Goal: Information Seeking & Learning: Compare options

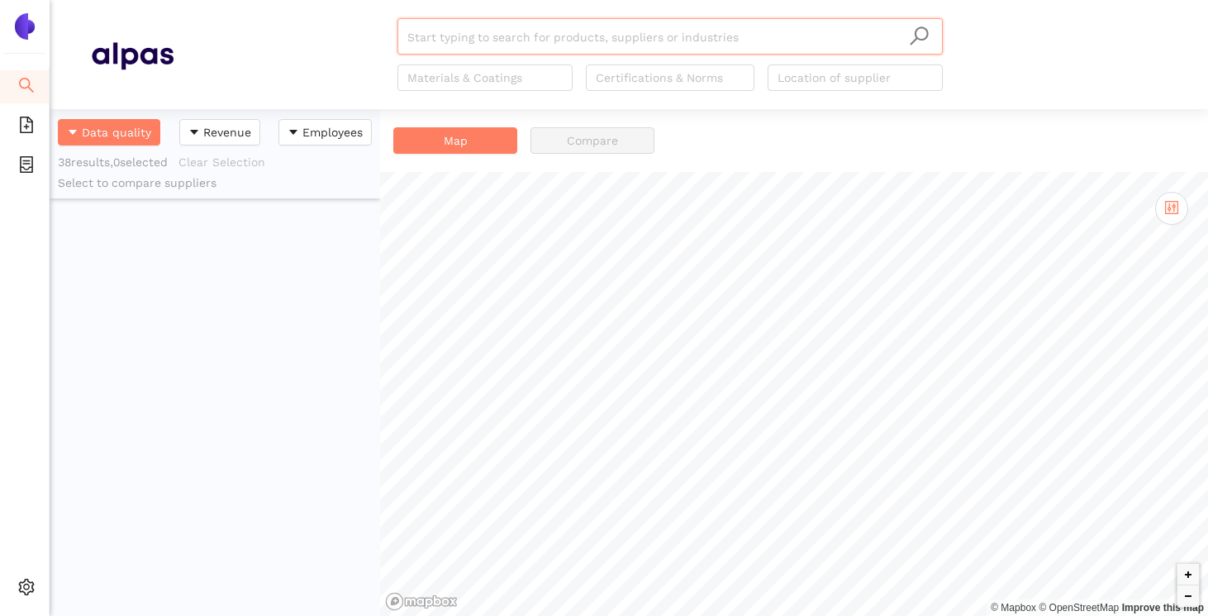
scroll to position [507, 331]
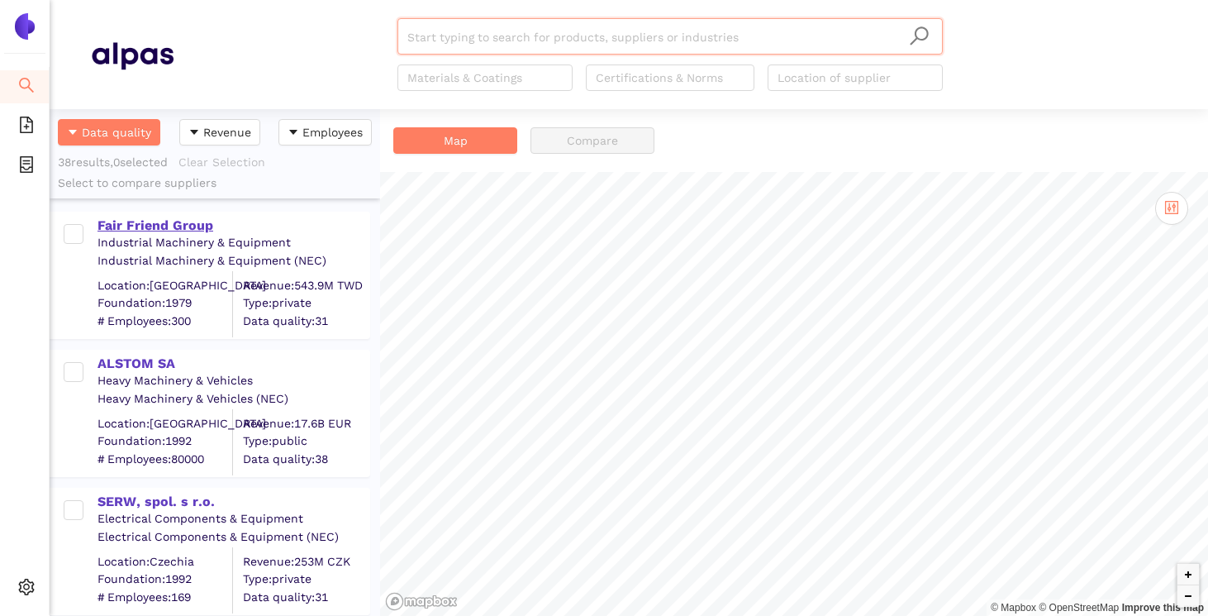
click at [165, 219] on div "Fair Friend Group" at bounding box center [233, 226] width 271 height 18
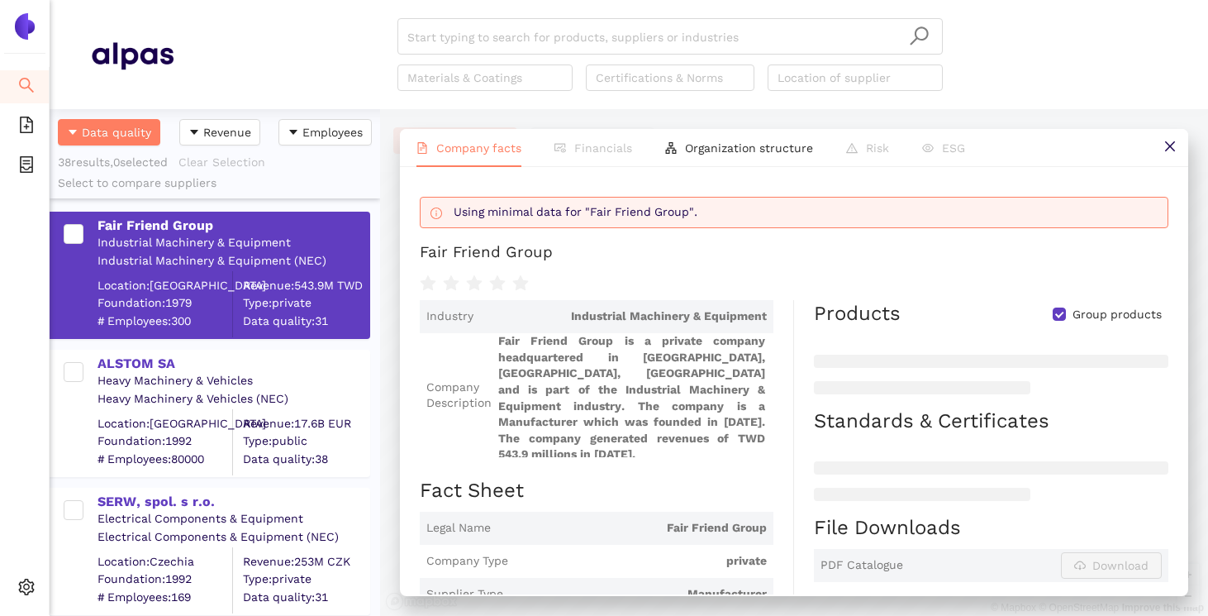
click at [159, 373] on div "Heavy Machinery & Vehicles" at bounding box center [233, 381] width 271 height 17
click at [150, 364] on div "ALSTOM SA" at bounding box center [233, 364] width 271 height 18
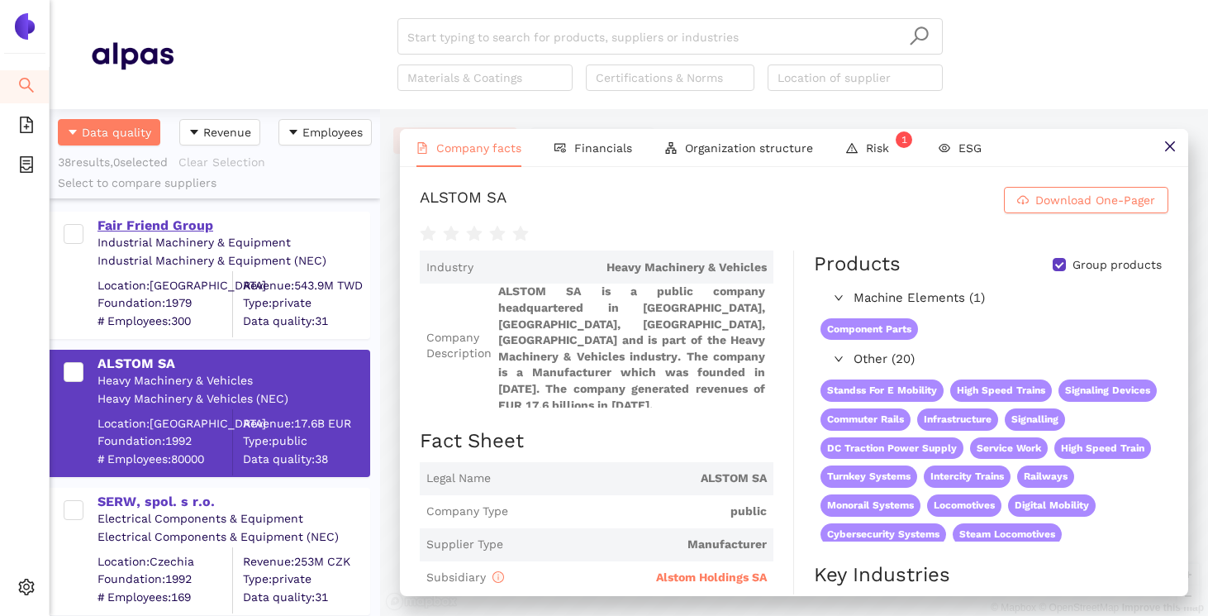
click at [173, 225] on div "Fair Friend Group" at bounding box center [233, 226] width 271 height 18
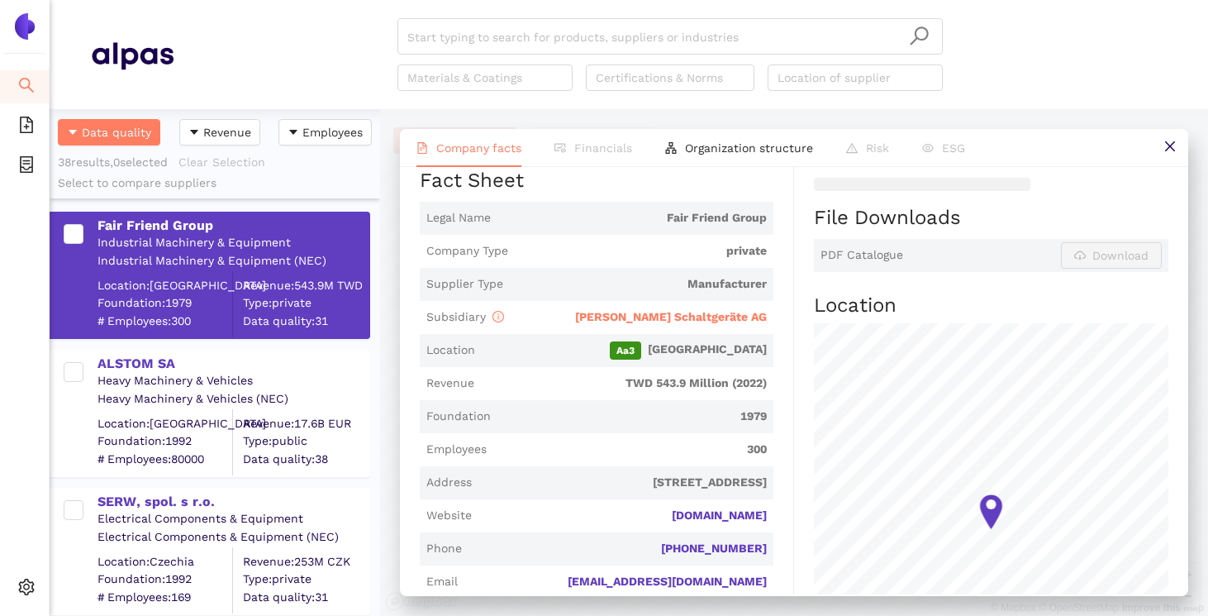
scroll to position [311, 0]
click at [221, 364] on div "ALSTOM SA" at bounding box center [233, 364] width 271 height 18
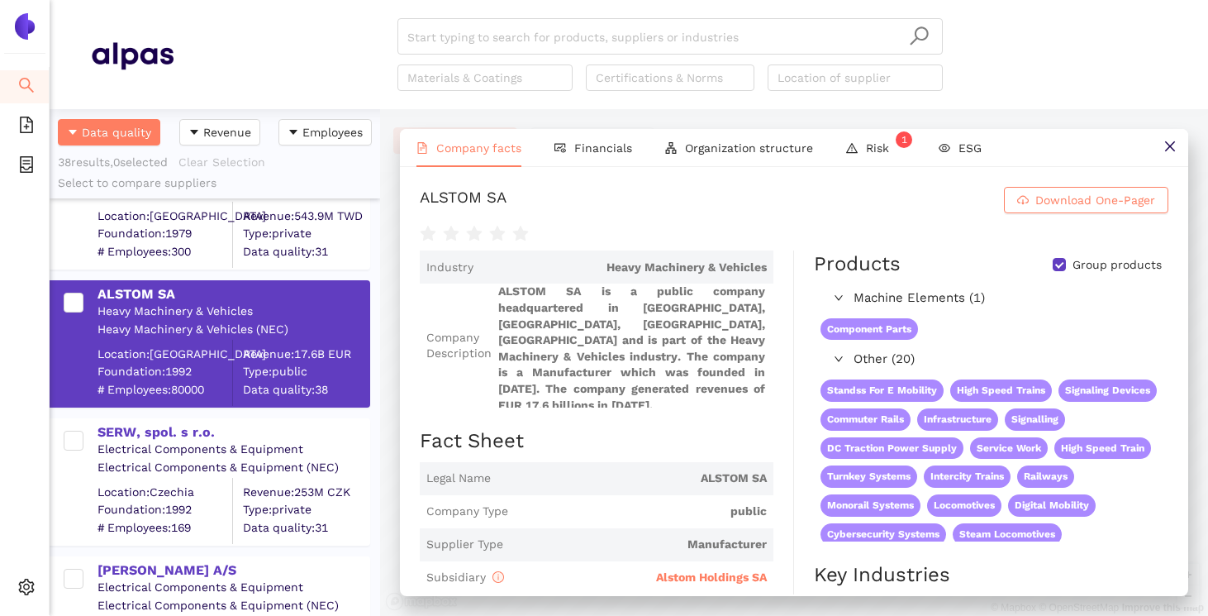
scroll to position [80, 0]
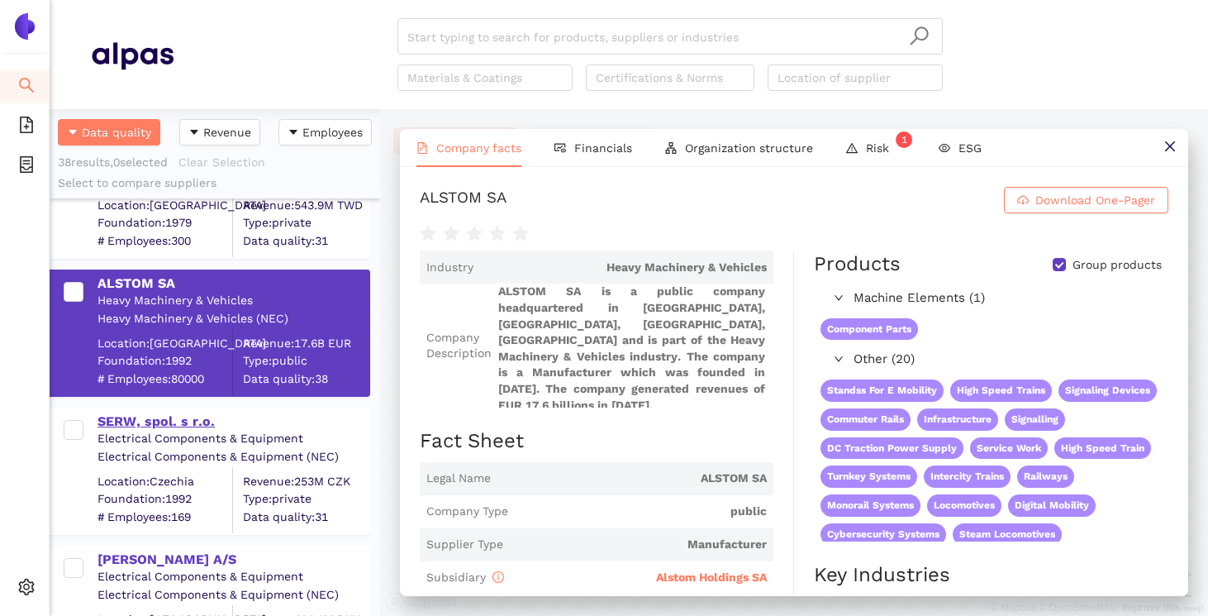
click at [166, 425] on div "SERW, spol. s r.o." at bounding box center [233, 421] width 271 height 18
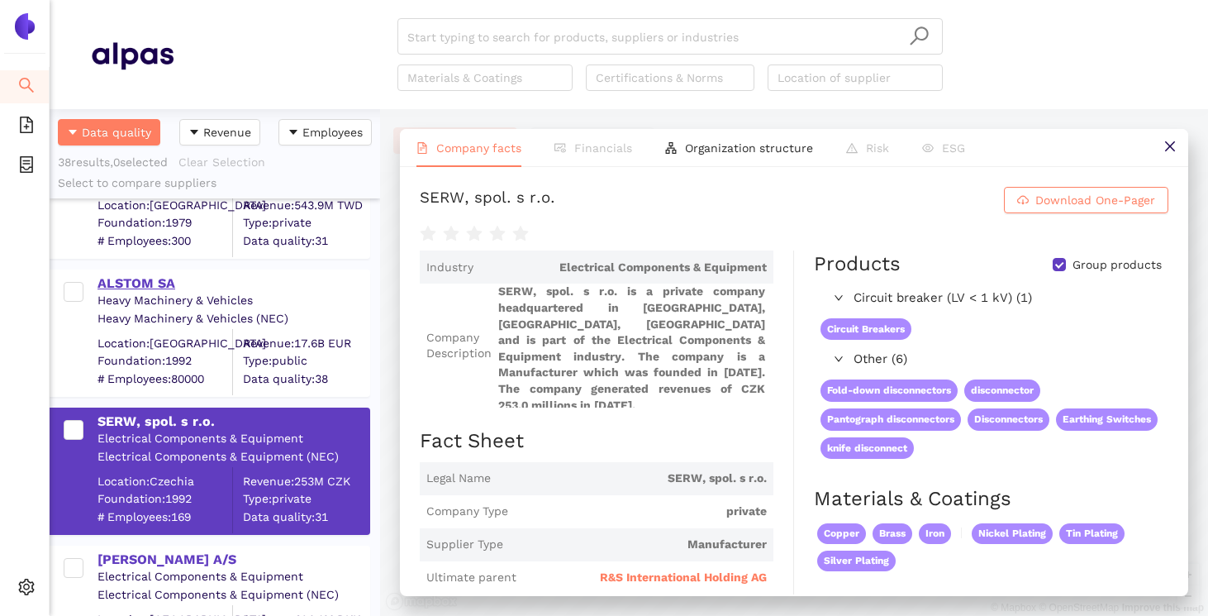
click at [149, 277] on div "ALSTOM SA" at bounding box center [233, 283] width 271 height 18
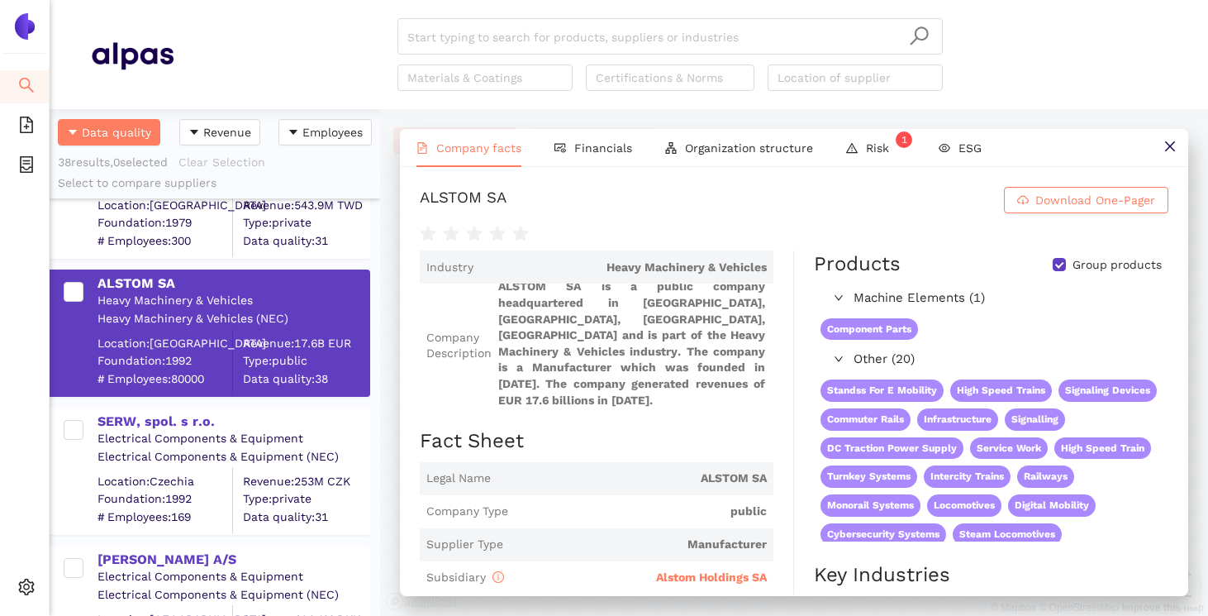
scroll to position [0, 0]
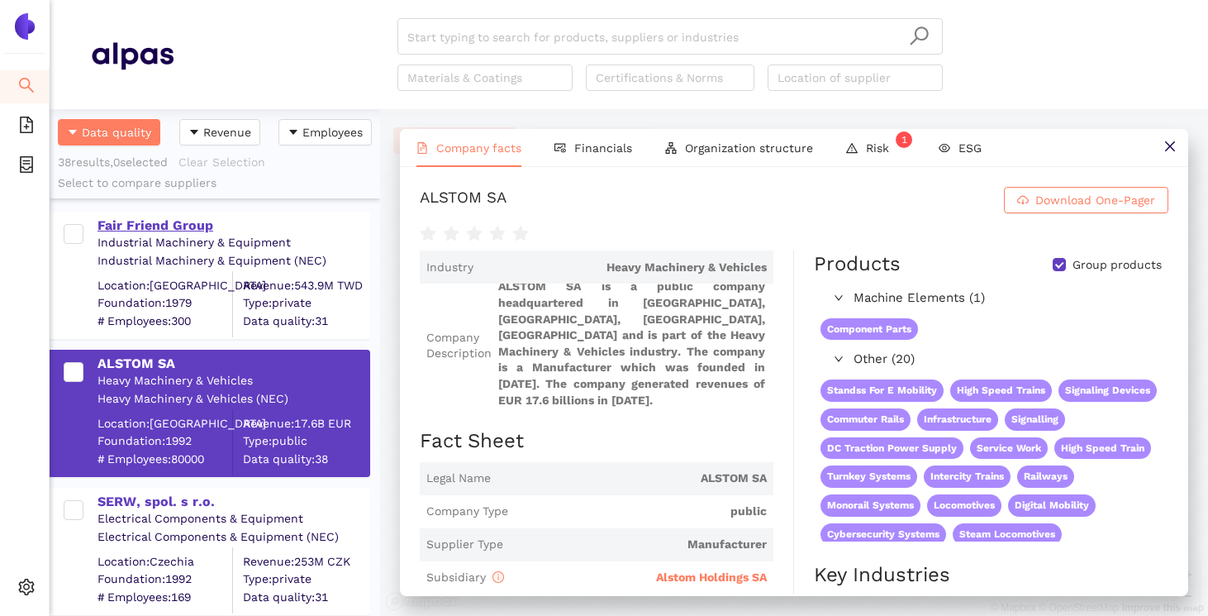
click at [188, 223] on div "Fair Friend Group" at bounding box center [233, 226] width 271 height 18
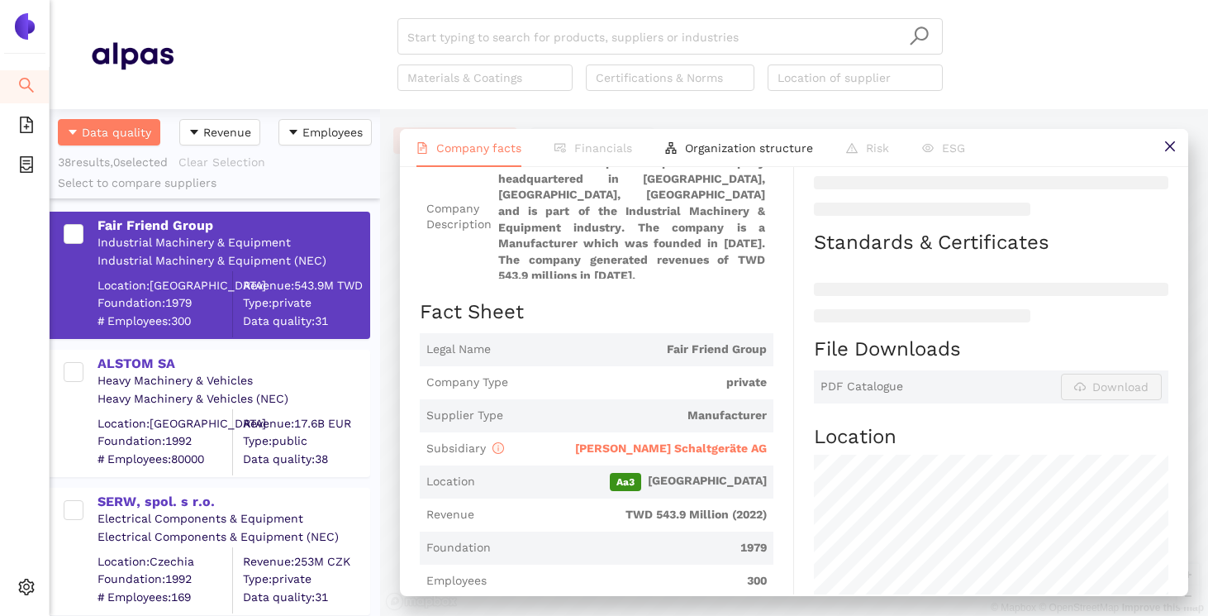
scroll to position [288, 0]
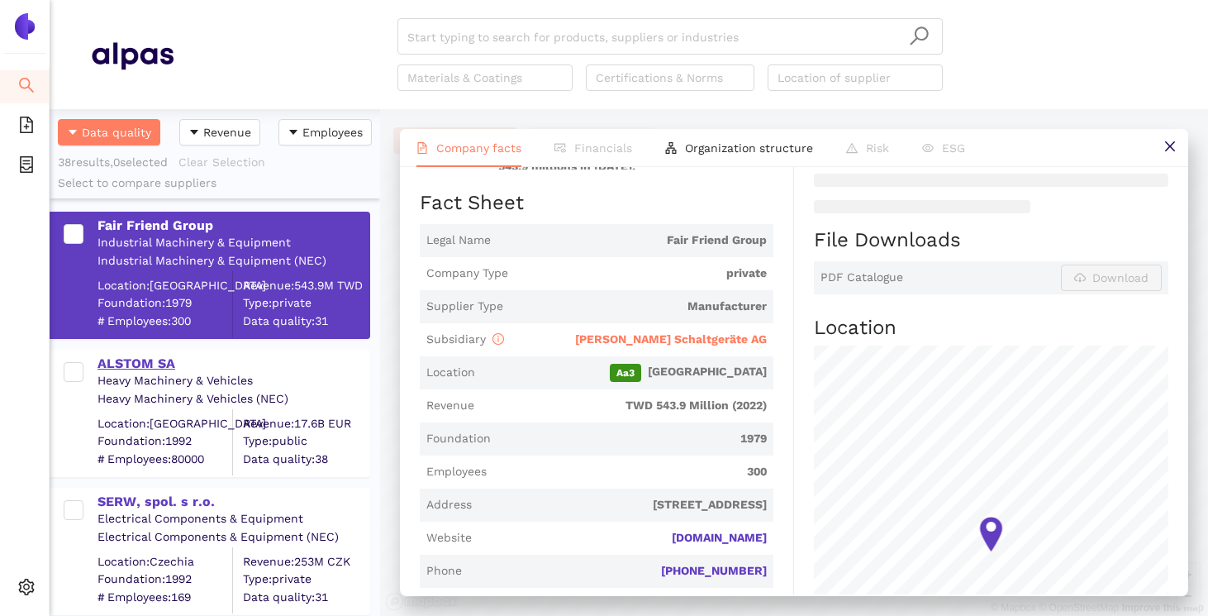
click at [193, 363] on div "ALSTOM SA" at bounding box center [233, 364] width 271 height 18
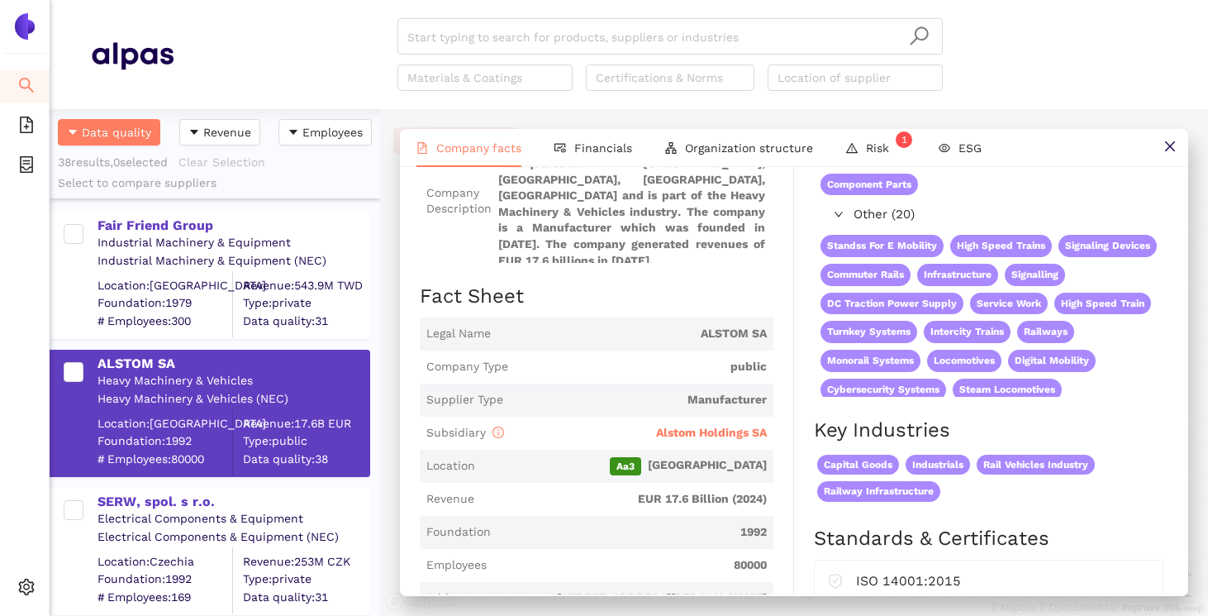
scroll to position [194, 0]
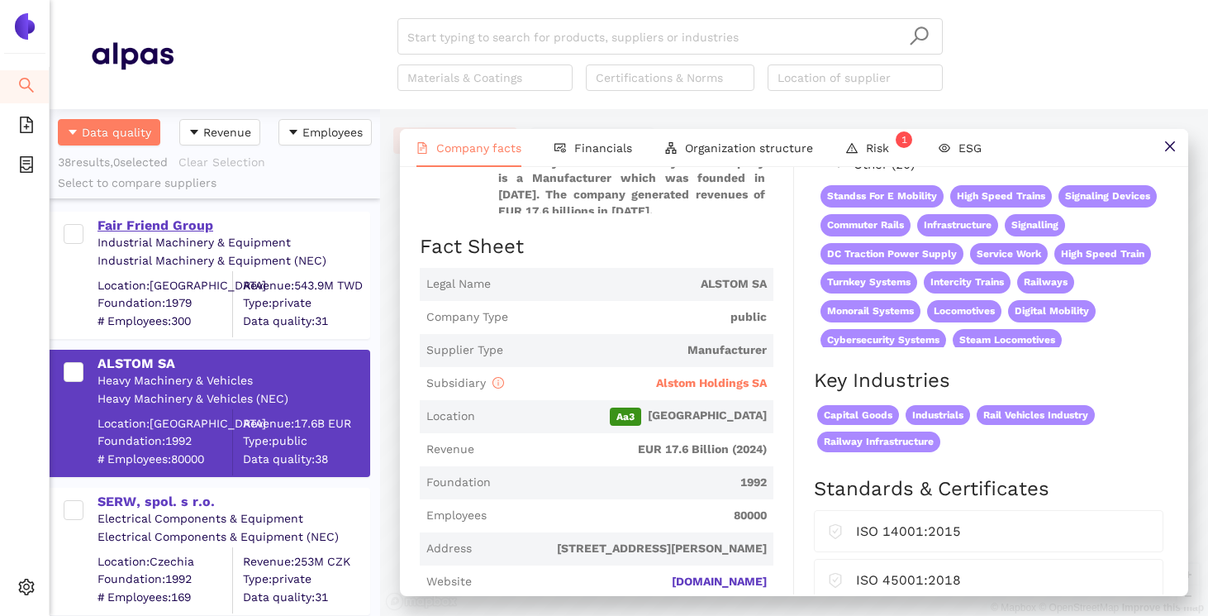
click at [188, 225] on div "Fair Friend Group" at bounding box center [233, 226] width 271 height 18
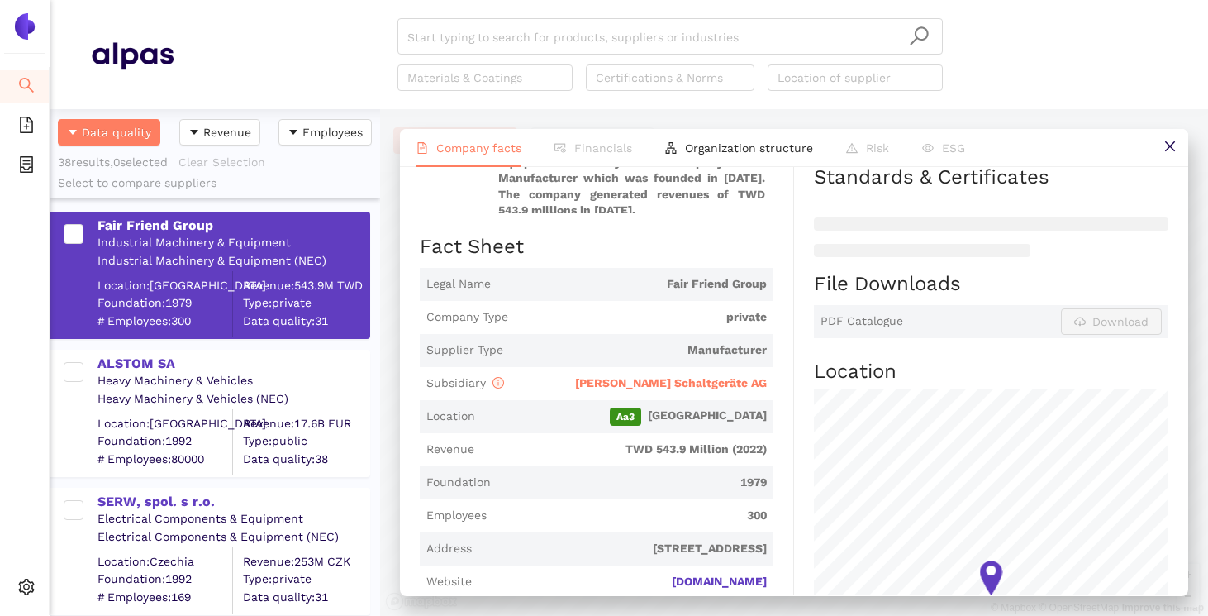
scroll to position [362, 0]
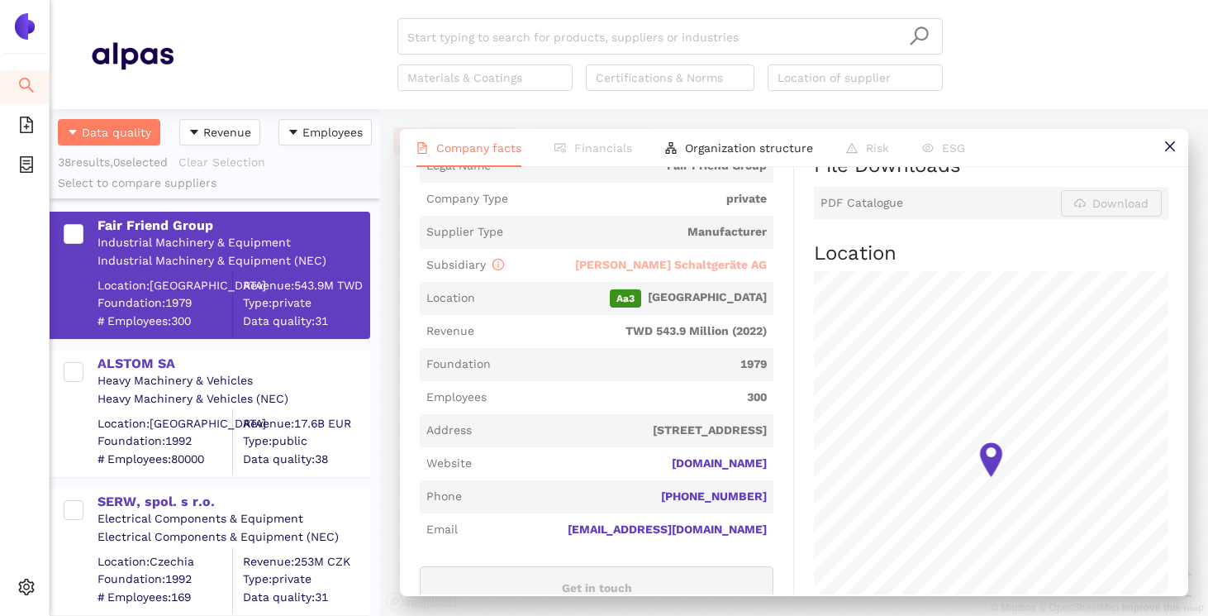
click at [706, 268] on span "[PERSON_NAME] Schaltgeräte AG" at bounding box center [671, 264] width 192 height 13
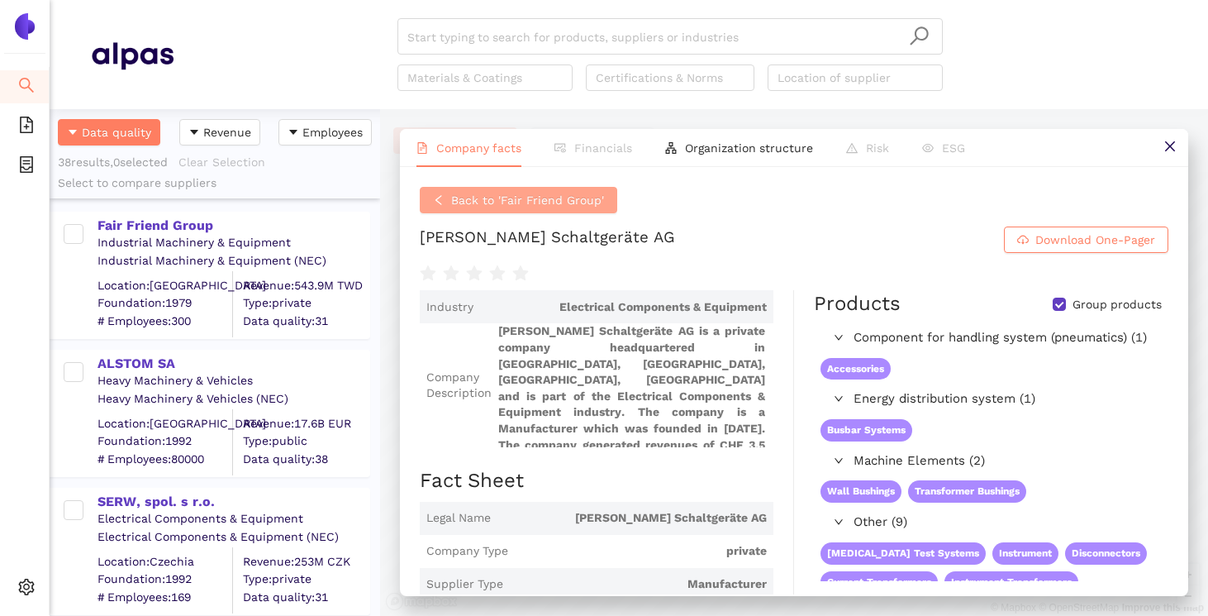
click at [511, 204] on span "Back to 'Fair Friend Group'" at bounding box center [527, 200] width 153 height 18
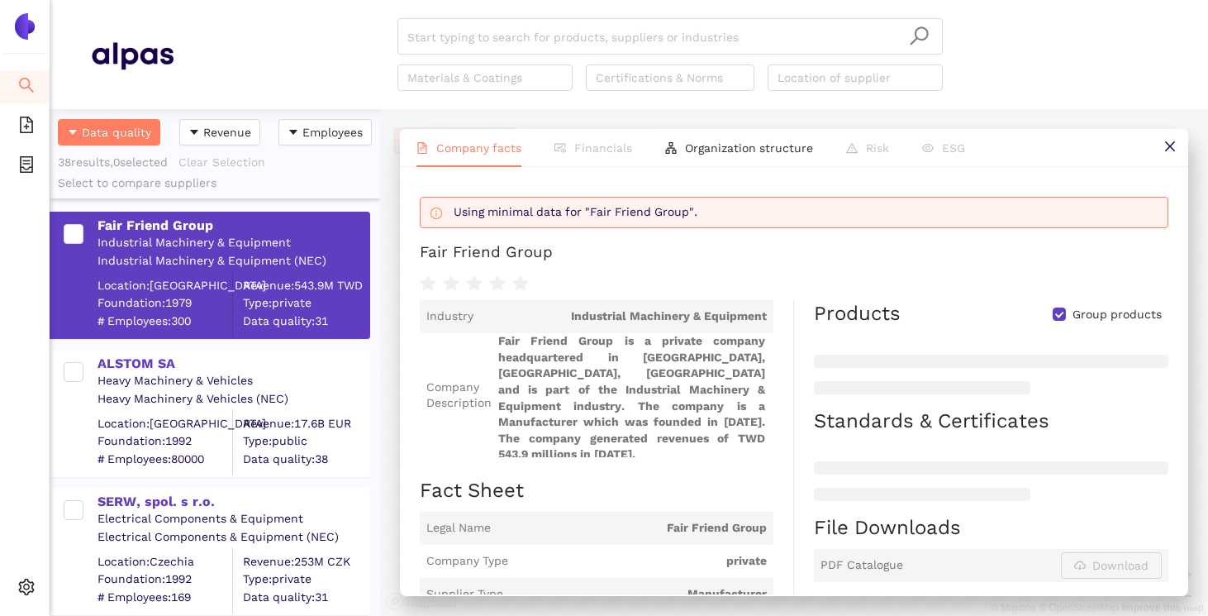
click at [204, 379] on div "Heavy Machinery & Vehicles" at bounding box center [233, 381] width 271 height 17
click at [168, 344] on div "ALSTOM SA Heavy Machinery & Vehicles Heavy Machinery & Vehicles (NEC) Location:…" at bounding box center [215, 405] width 331 height 138
click at [165, 353] on div "ALSTOM SA" at bounding box center [233, 361] width 271 height 21
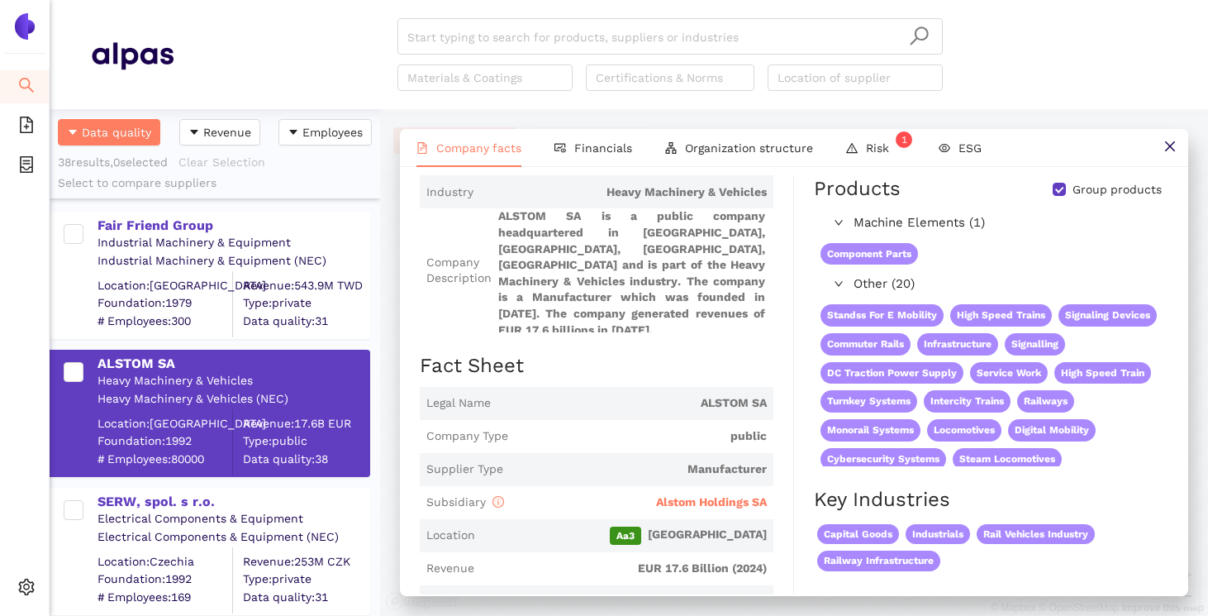
scroll to position [87, 0]
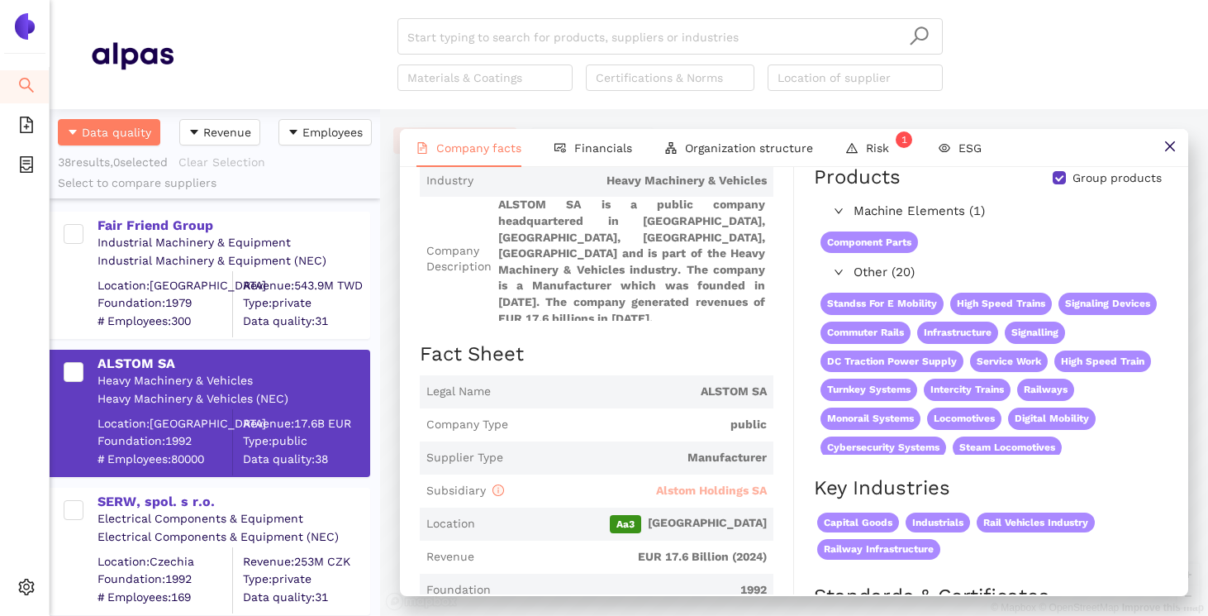
click at [688, 497] on span "Alstom Holdings SA" at bounding box center [711, 489] width 111 height 13
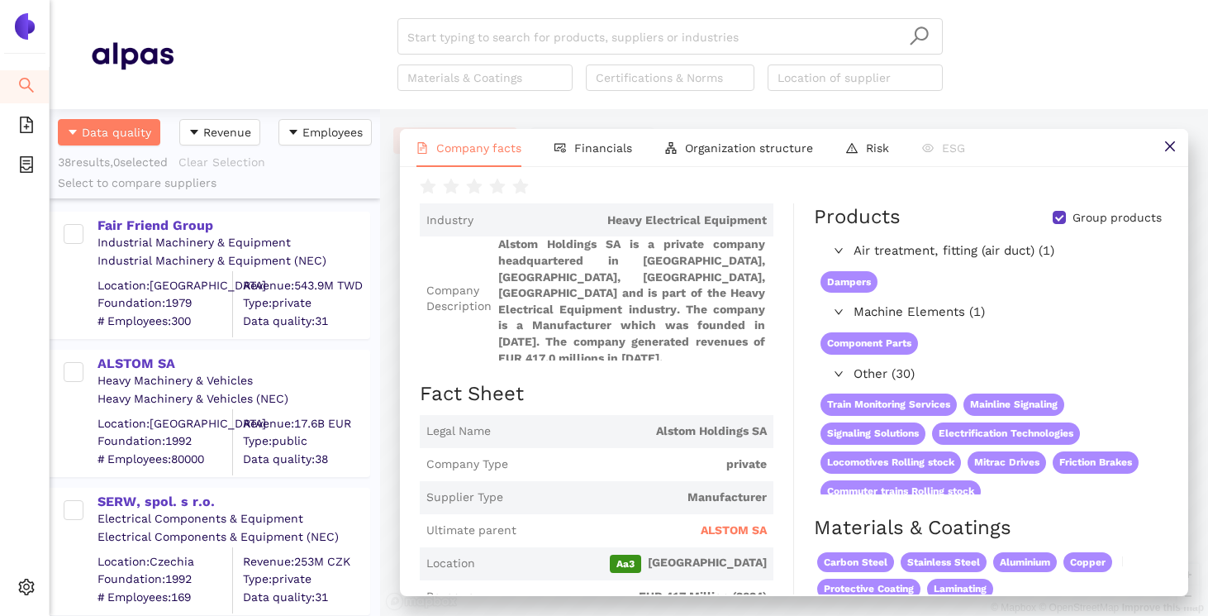
scroll to position [0, 0]
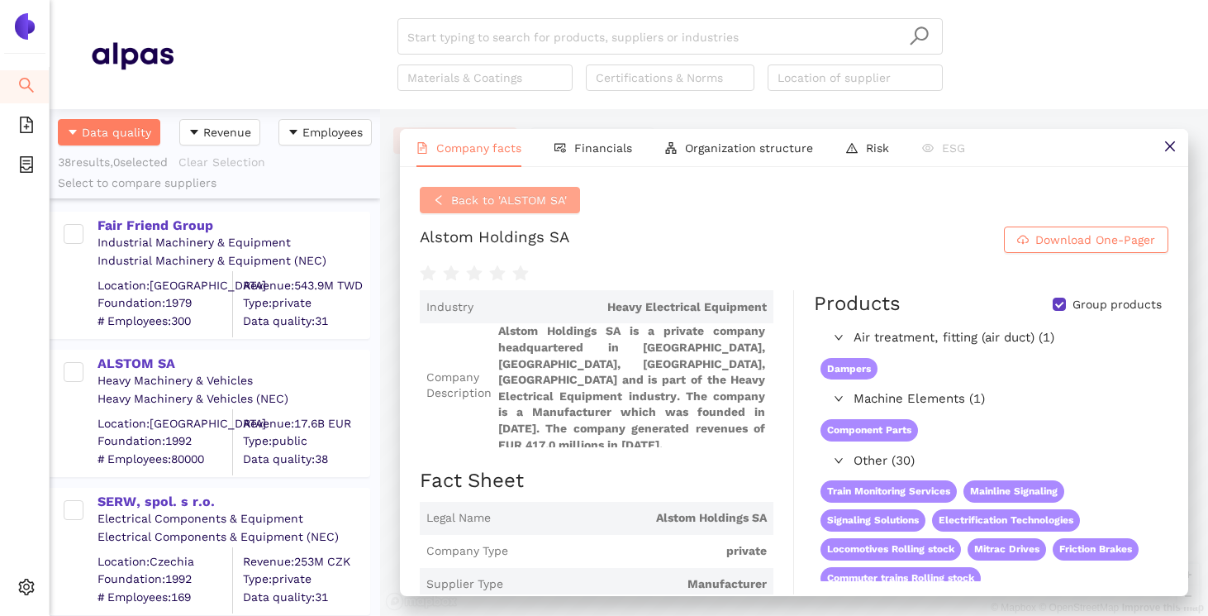
click at [448, 194] on button "Back to 'ALSTOM SA'" at bounding box center [500, 200] width 160 height 26
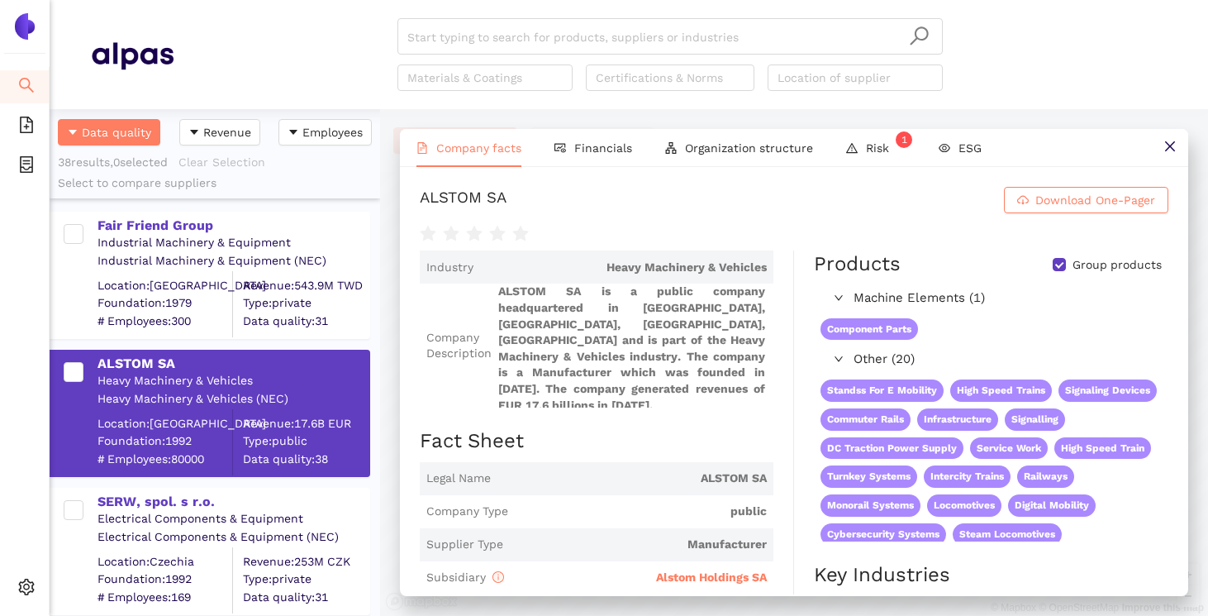
scroll to position [99, 0]
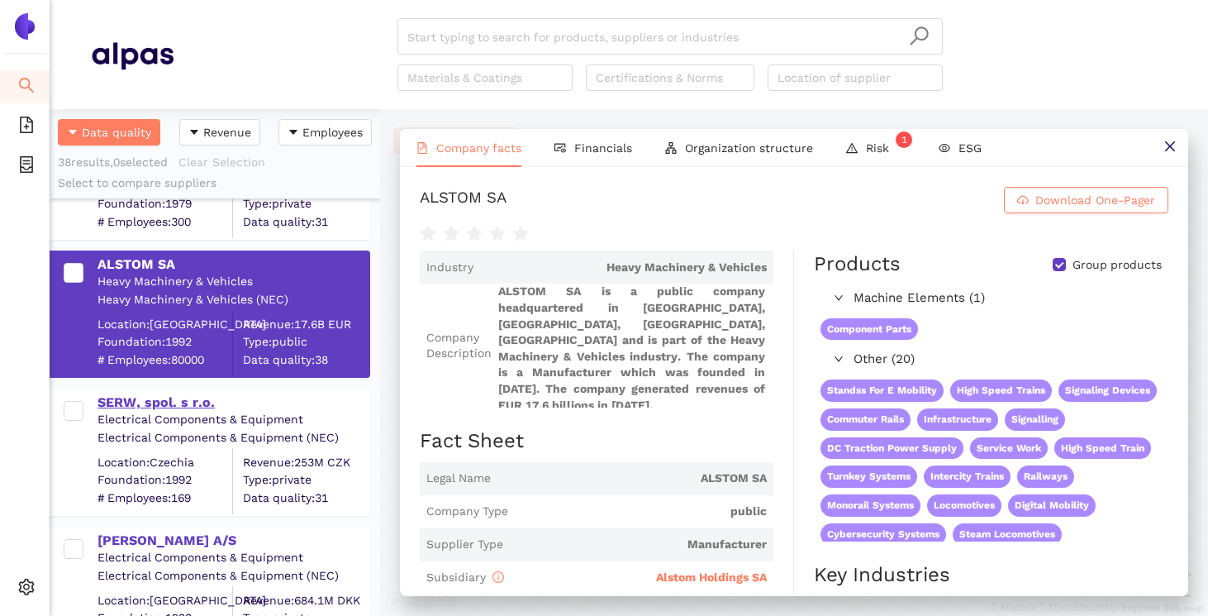
click at [177, 405] on div "SERW, spol. s r.o." at bounding box center [233, 402] width 271 height 18
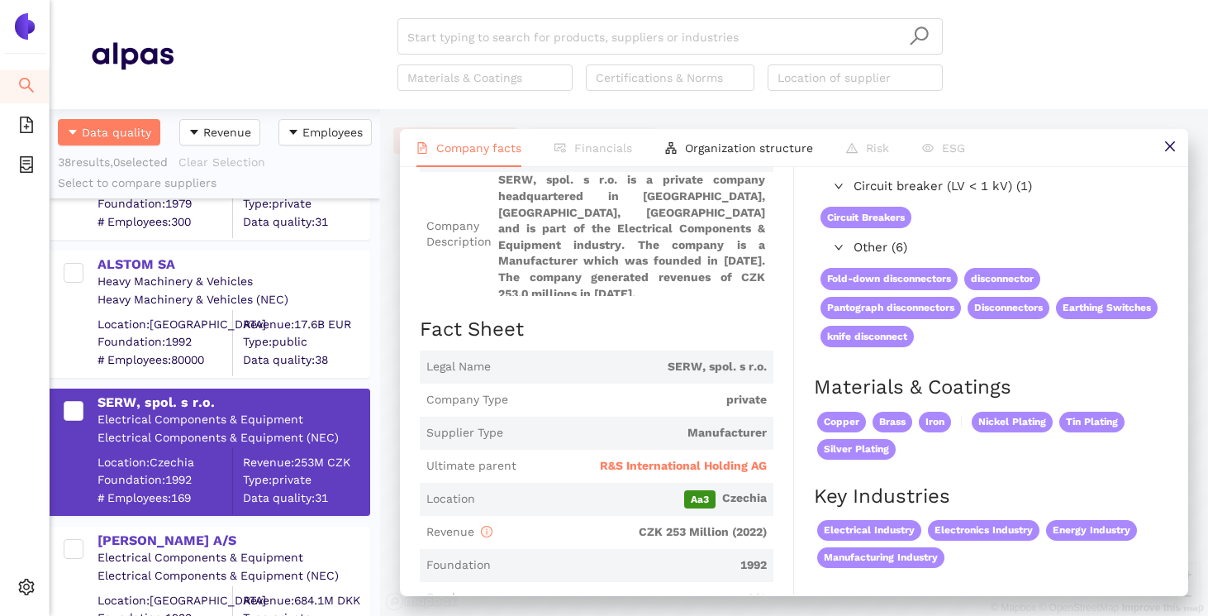
scroll to position [134, 0]
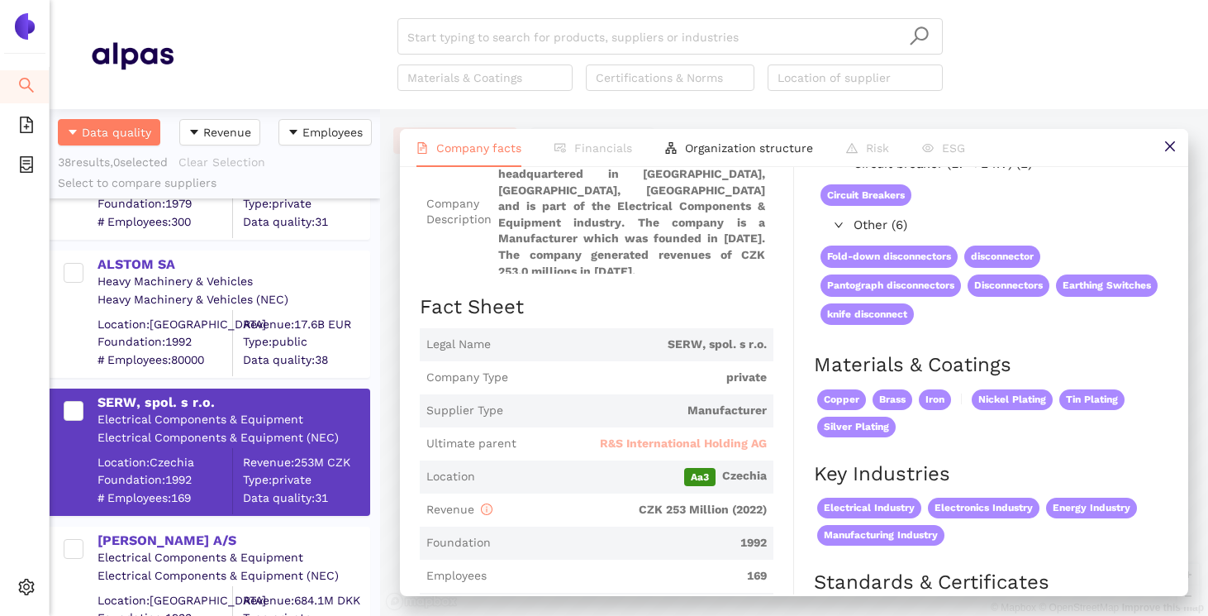
click at [666, 440] on span "R&S International Holding AG" at bounding box center [683, 444] width 167 height 17
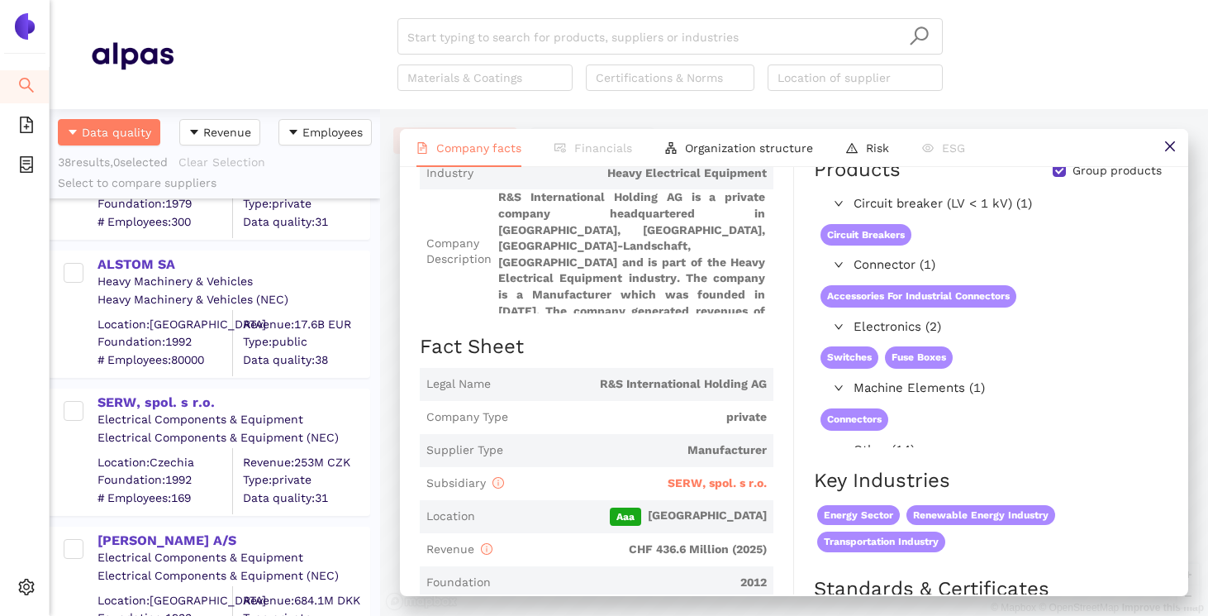
scroll to position [0, 0]
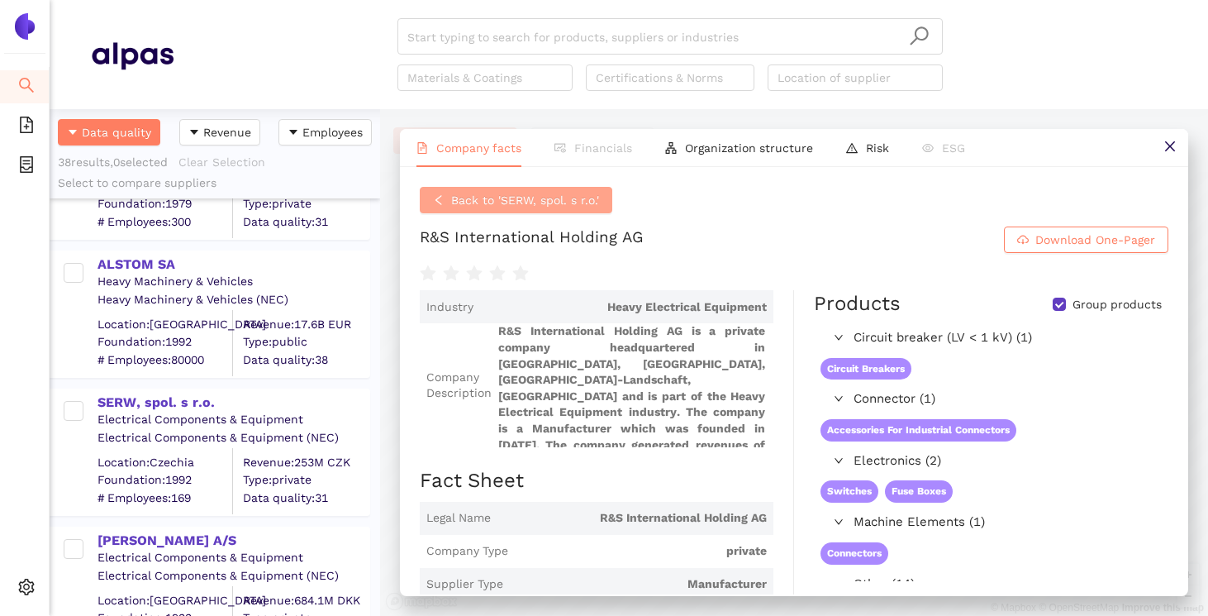
click at [457, 196] on span "Back to 'SERW, spol. s r.o.'" at bounding box center [525, 200] width 148 height 18
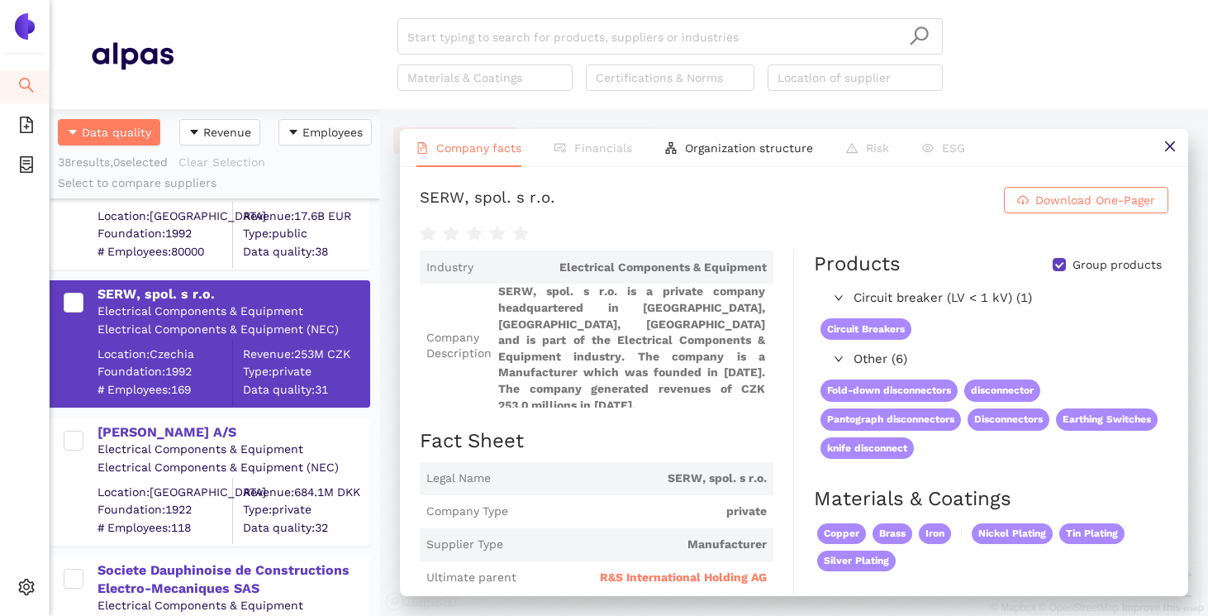
scroll to position [208, 0]
click at [198, 428] on div "[PERSON_NAME] A/S" at bounding box center [233, 431] width 271 height 18
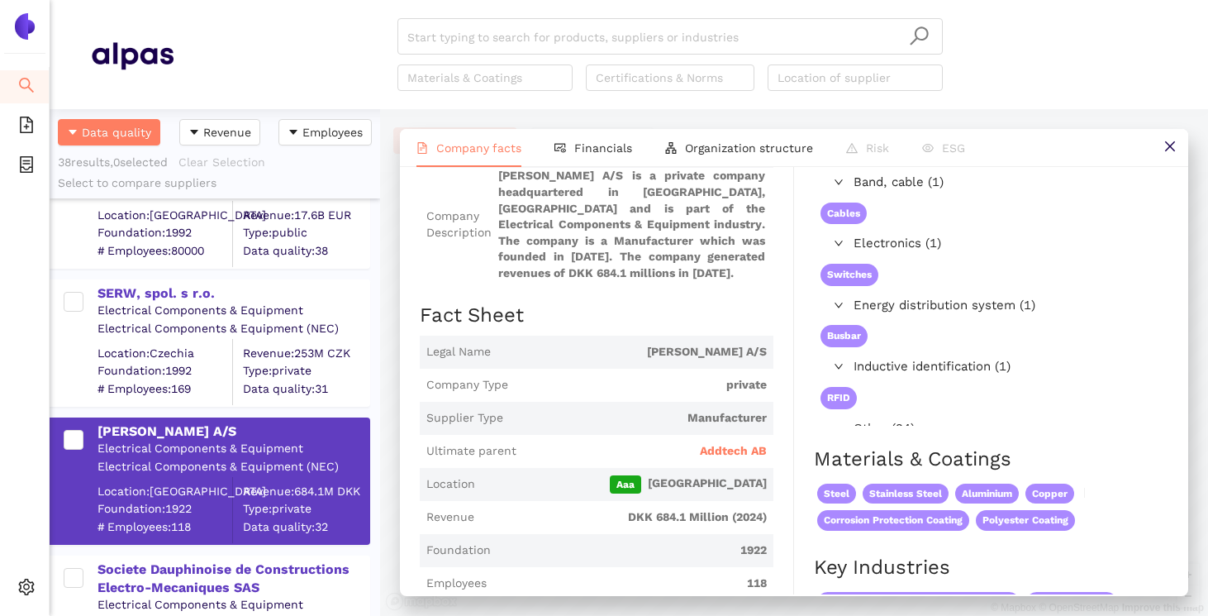
scroll to position [144, 0]
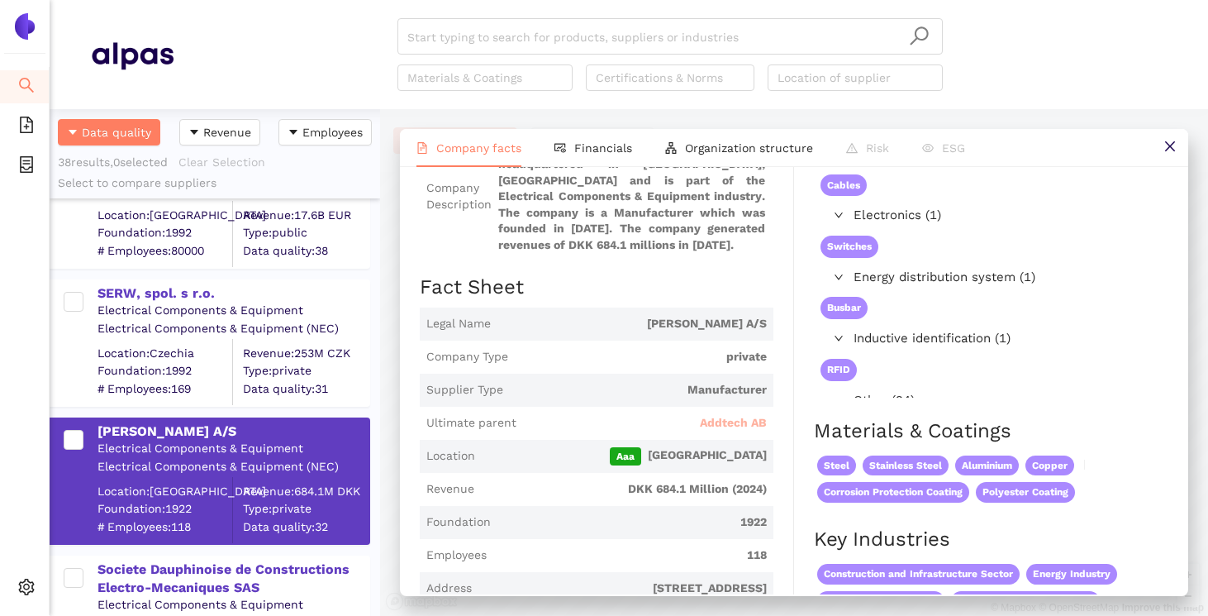
click at [734, 431] on span "Addtech AB" at bounding box center [733, 423] width 67 height 17
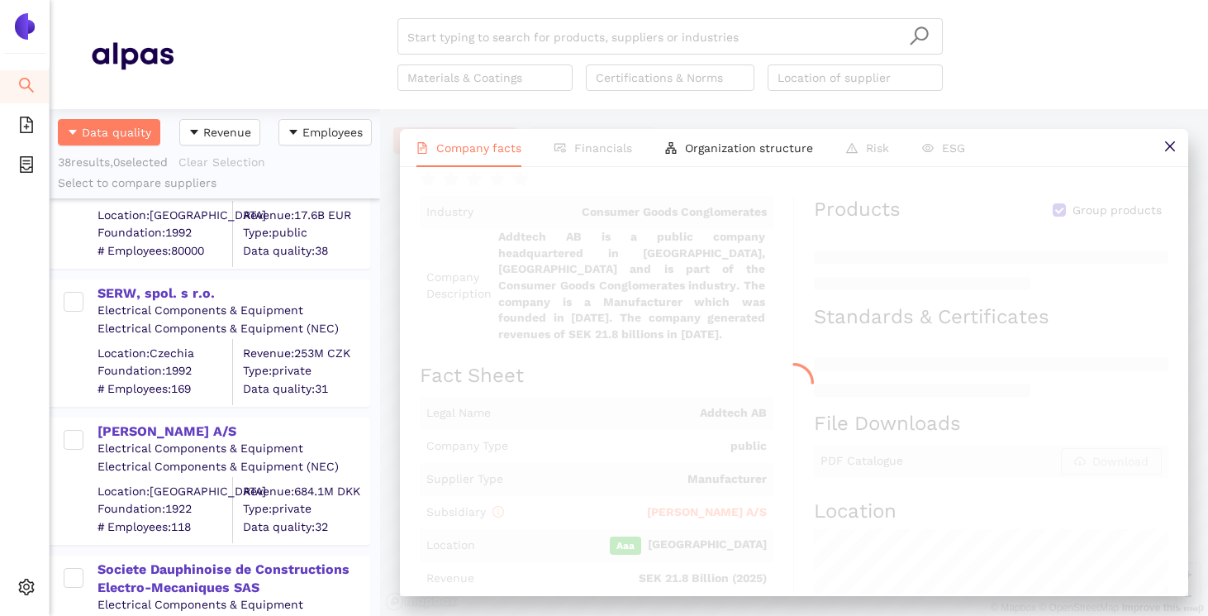
scroll to position [0, 0]
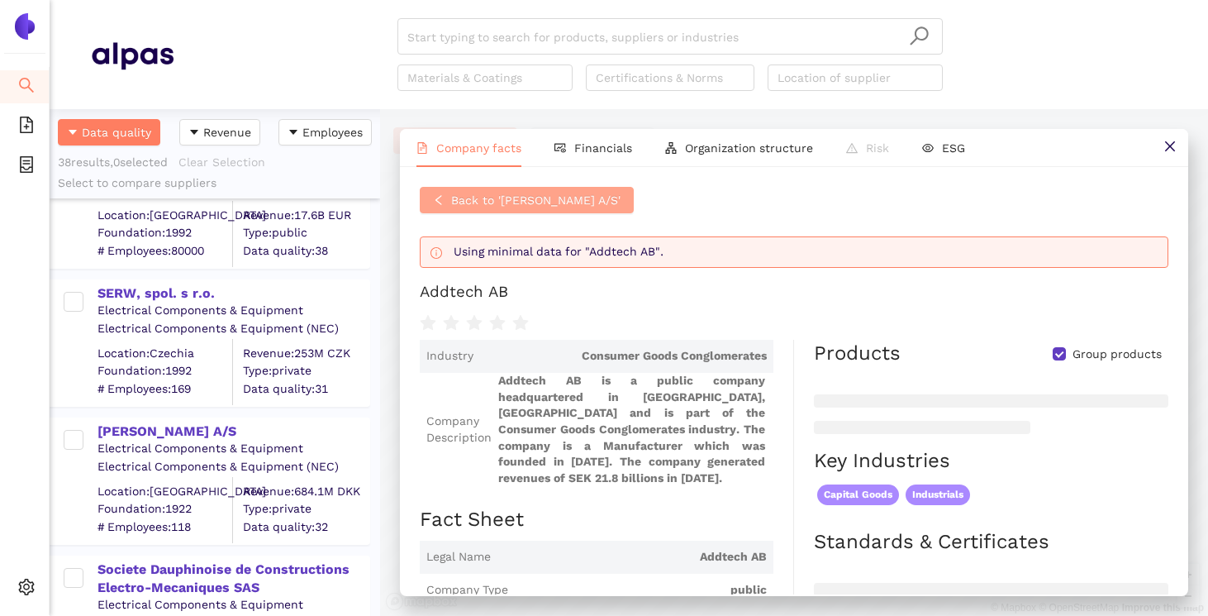
click at [436, 194] on icon "left" at bounding box center [439, 200] width 12 height 12
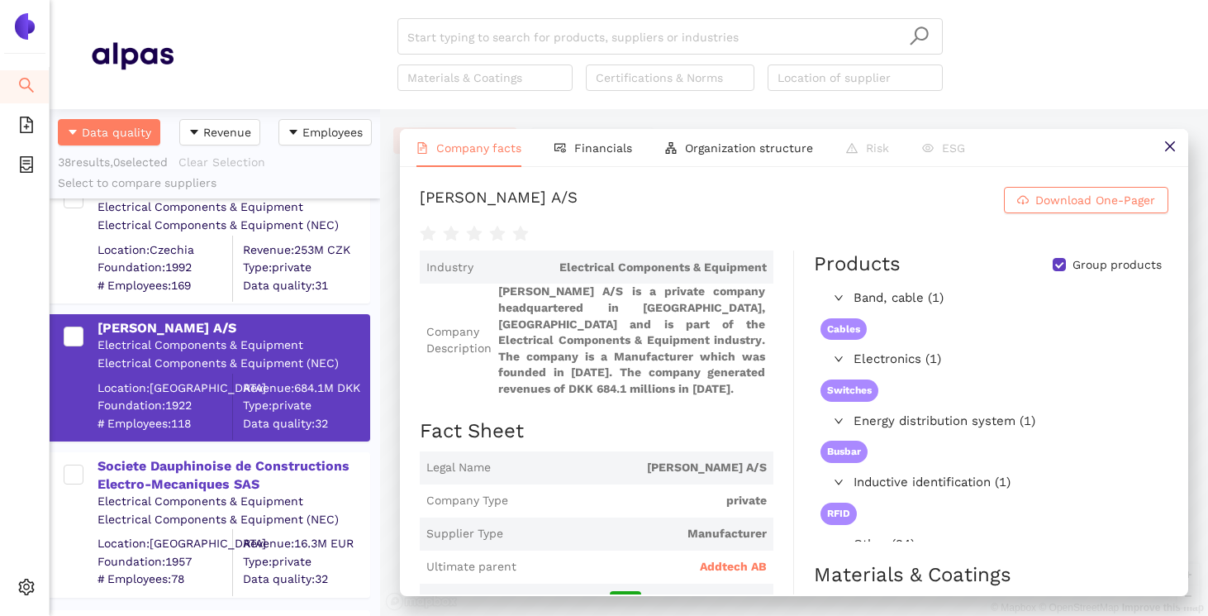
click at [251, 481] on div "Societe Dauphinoise de Constructions Electro-Mecaniques SAS" at bounding box center [233, 475] width 271 height 37
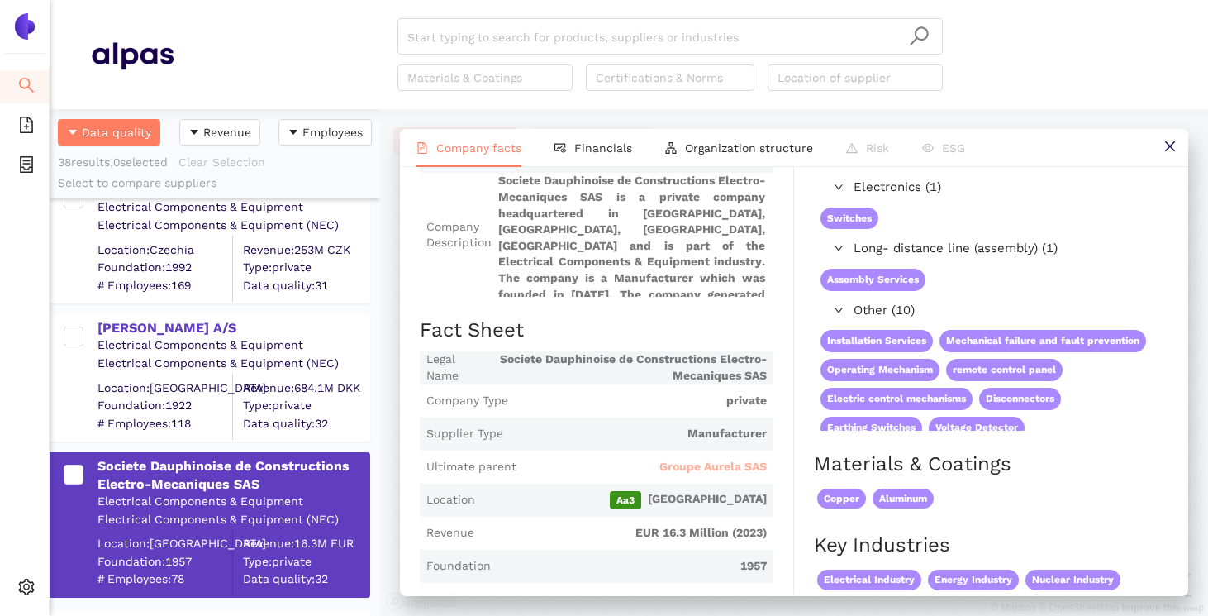
click at [680, 475] on span "Groupe Aurela SAS" at bounding box center [712, 467] width 107 height 17
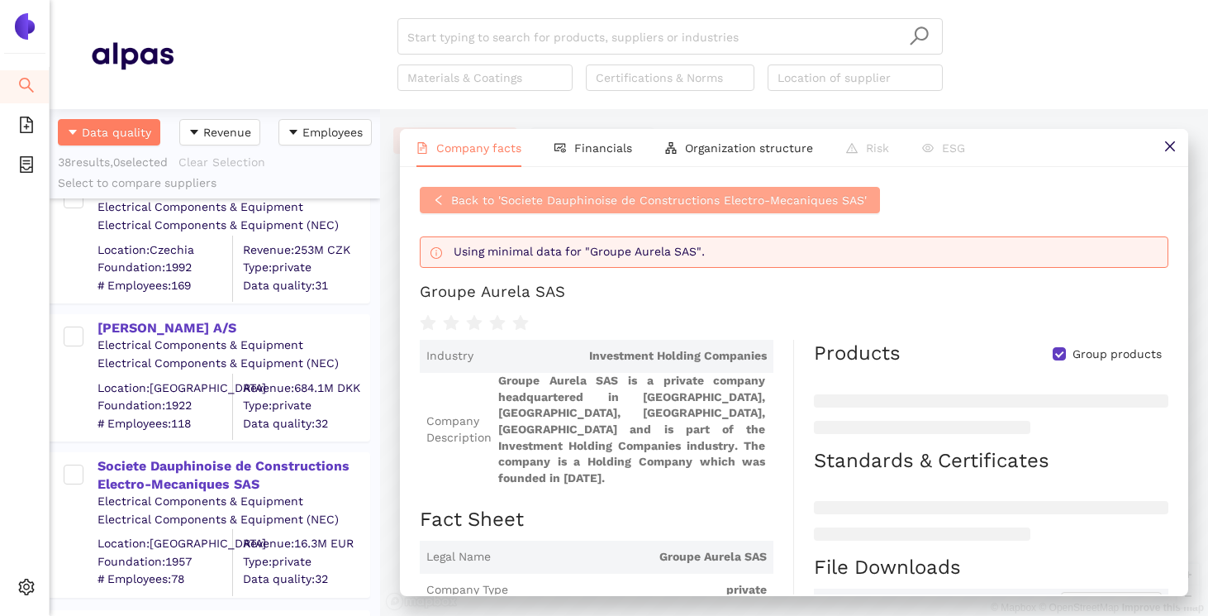
click at [435, 194] on icon "left" at bounding box center [439, 200] width 12 height 12
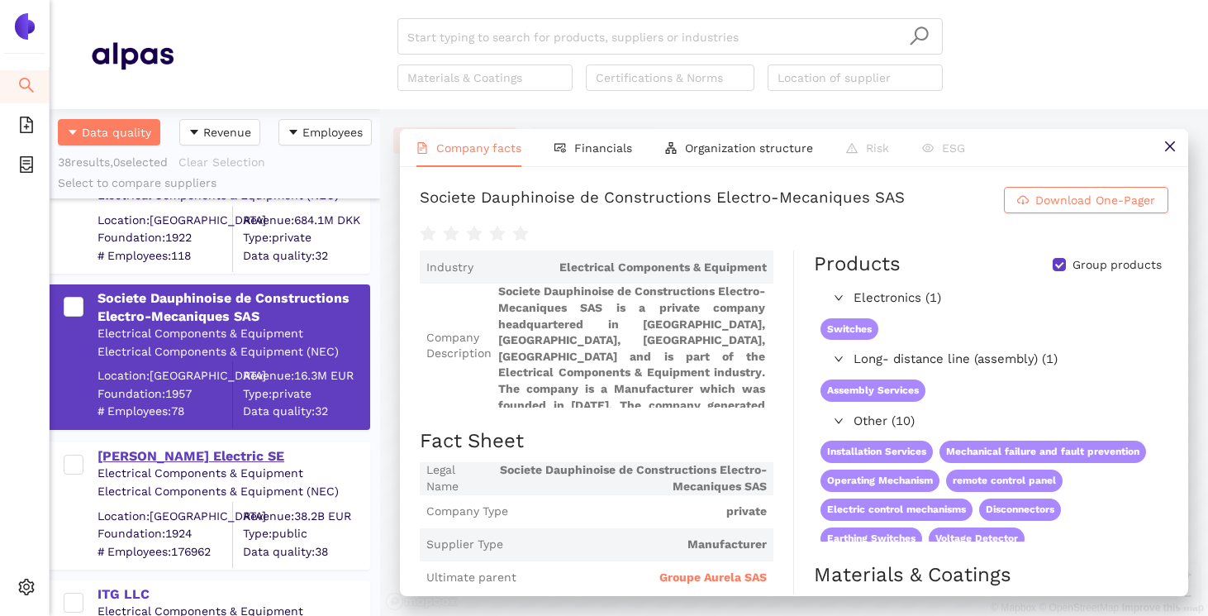
click at [187, 450] on div "[PERSON_NAME] Electric SE" at bounding box center [233, 456] width 271 height 18
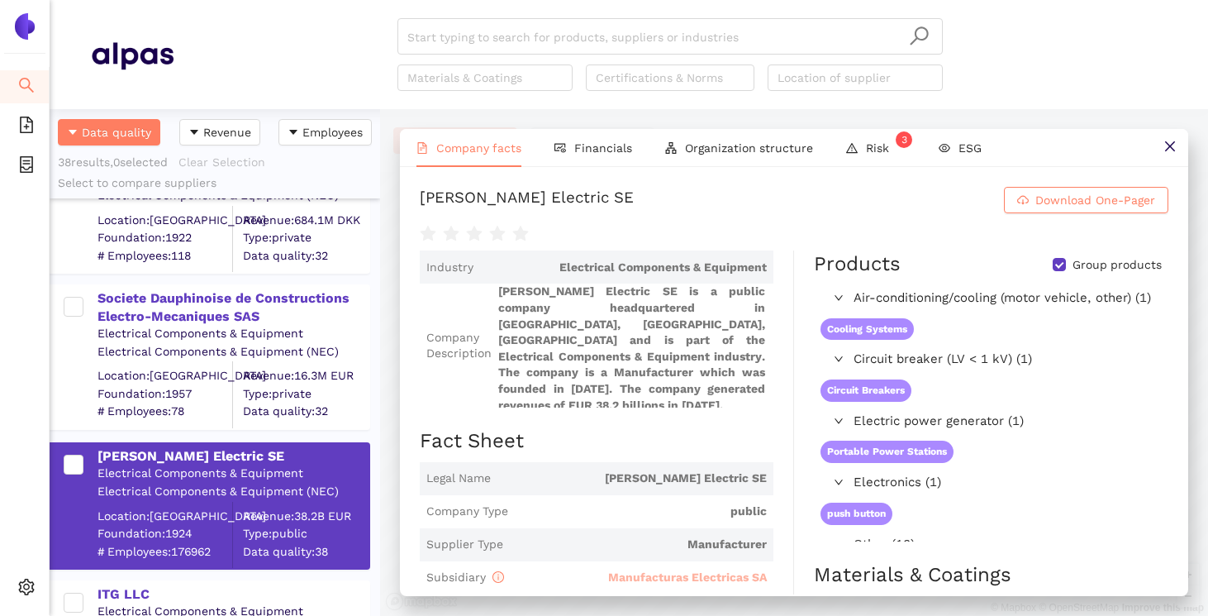
click at [661, 582] on span "Manufacturas Electricas SA" at bounding box center [687, 576] width 159 height 13
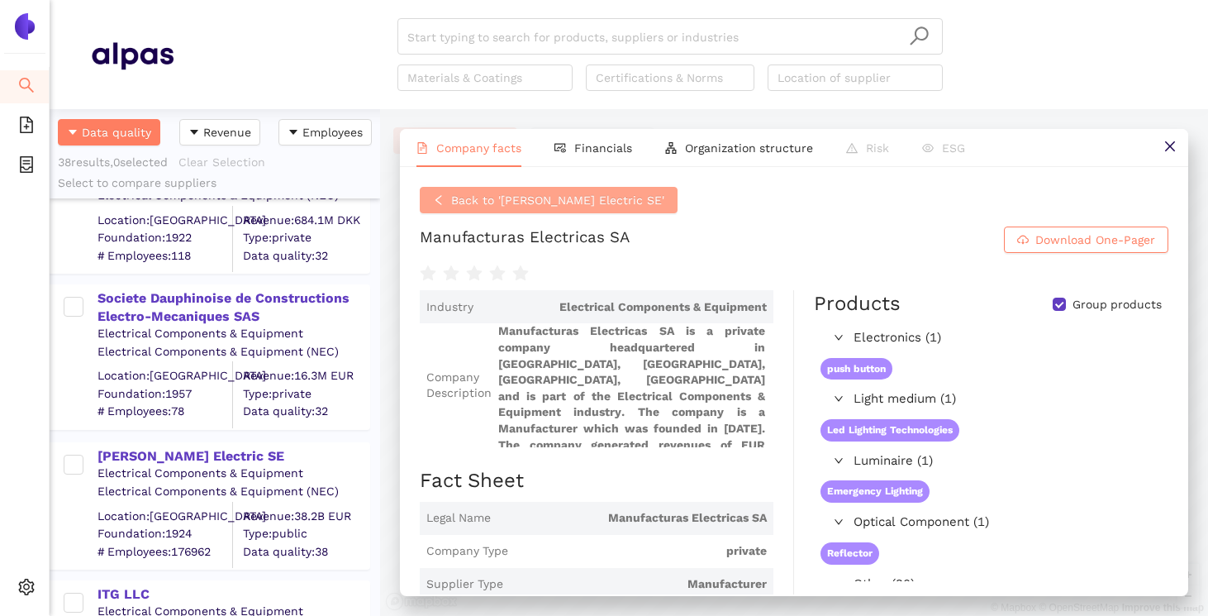
click at [485, 195] on span "Back to 'Schneider Electric SE'" at bounding box center [557, 200] width 213 height 18
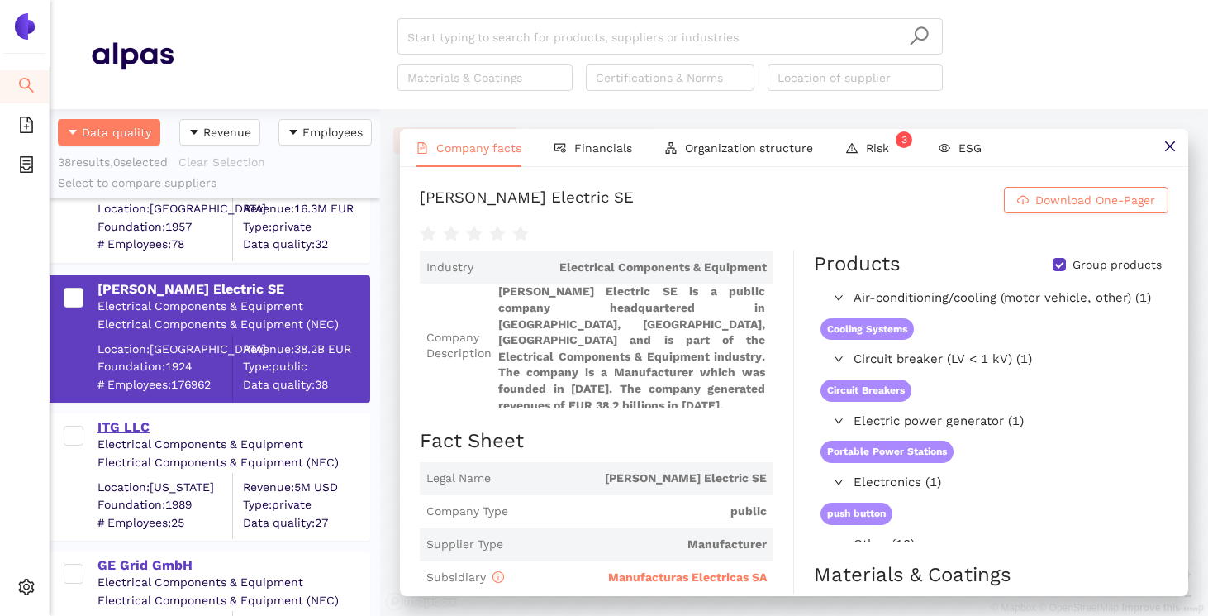
click at [123, 421] on div "ITG LLC" at bounding box center [233, 427] width 271 height 18
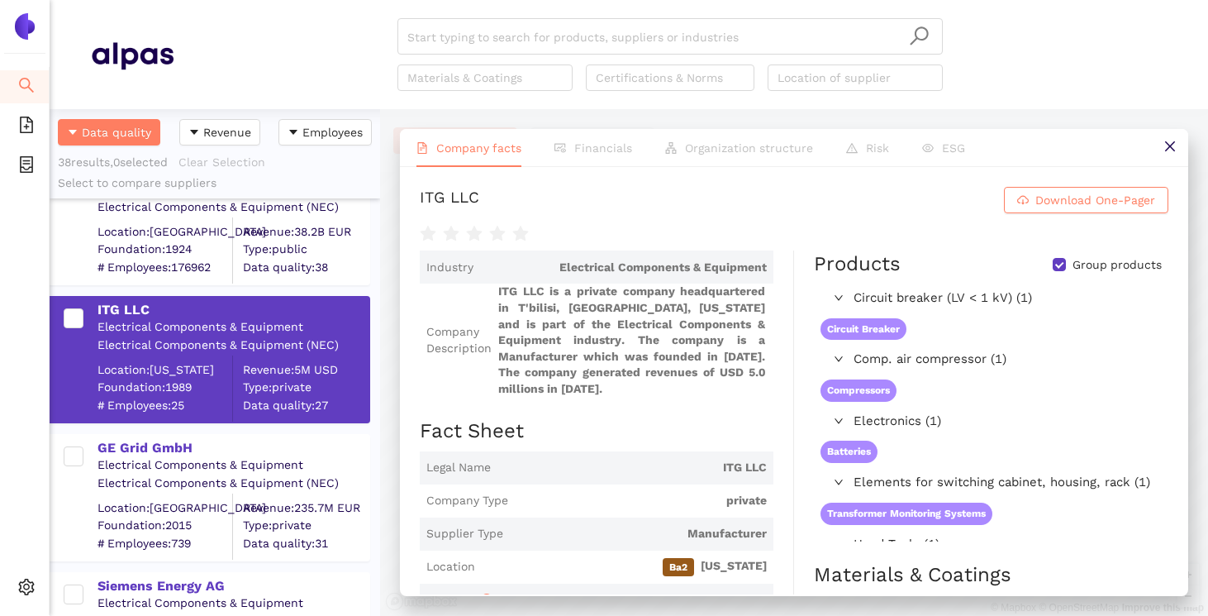
click at [194, 461] on div "Electrical Components & Equipment" at bounding box center [233, 465] width 271 height 17
click at [169, 444] on div "GE Grid GmbH" at bounding box center [233, 448] width 271 height 18
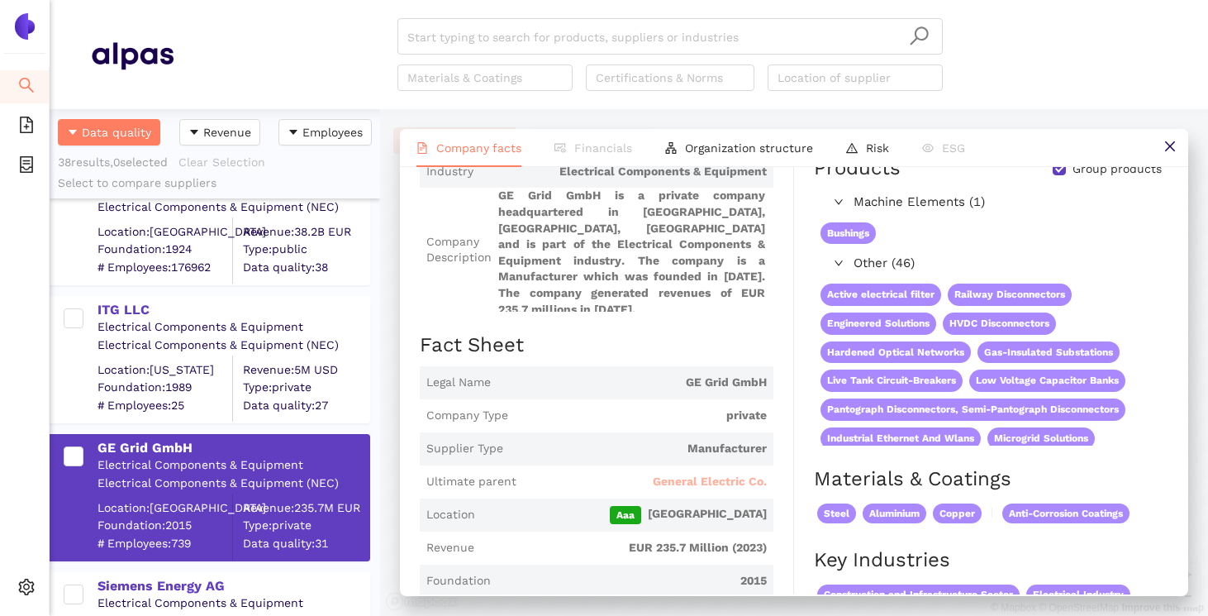
click at [722, 480] on span "General Electric Co." at bounding box center [710, 482] width 114 height 17
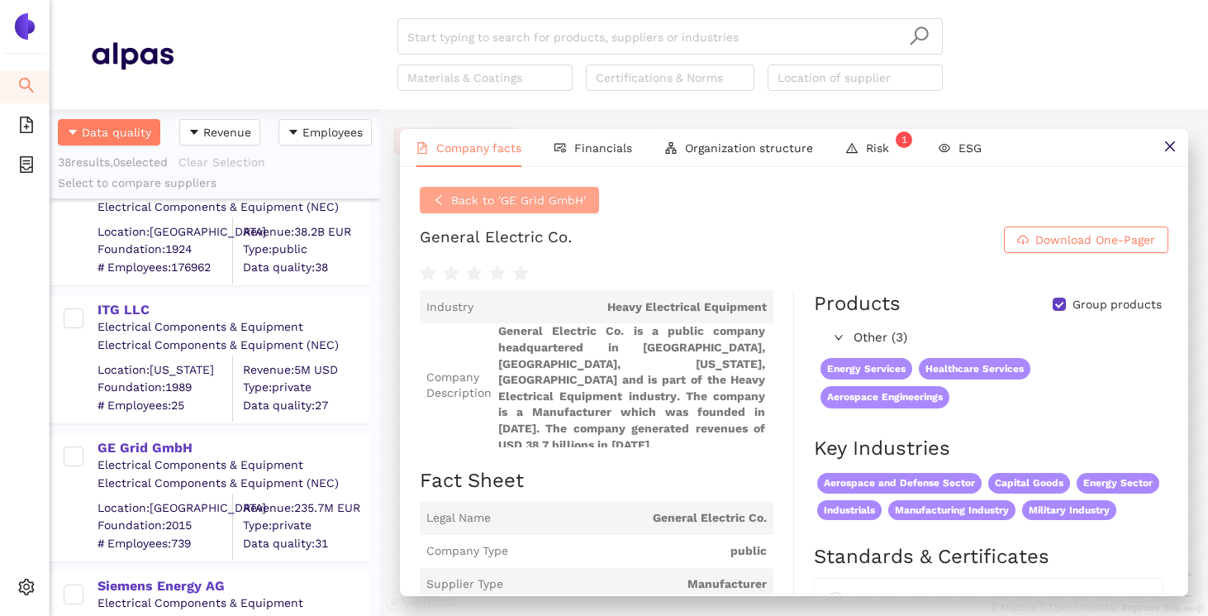
click at [510, 193] on span "Back to 'GE Grid GmbH'" at bounding box center [518, 200] width 135 height 18
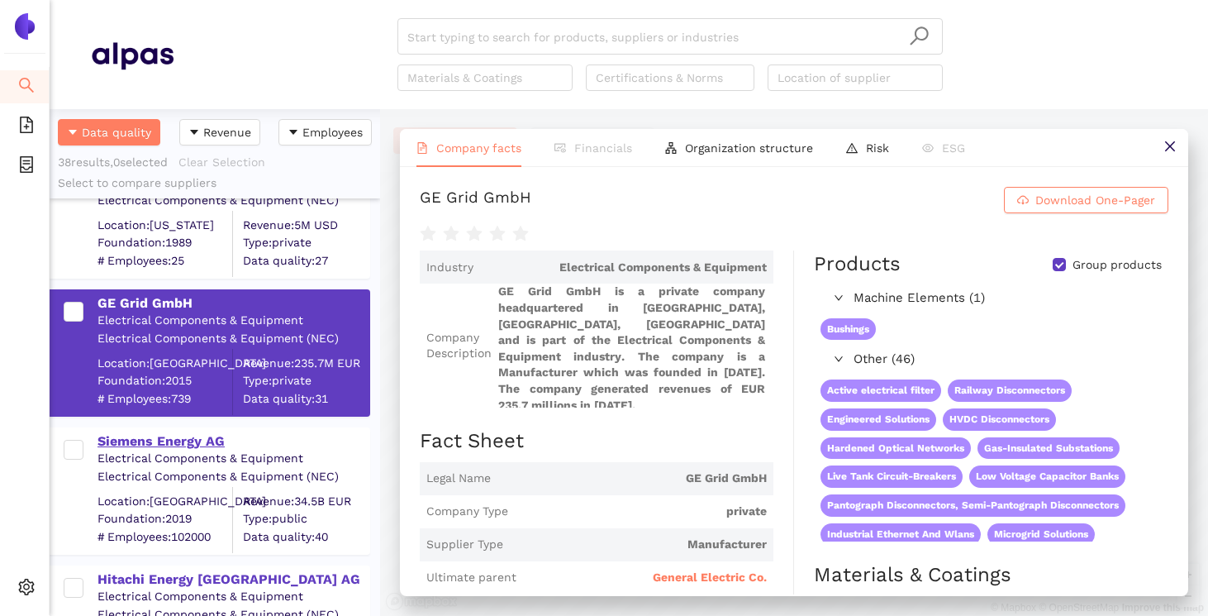
click at [209, 447] on div "Siemens Energy AG" at bounding box center [233, 441] width 271 height 18
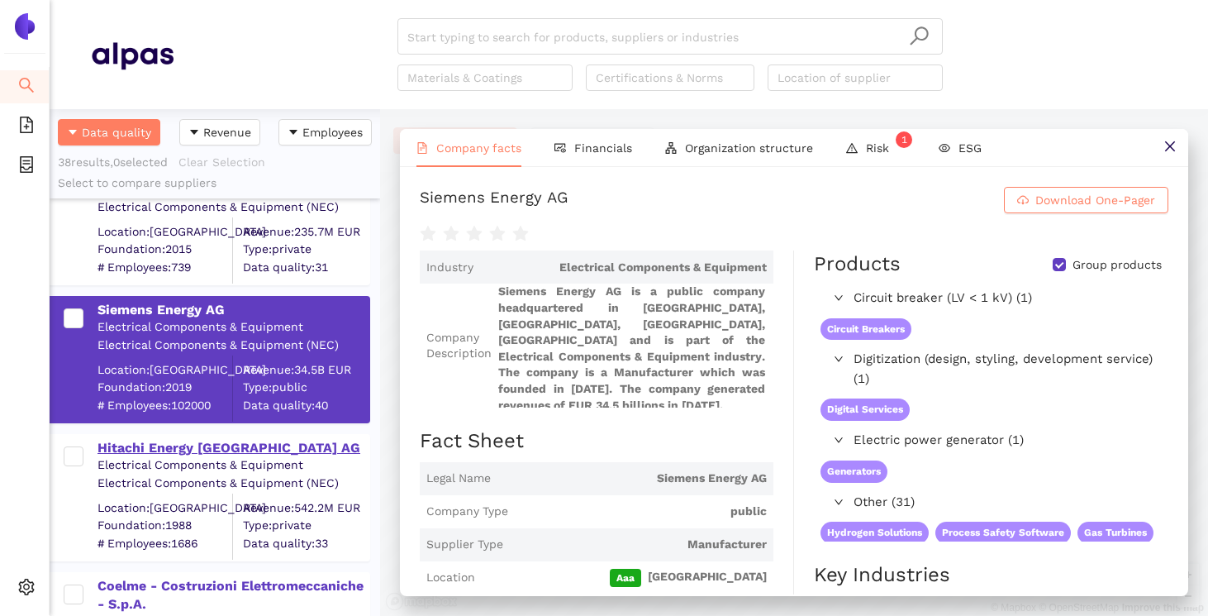
click at [217, 445] on div "Hitachi Energy [GEOGRAPHIC_DATA] AG" at bounding box center [233, 448] width 271 height 18
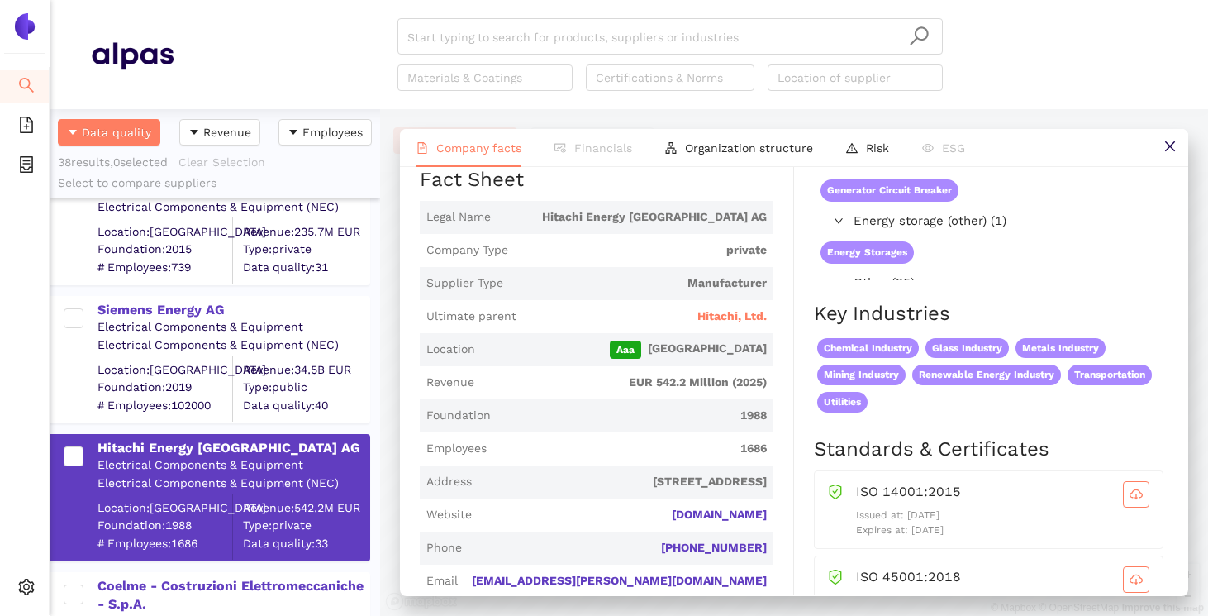
scroll to position [254, 0]
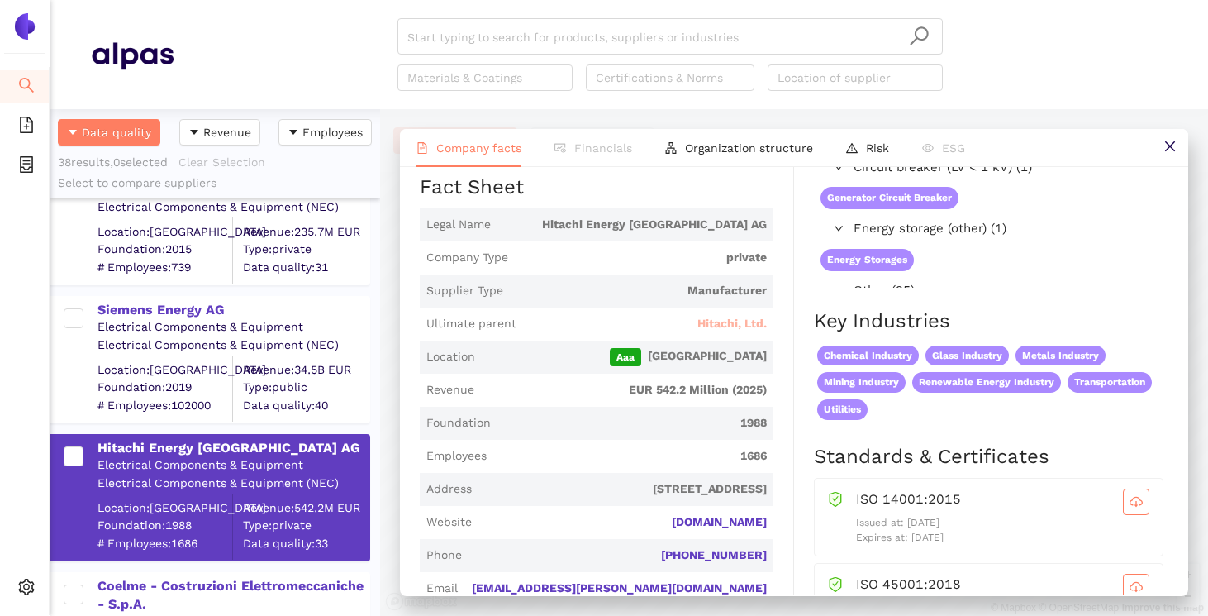
click at [725, 332] on span "Hitachi, Ltd." at bounding box center [731, 324] width 69 height 17
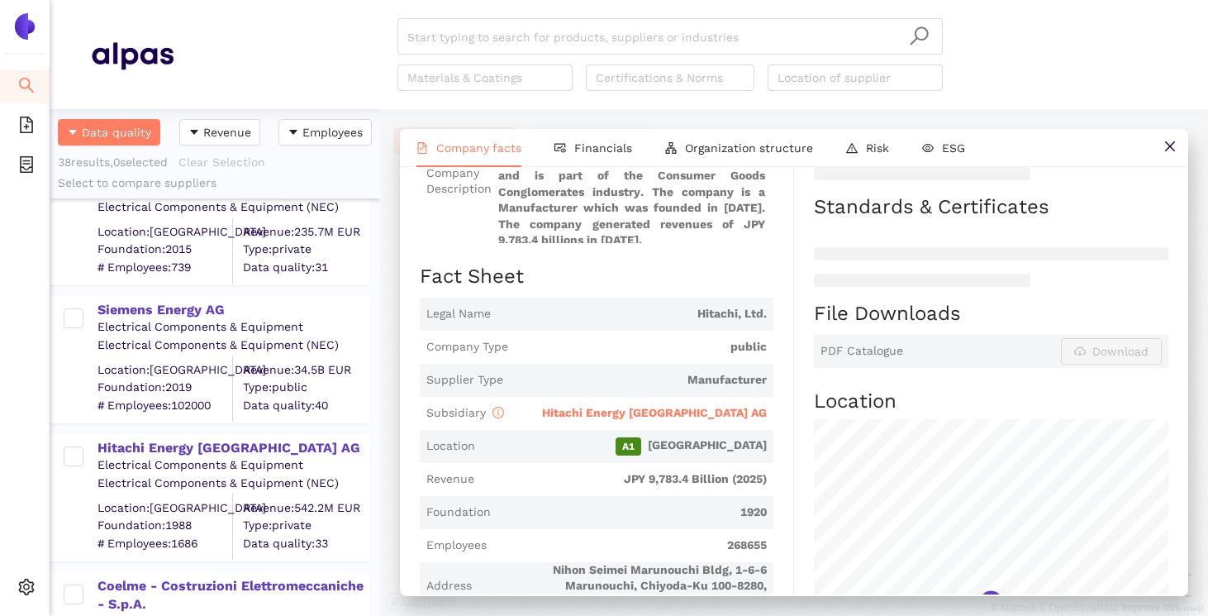
scroll to position [0, 0]
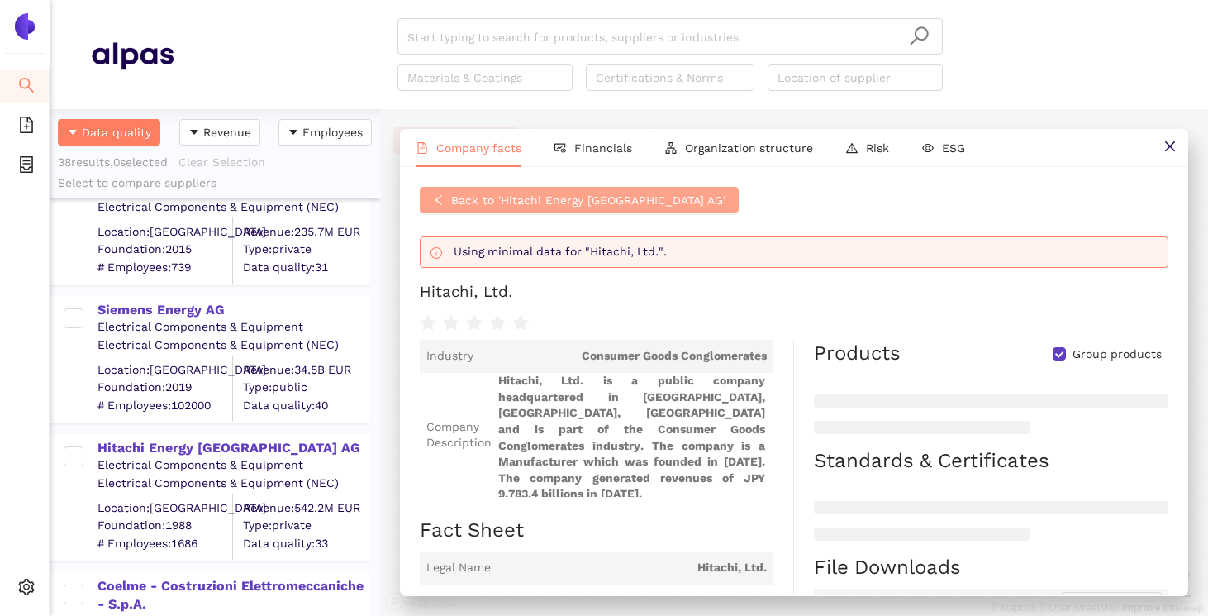
click at [472, 199] on span "Back to 'Hitachi Energy Germany AG'" at bounding box center [588, 200] width 274 height 18
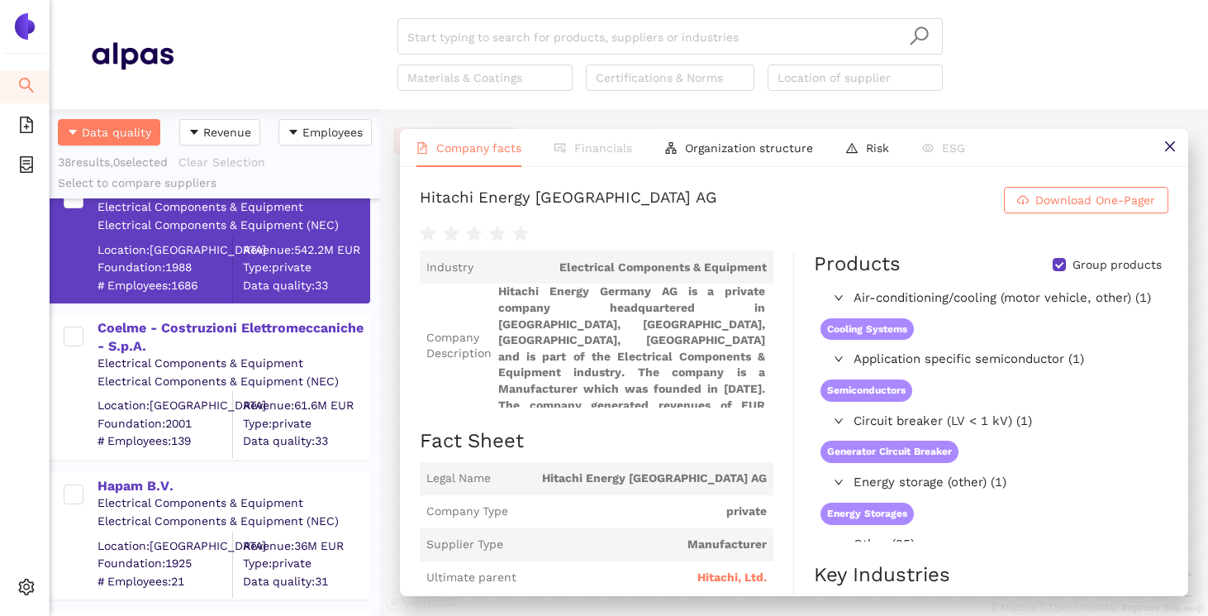
scroll to position [1307, 0]
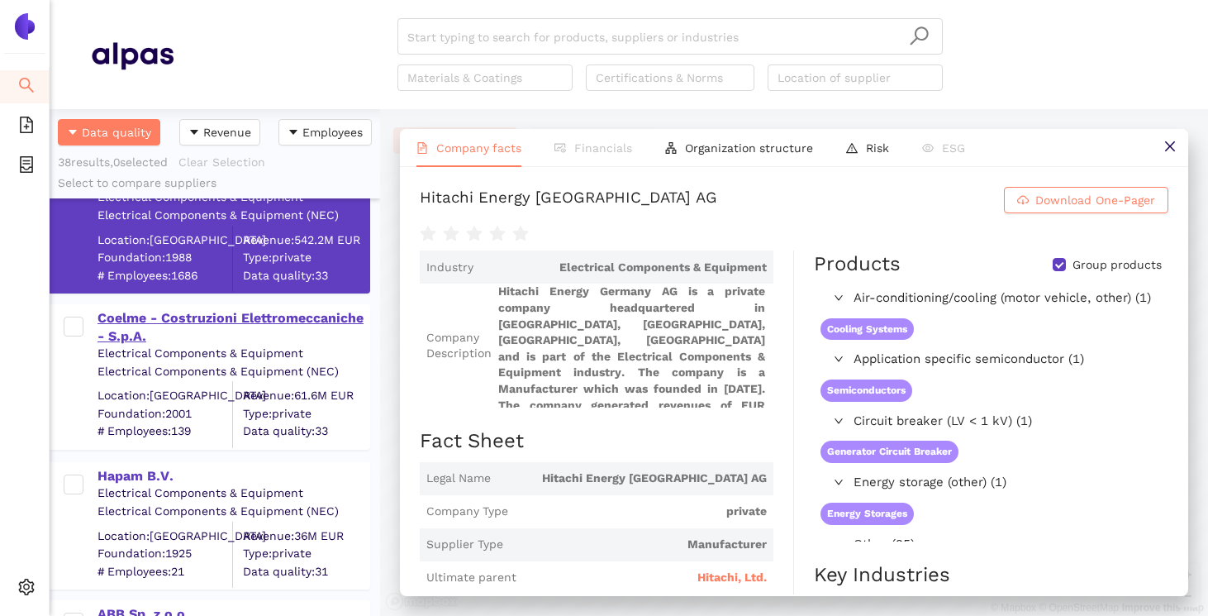
click at [207, 329] on div "Coelme - Costruzioni Elettromeccaniche - S.p.A." at bounding box center [233, 327] width 271 height 37
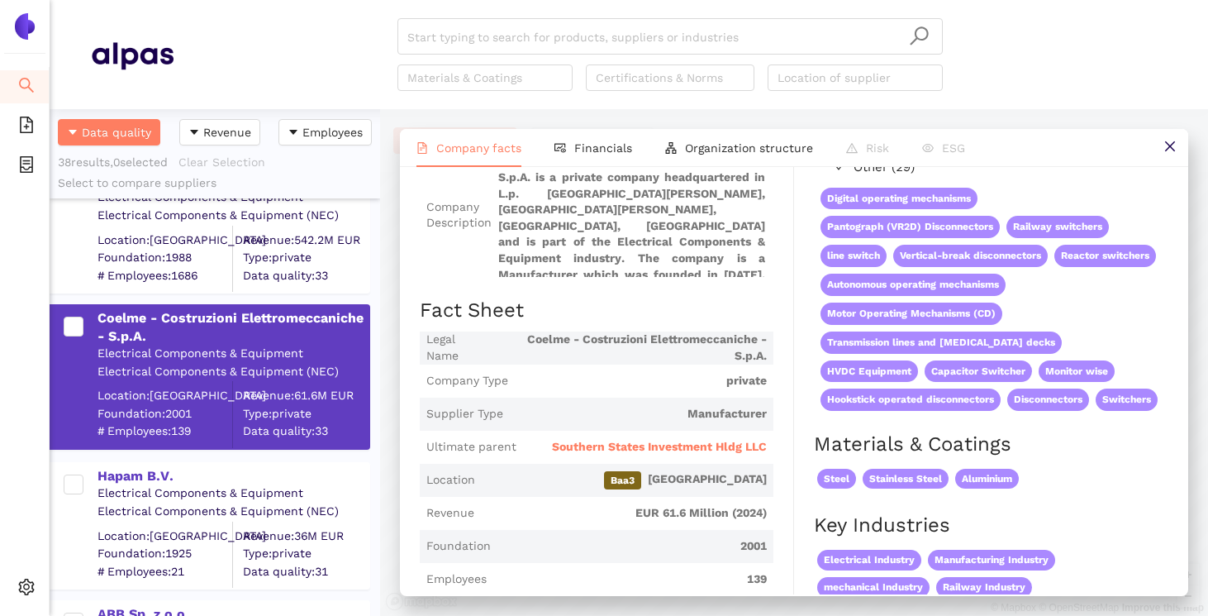
scroll to position [133, 0]
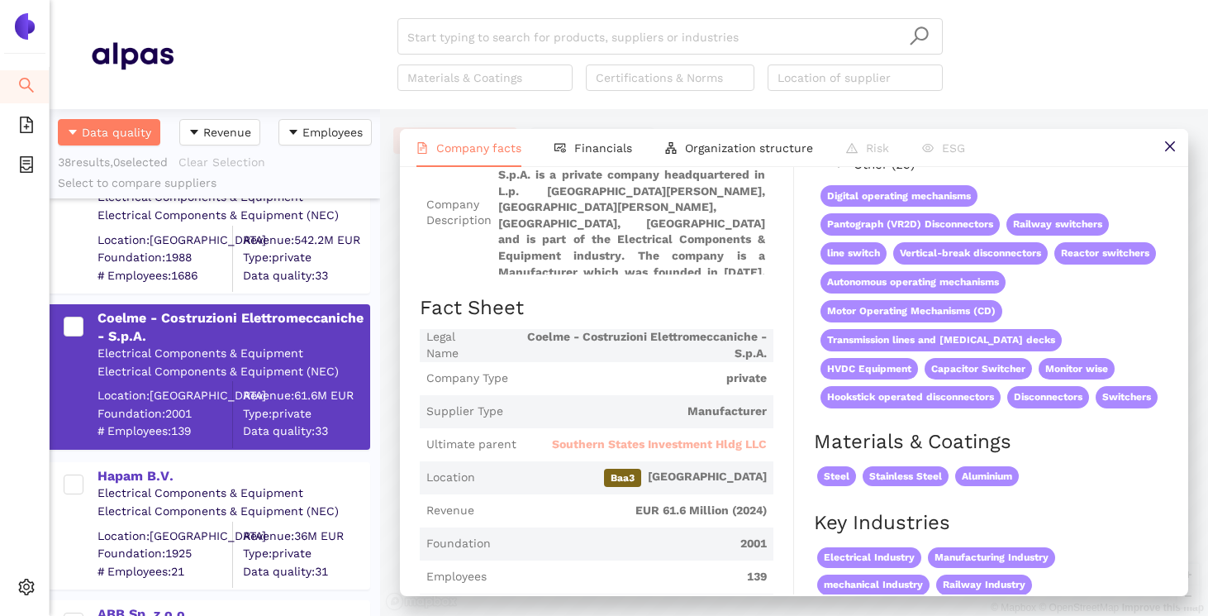
click at [609, 453] on span "Southern States Investment Hldg LLC" at bounding box center [659, 444] width 215 height 17
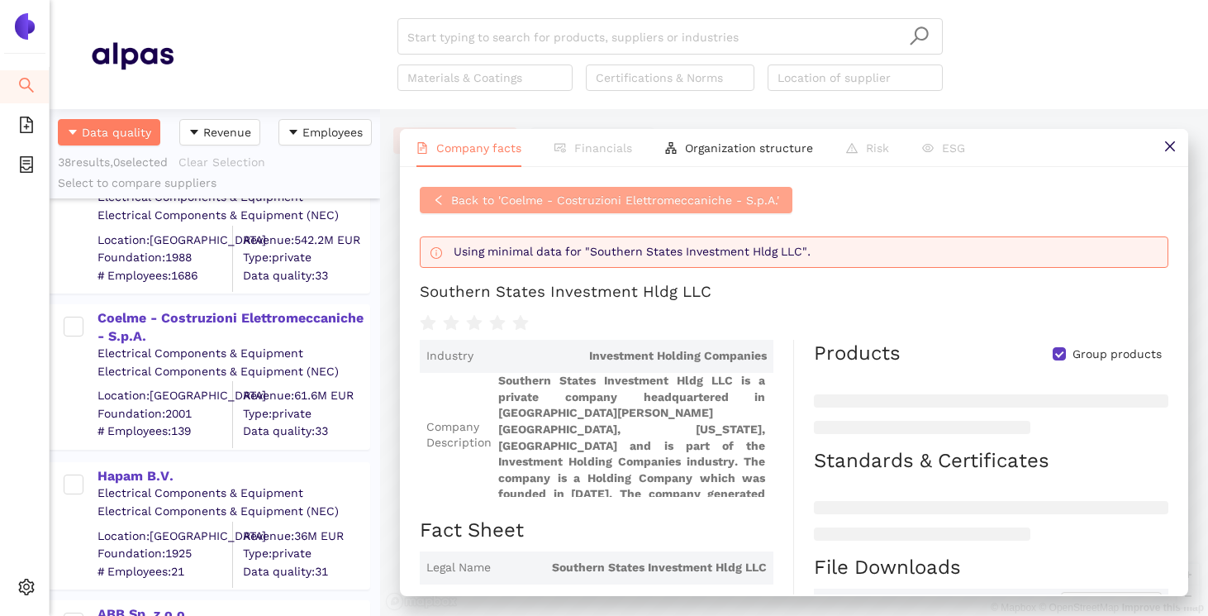
click at [512, 201] on span "Back to 'Coelme - Costruzioni Elettromeccaniche - S.p.A.'" at bounding box center [615, 200] width 328 height 18
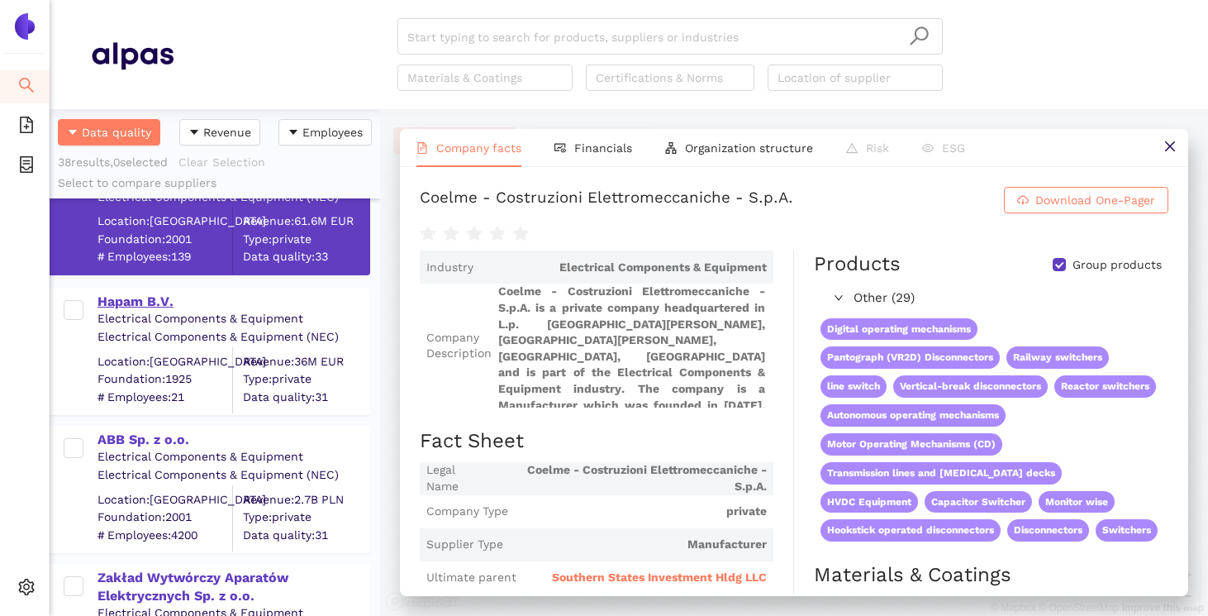
click at [154, 310] on div "Hapam B.V." at bounding box center [233, 302] width 271 height 18
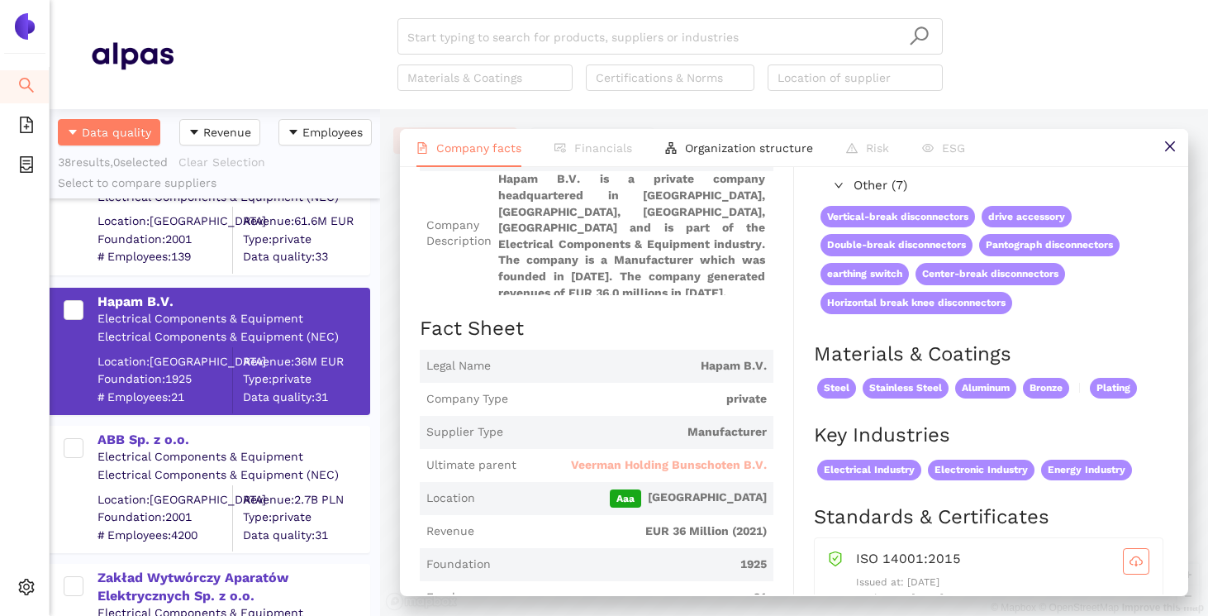
click at [642, 474] on span "Veerman Holding Bunschoten B.V." at bounding box center [669, 465] width 196 height 17
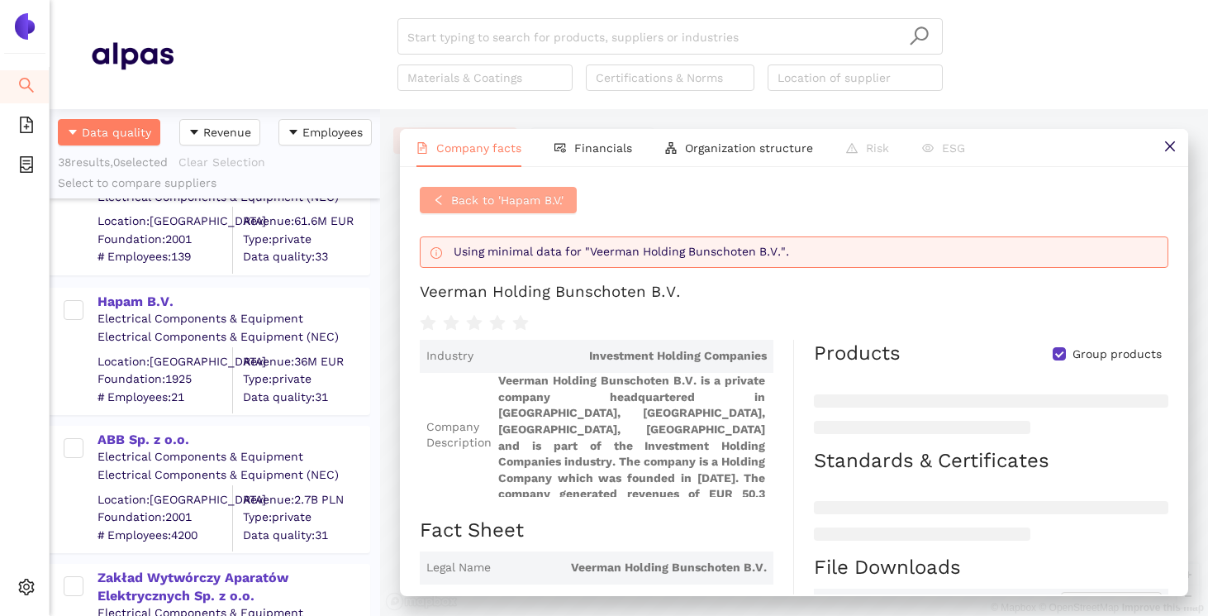
click at [526, 202] on span "Back to 'Hapam B.V.'" at bounding box center [507, 200] width 112 height 18
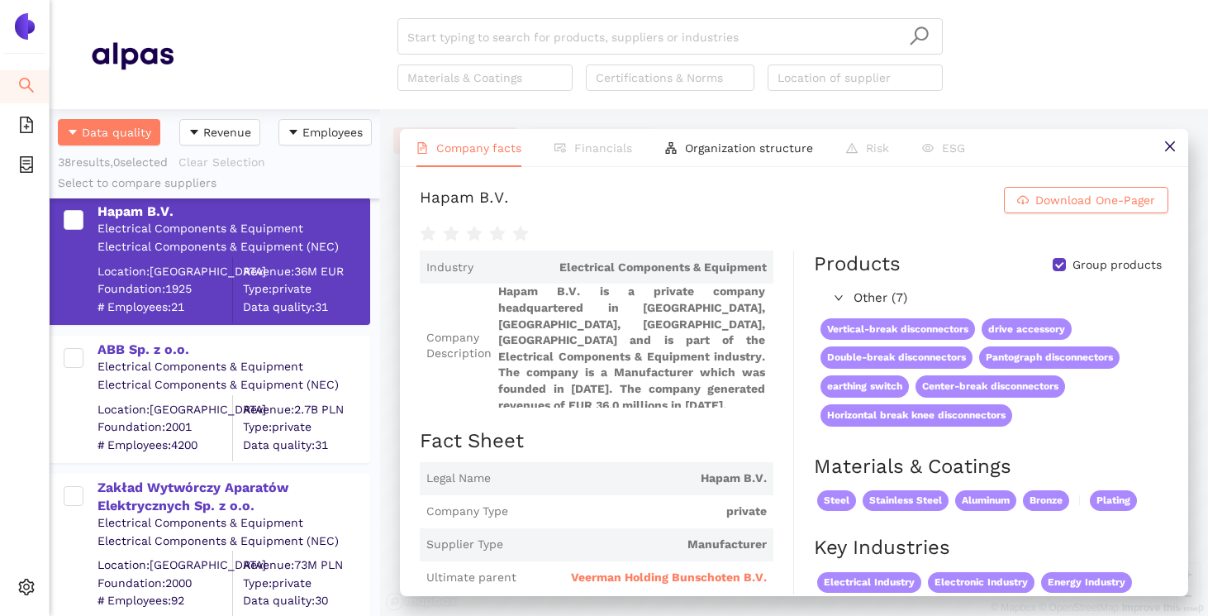
click at [155, 359] on div "Electrical Components & Equipment" at bounding box center [233, 367] width 271 height 17
click at [157, 339] on div "ABB Sp. z o.o." at bounding box center [233, 347] width 271 height 21
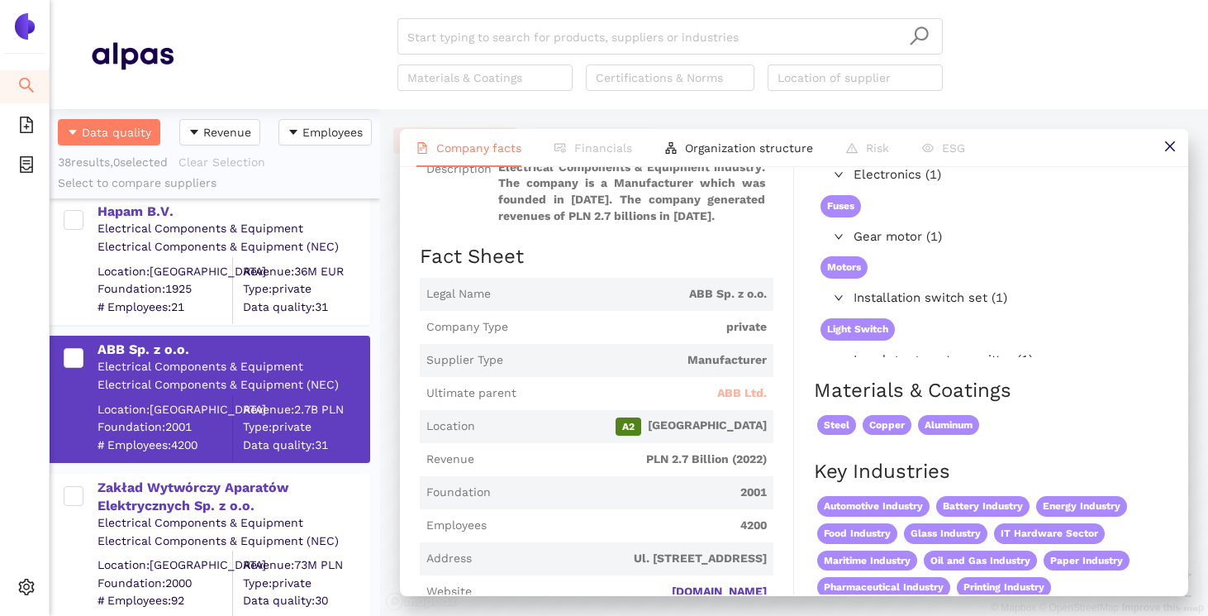
click at [740, 402] on span "ABB Ltd." at bounding box center [742, 393] width 50 height 17
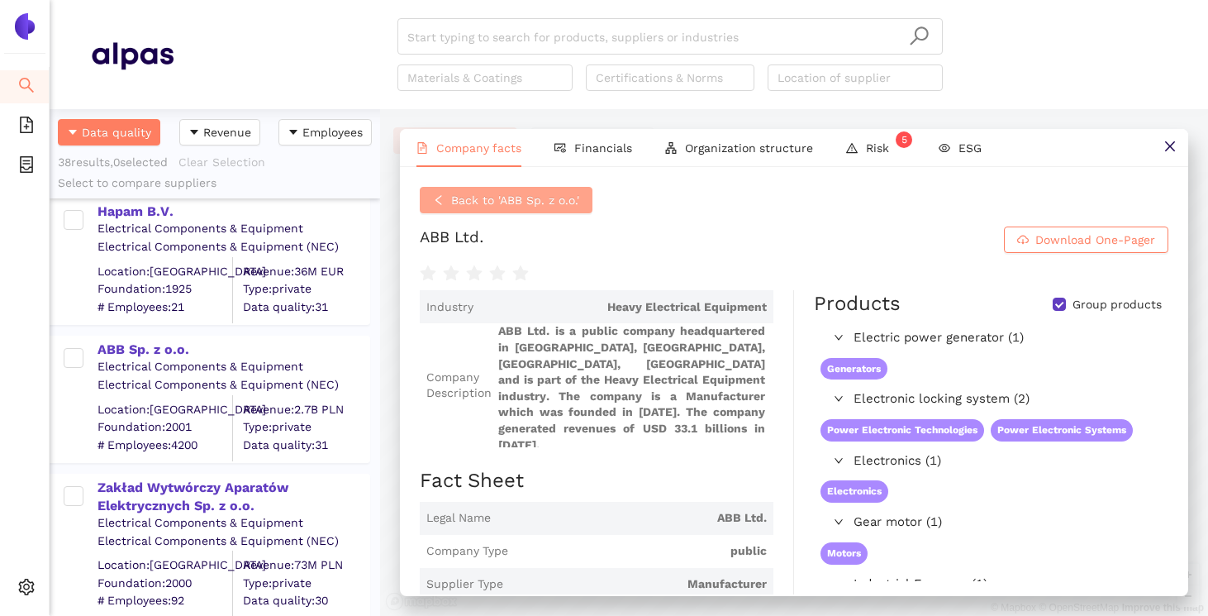
click at [511, 191] on span "Back to 'ABB Sp. z o.o.'" at bounding box center [515, 200] width 128 height 18
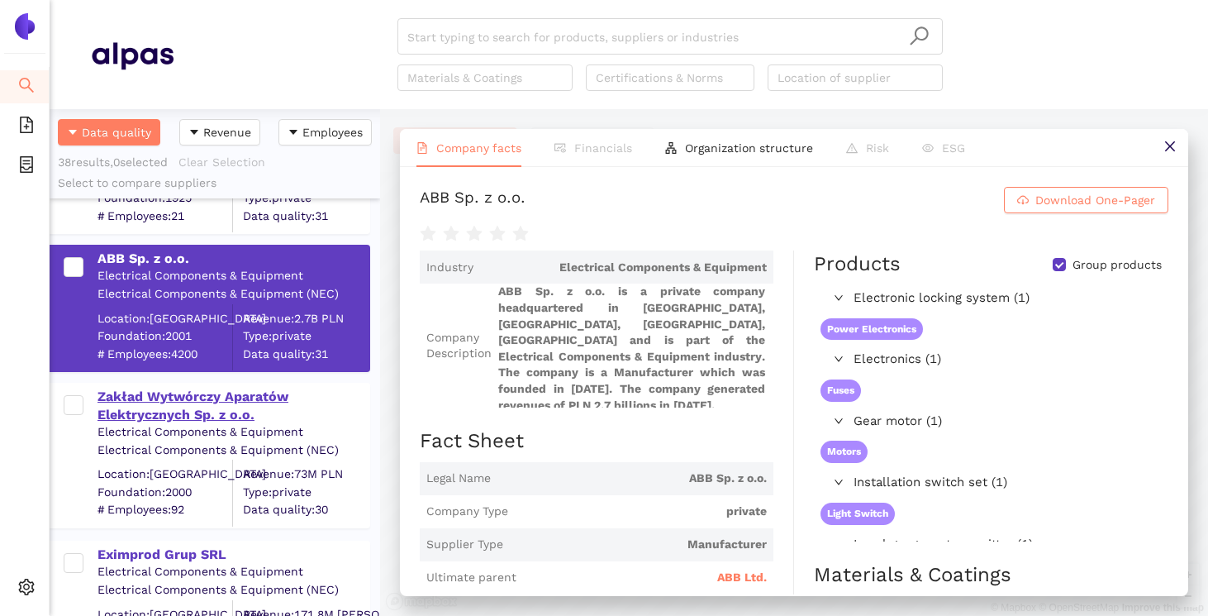
click at [208, 388] on div "Zakład Wytwórczy Aparatów Elektrycznych Sp. z o.o." at bounding box center [233, 406] width 271 height 37
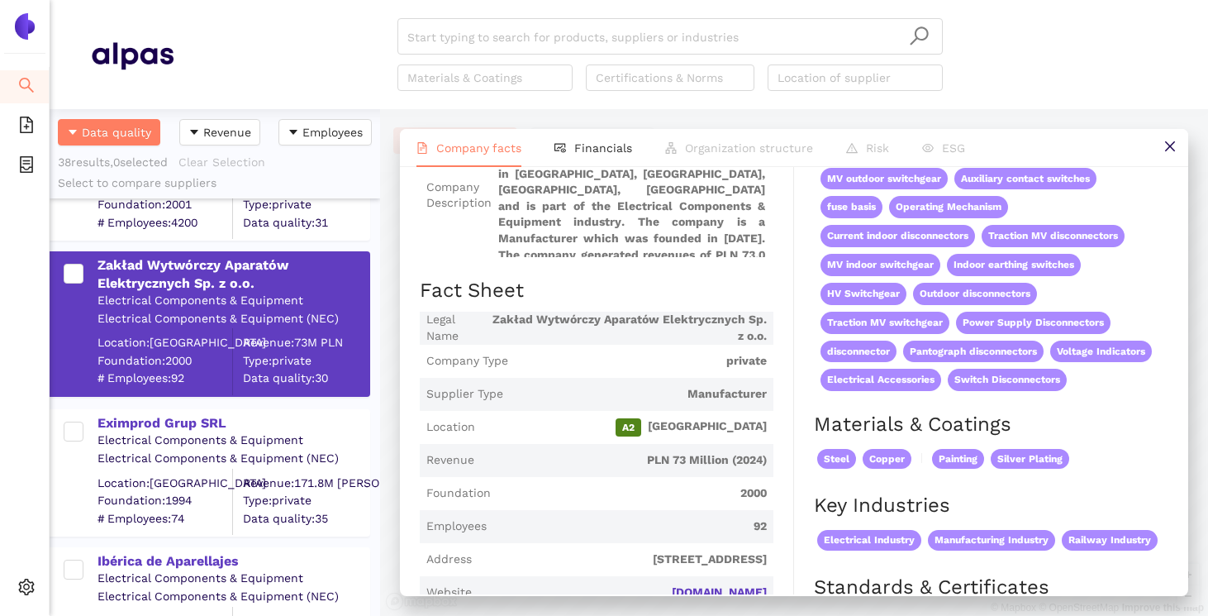
click at [201, 440] on div "Electrical Components & Equipment" at bounding box center [233, 440] width 271 height 17
click at [191, 419] on div "Eximprod Grup SRL" at bounding box center [233, 423] width 271 height 18
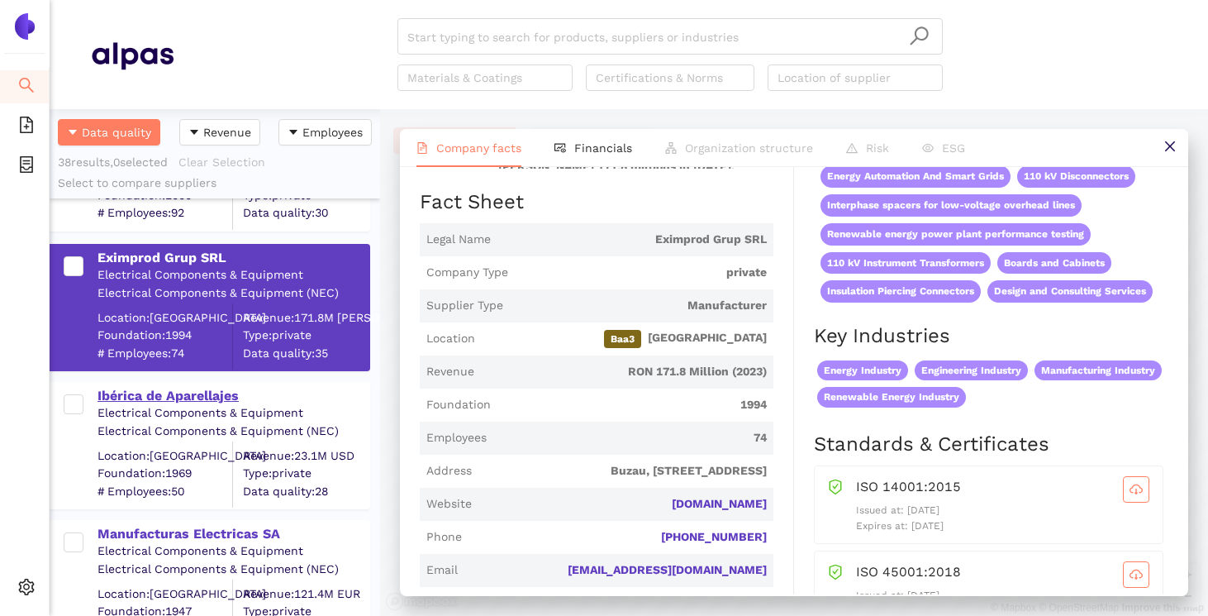
click at [211, 389] on div "Ibérica de Aparellajes" at bounding box center [233, 396] width 271 height 18
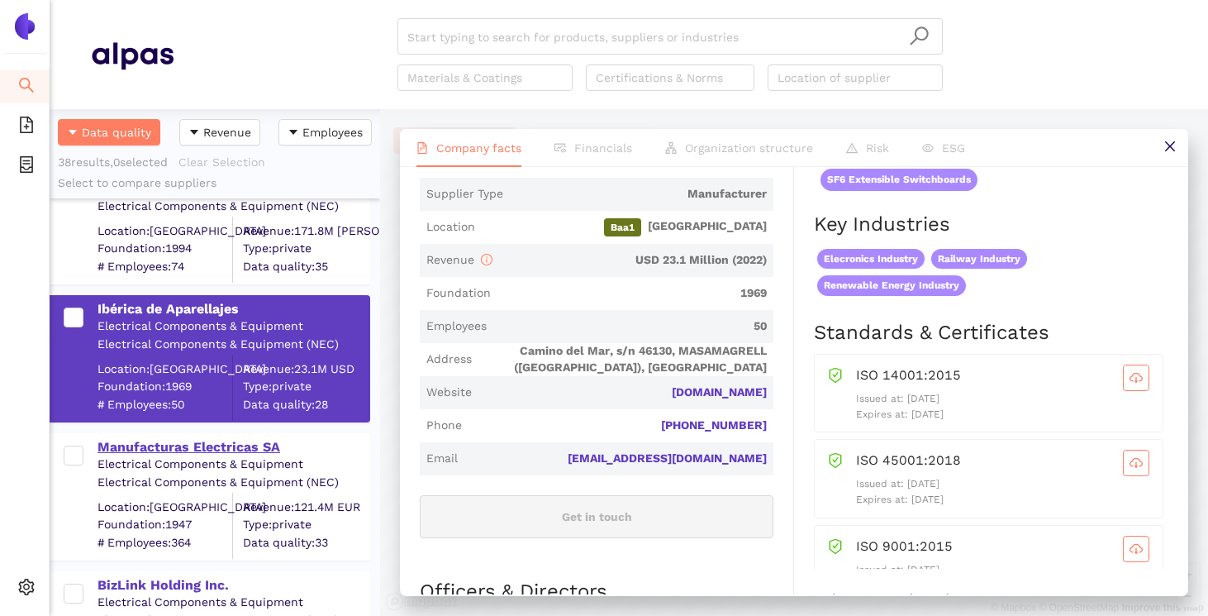
click at [194, 436] on div "Manufacturas Electricas SA" at bounding box center [233, 445] width 271 height 21
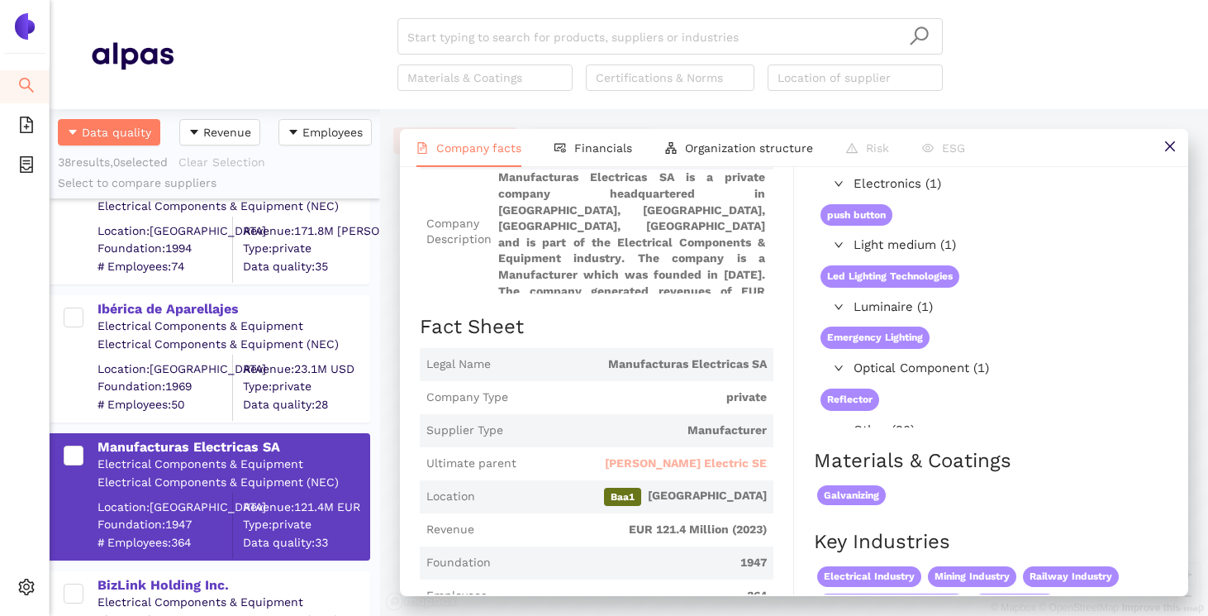
click at [716, 465] on span "[PERSON_NAME] Electric SE" at bounding box center [686, 463] width 162 height 17
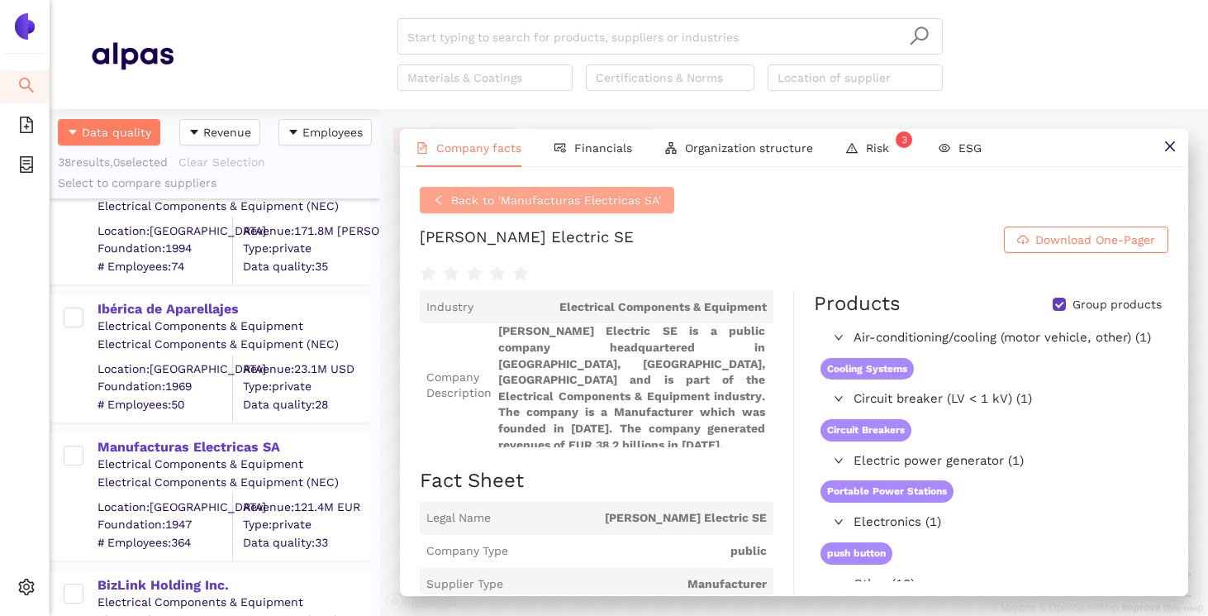
click at [511, 202] on span "Back to 'Manufacturas Electricas SA'" at bounding box center [556, 200] width 210 height 18
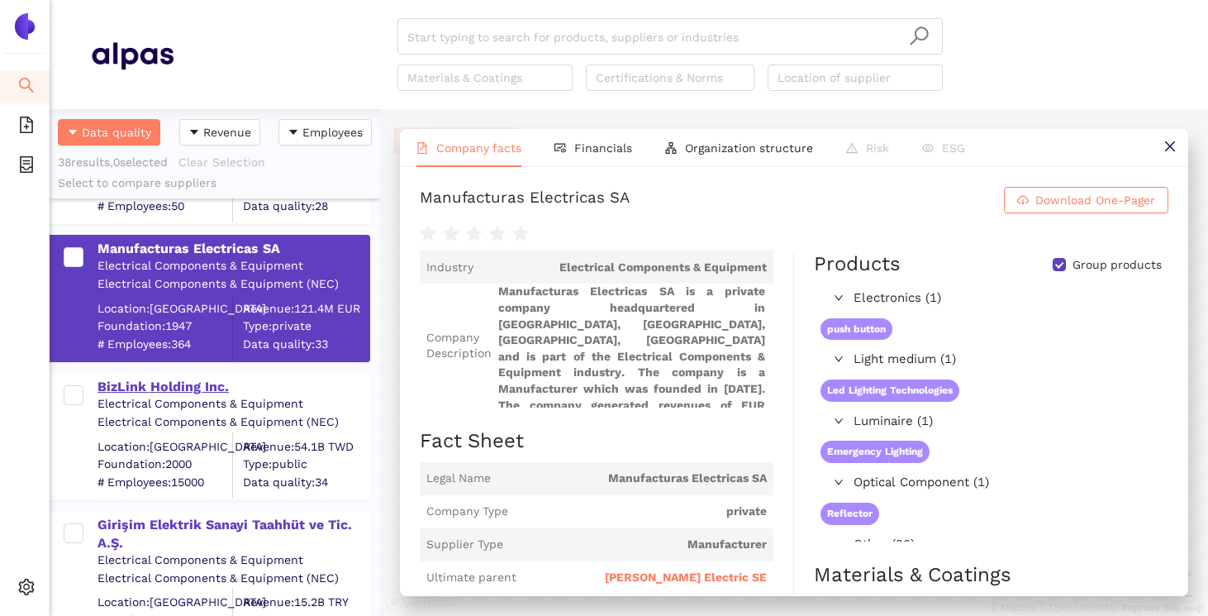
click at [165, 382] on div "BizLink Holding Inc." at bounding box center [233, 387] width 271 height 18
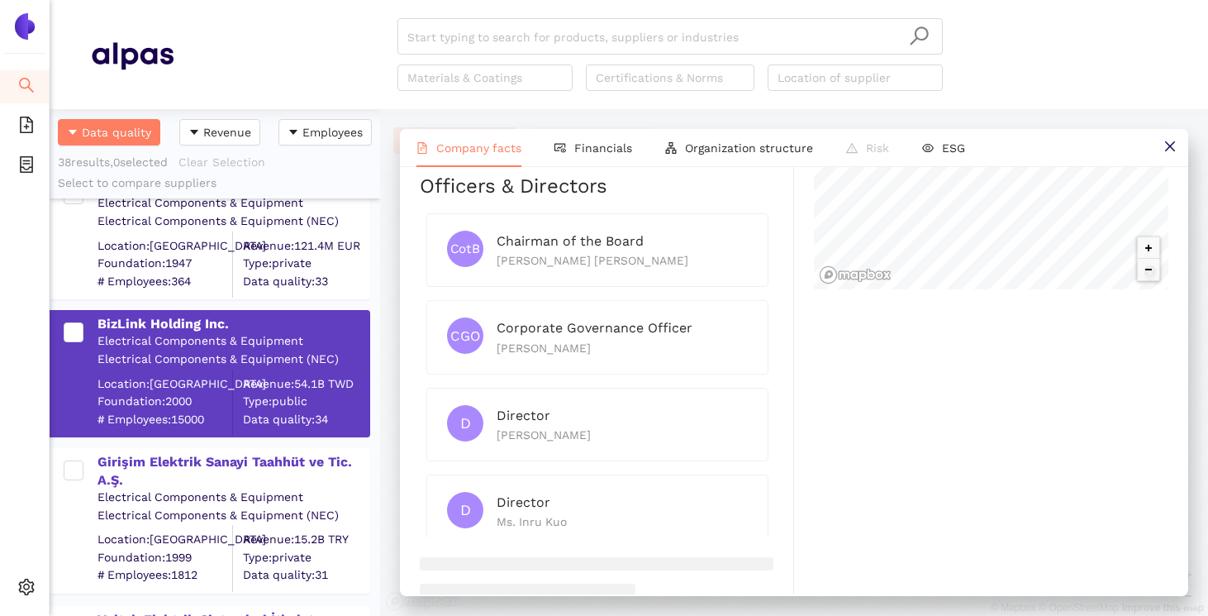
click at [270, 478] on div "Girişim Elektrik Sanayi Taahhüt ve Tic. A.Ş." at bounding box center [233, 471] width 271 height 37
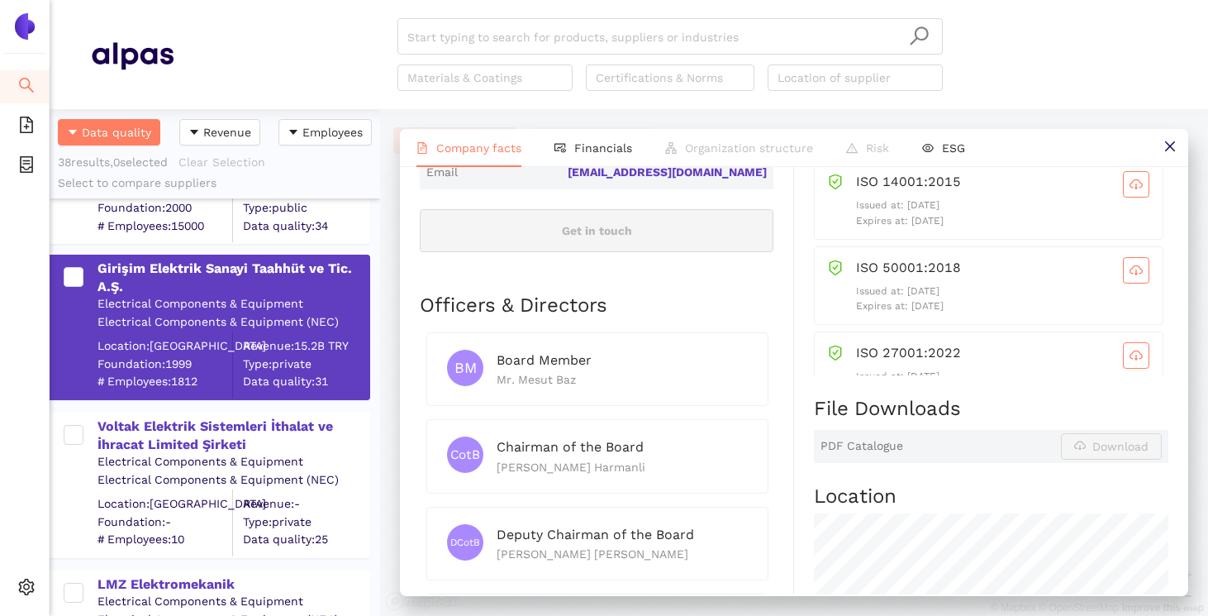
click at [236, 469] on div "Electrical Components & Equipment" at bounding box center [233, 462] width 271 height 17
click at [232, 427] on div "Voltak Elektrik Sistemleri İthalat ve İhracat Limited Şirketi" at bounding box center [233, 435] width 271 height 37
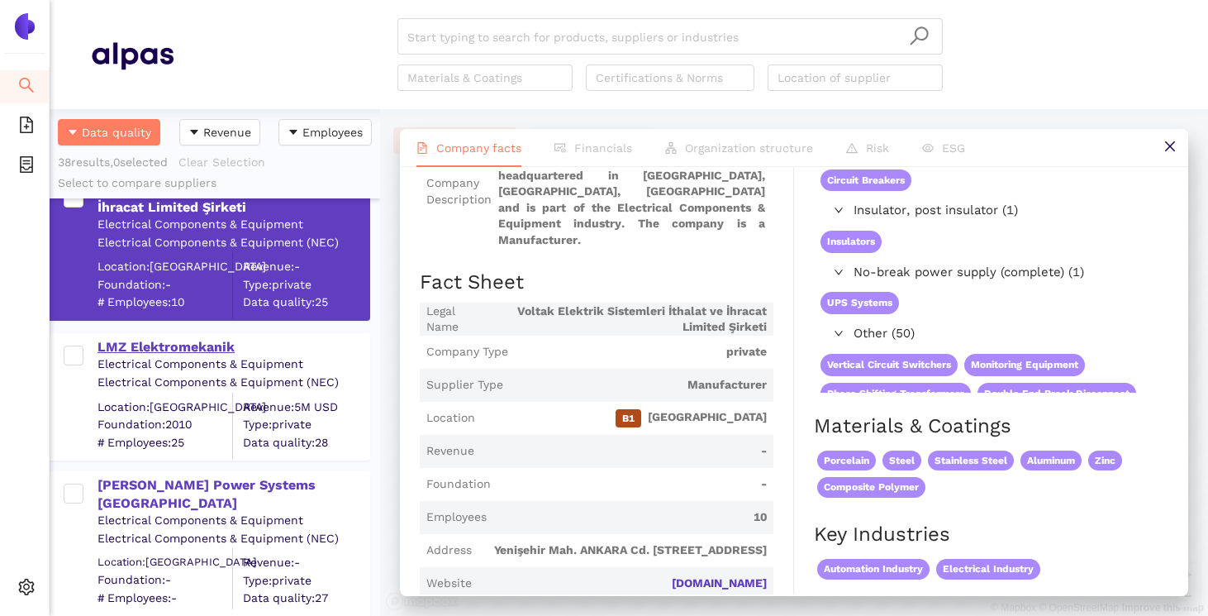
click at [158, 353] on div "LMZ Elektromekanik" at bounding box center [233, 347] width 271 height 18
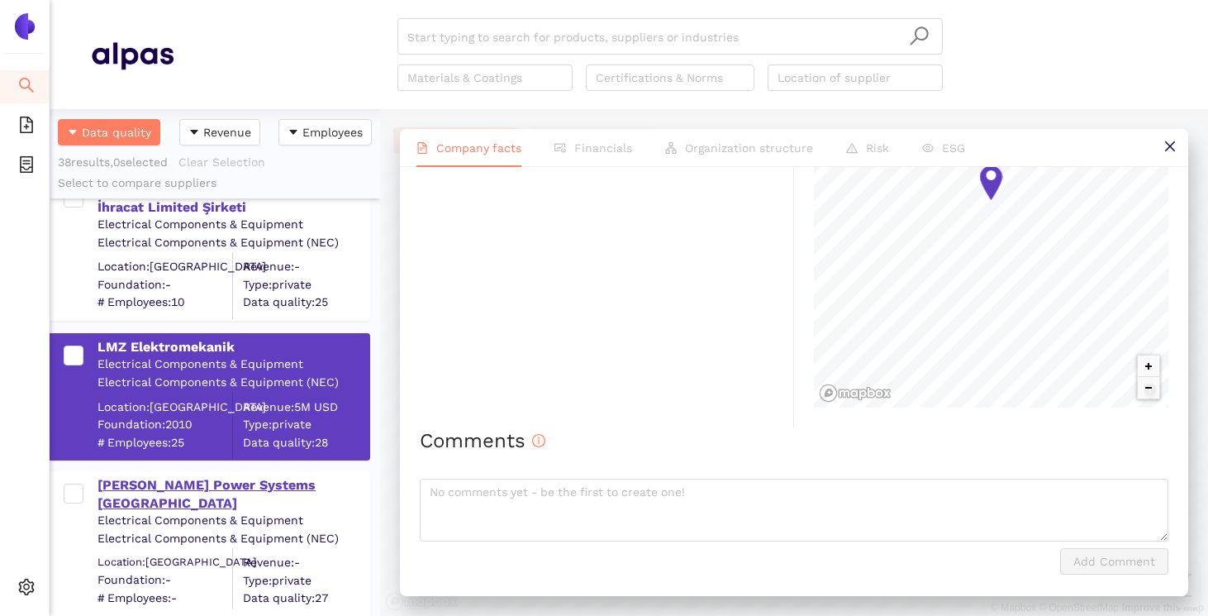
click at [221, 486] on div "[PERSON_NAME] Power Systems [GEOGRAPHIC_DATA]" at bounding box center [233, 494] width 271 height 37
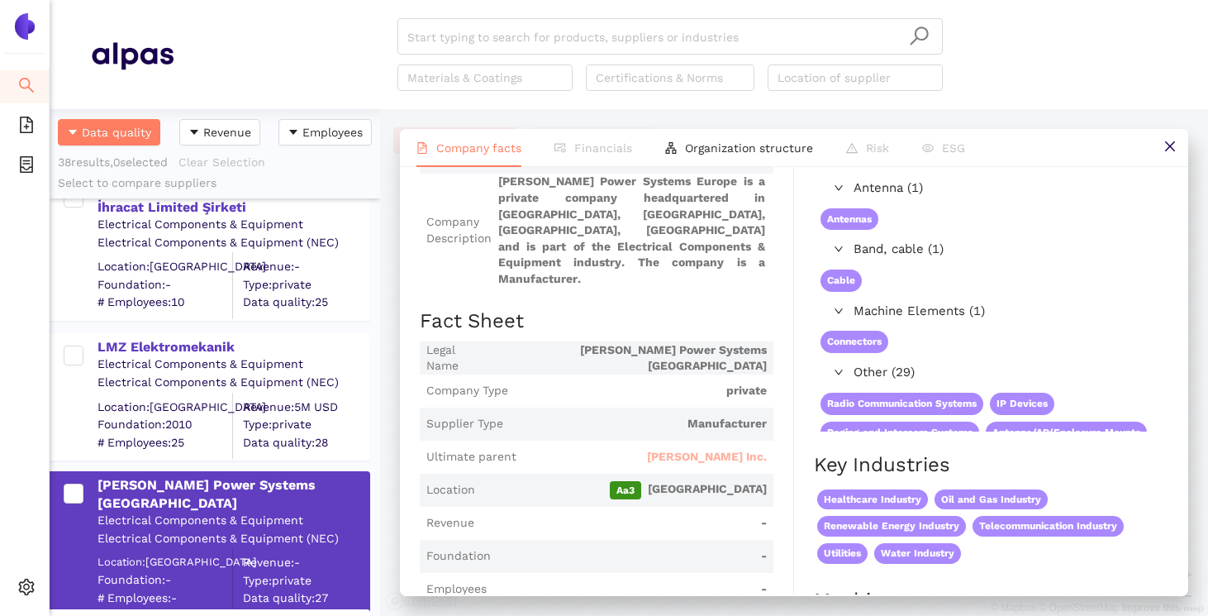
click at [731, 449] on span "[PERSON_NAME] Inc." at bounding box center [707, 457] width 120 height 17
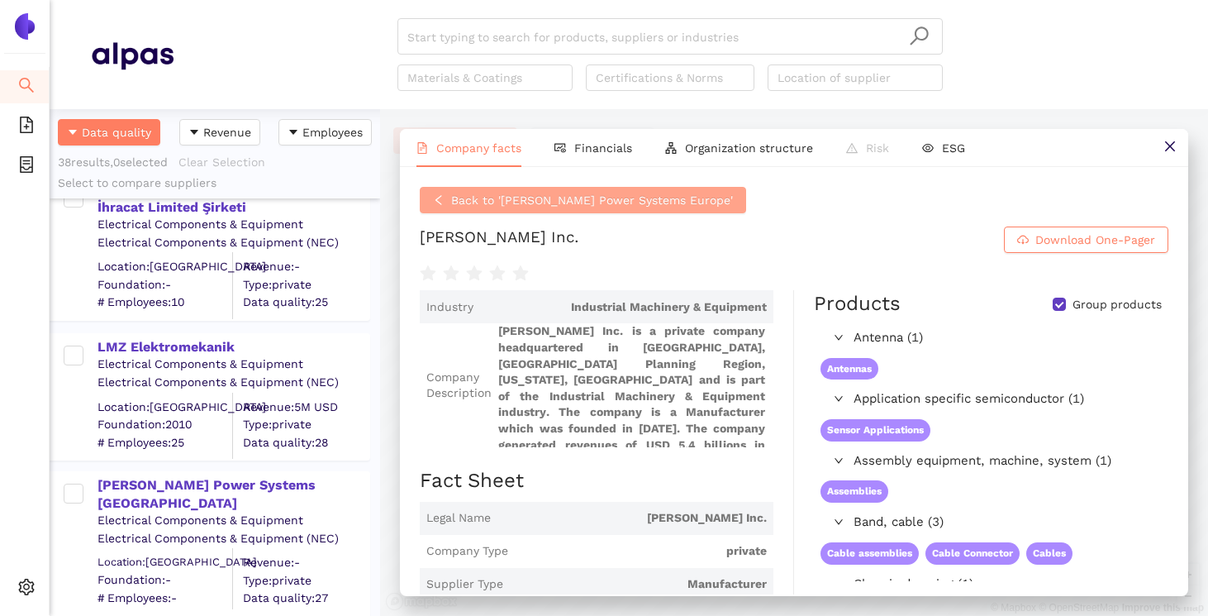
click at [544, 200] on span "Back to 'HUBBELL Power Systems Europe'" at bounding box center [592, 200] width 282 height 18
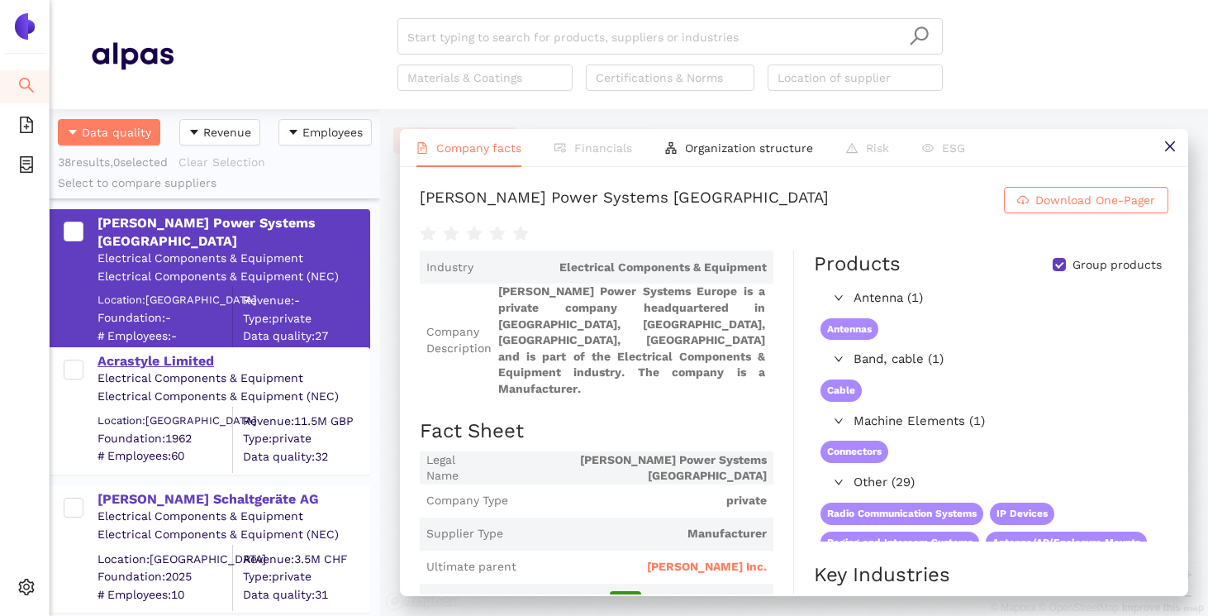
click at [174, 364] on div "Acrastyle Limited" at bounding box center [233, 361] width 271 height 18
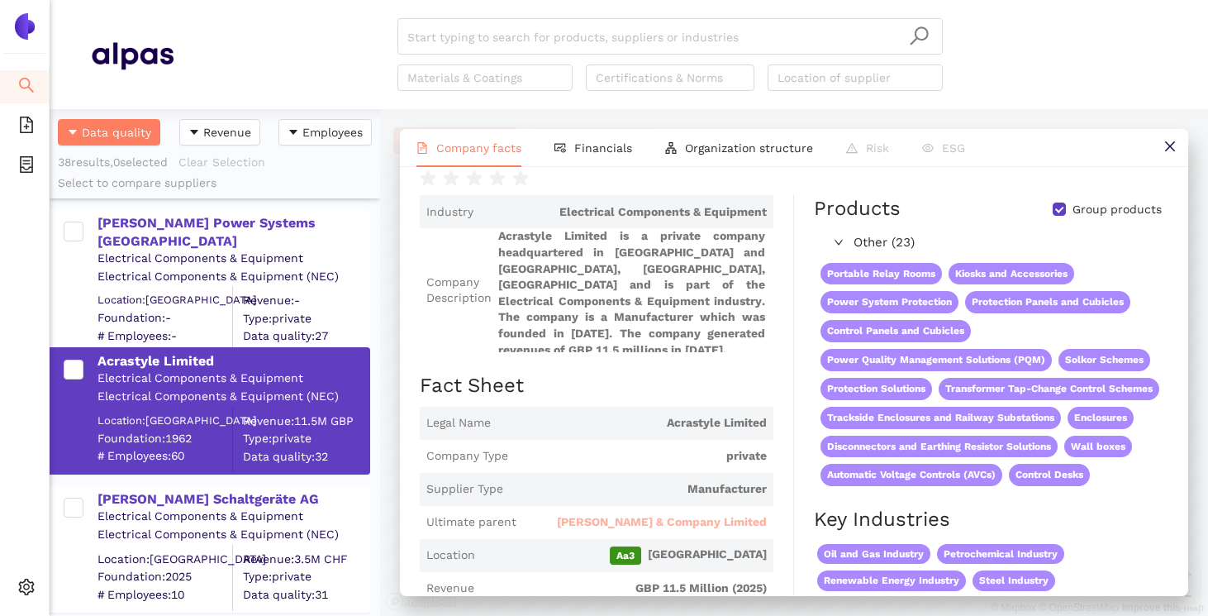
click at [676, 531] on span "[PERSON_NAME] & Company Limited" at bounding box center [662, 522] width 210 height 17
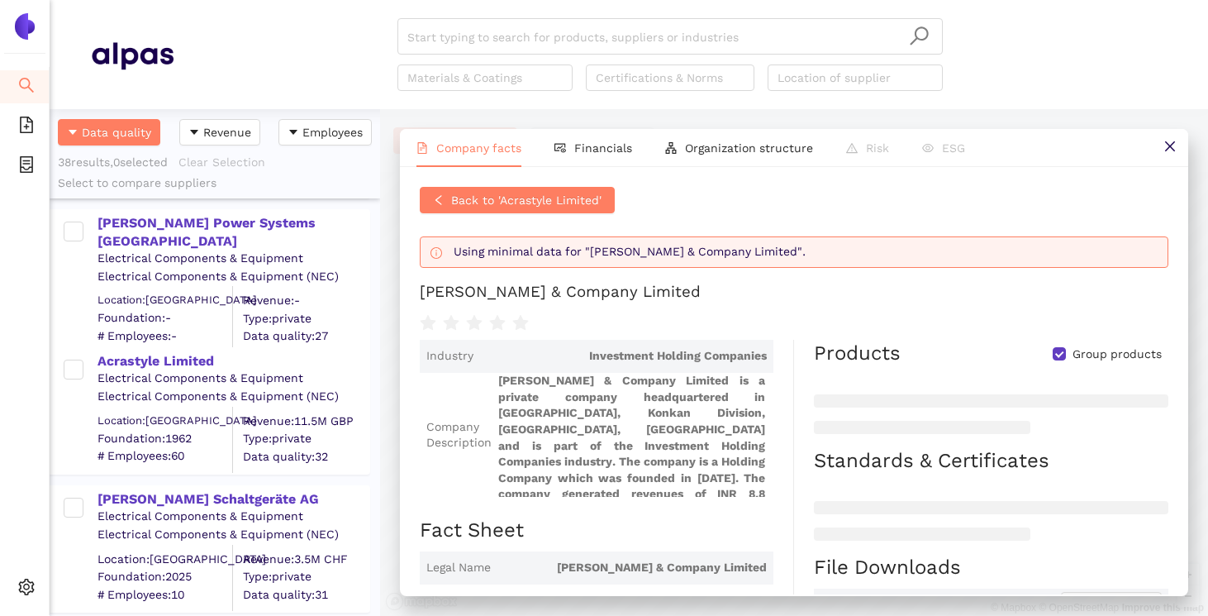
click at [532, 215] on div "Back to 'Acrastyle Limited' Using minimal data for "Hamilton & Company Limited"…" at bounding box center [794, 260] width 749 height 146
click at [532, 205] on span "Back to 'Acrastyle Limited'" at bounding box center [526, 200] width 150 height 18
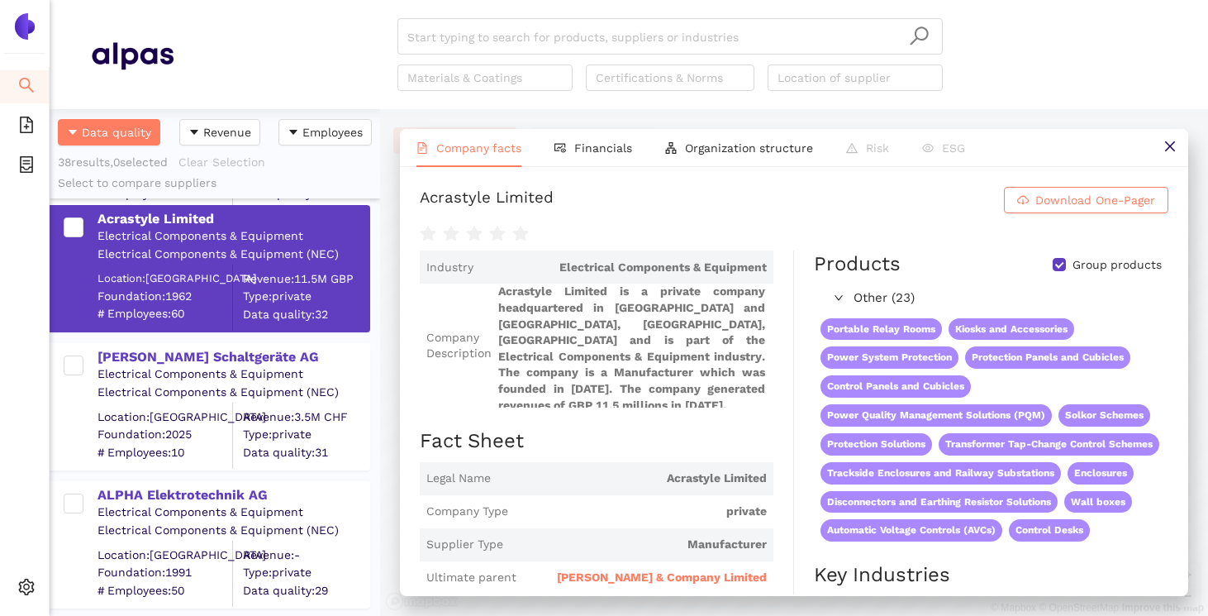
click at [225, 367] on div "Electrical Components & Equipment" at bounding box center [233, 374] width 271 height 17
click at [235, 348] on div "[PERSON_NAME] Schaltgeräte AG" at bounding box center [233, 357] width 271 height 18
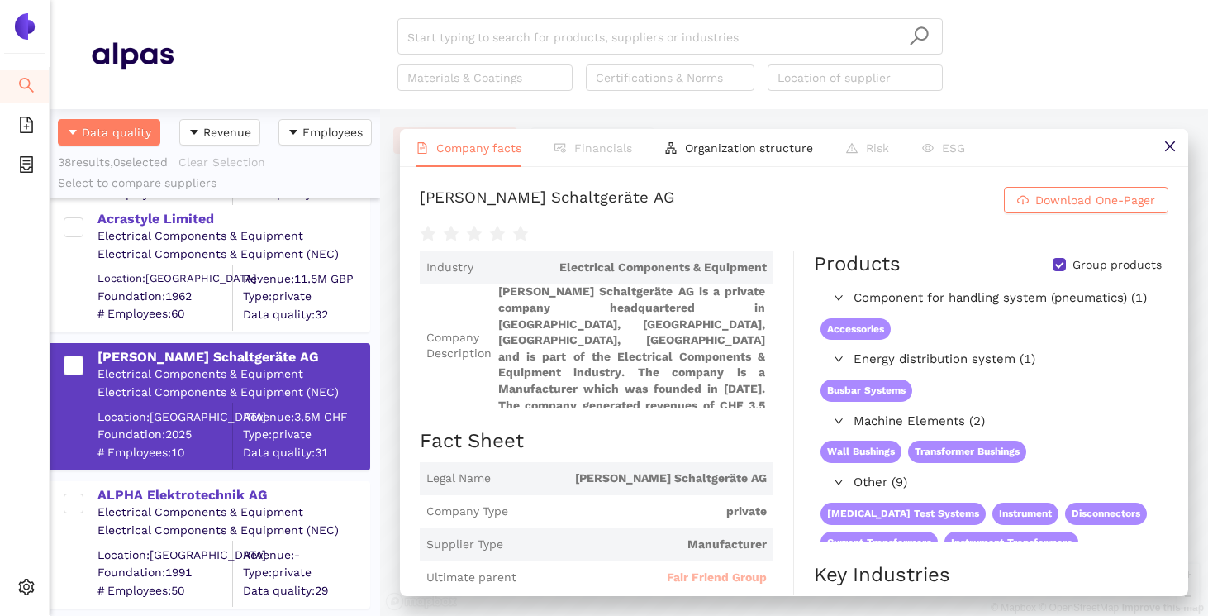
click at [676, 581] on span "Fair Friend Group" at bounding box center [717, 577] width 100 height 17
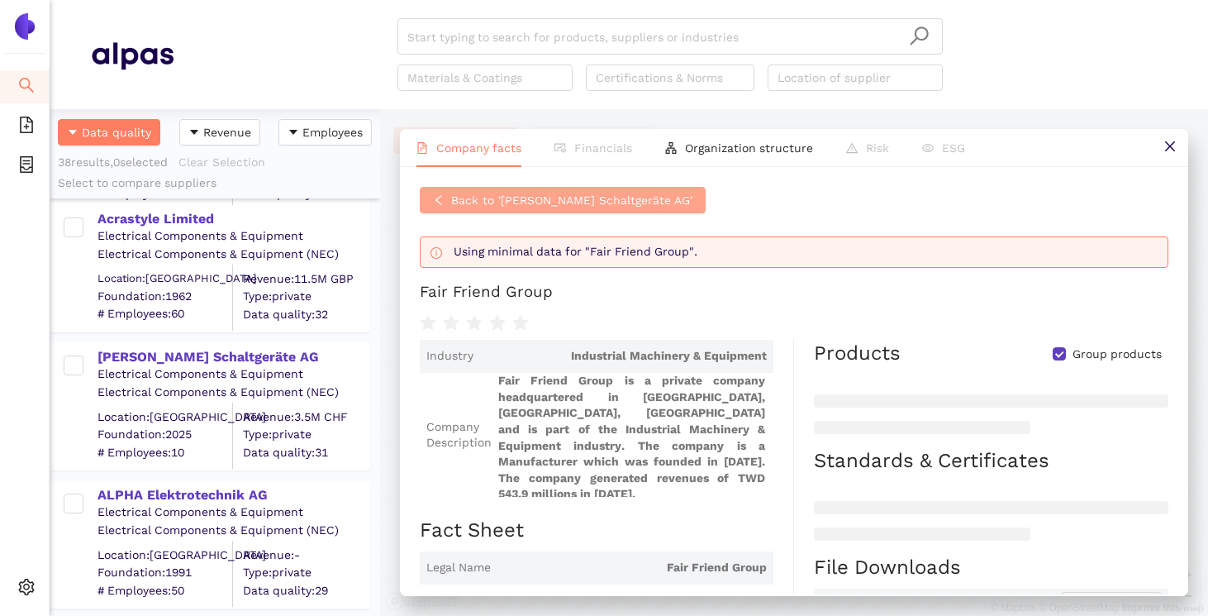
click at [543, 203] on span "Back to 'PFIFFNER Schaltgeräte AG'" at bounding box center [571, 200] width 241 height 18
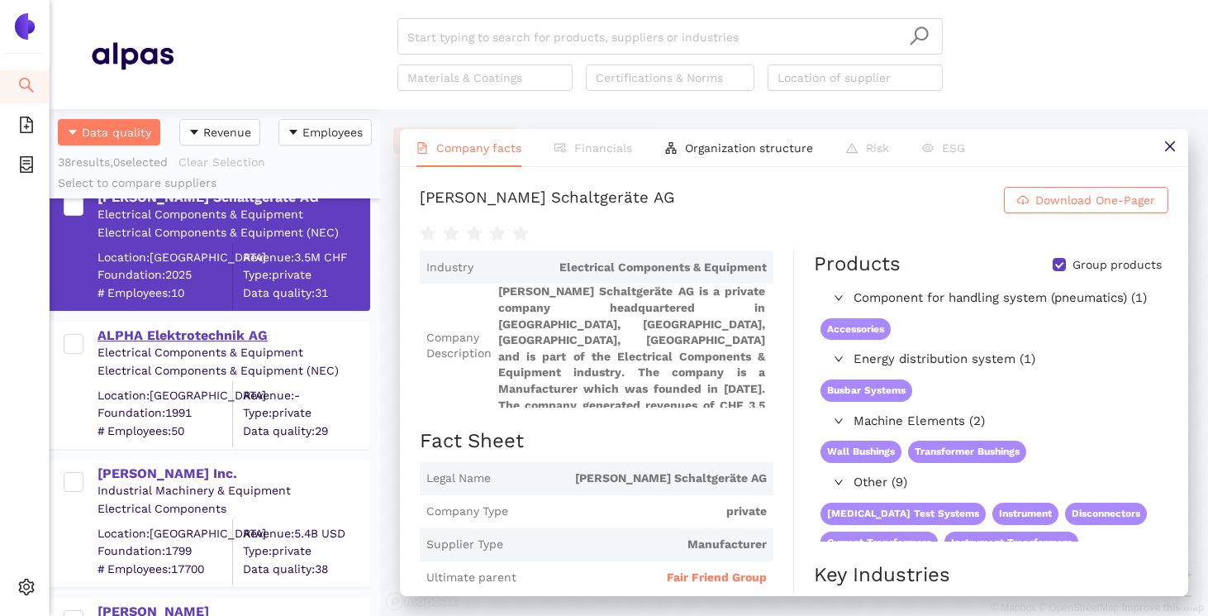
click at [206, 335] on div "ALPHA Elektrotechnik AG" at bounding box center [233, 335] width 271 height 18
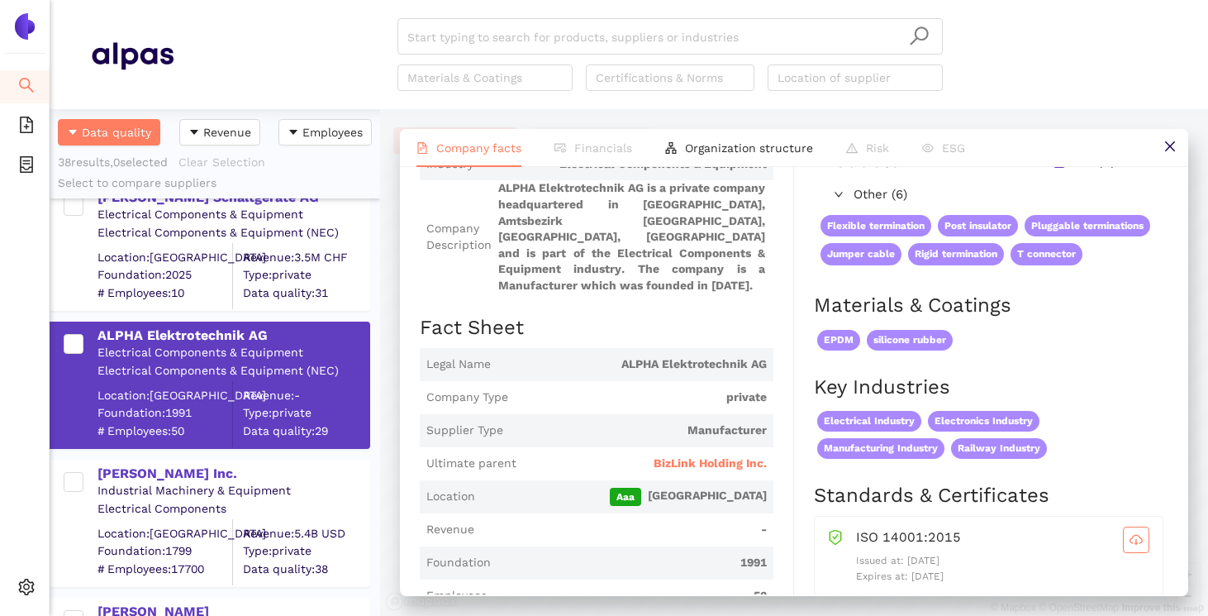
scroll to position [211, 0]
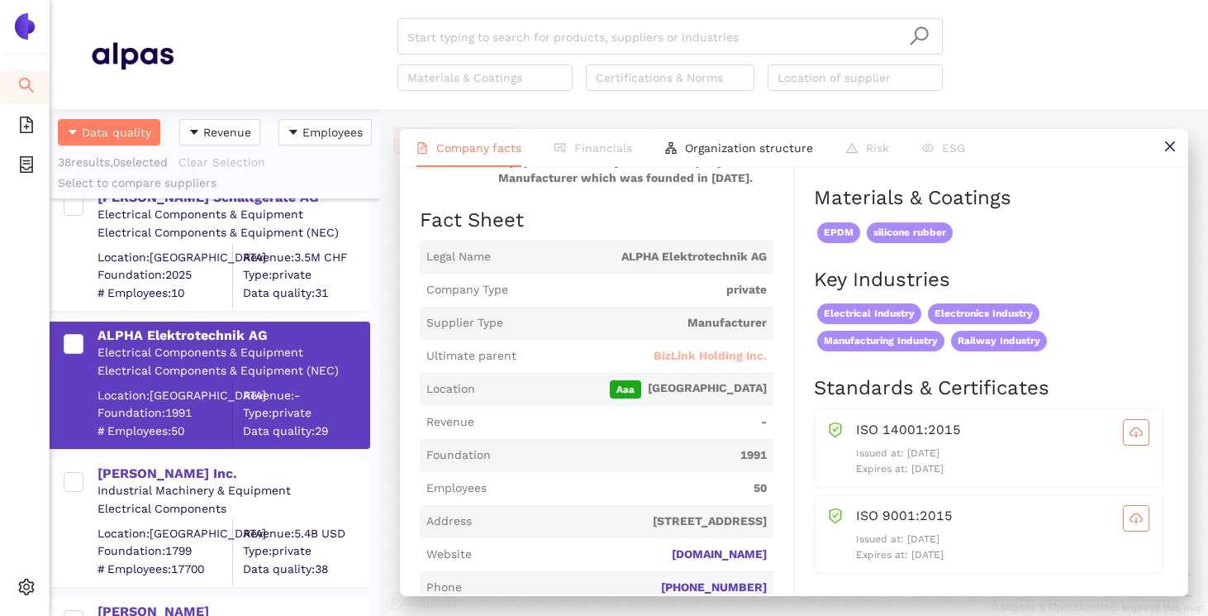
click at [708, 353] on span "BizLink Holding Inc." at bounding box center [710, 356] width 113 height 17
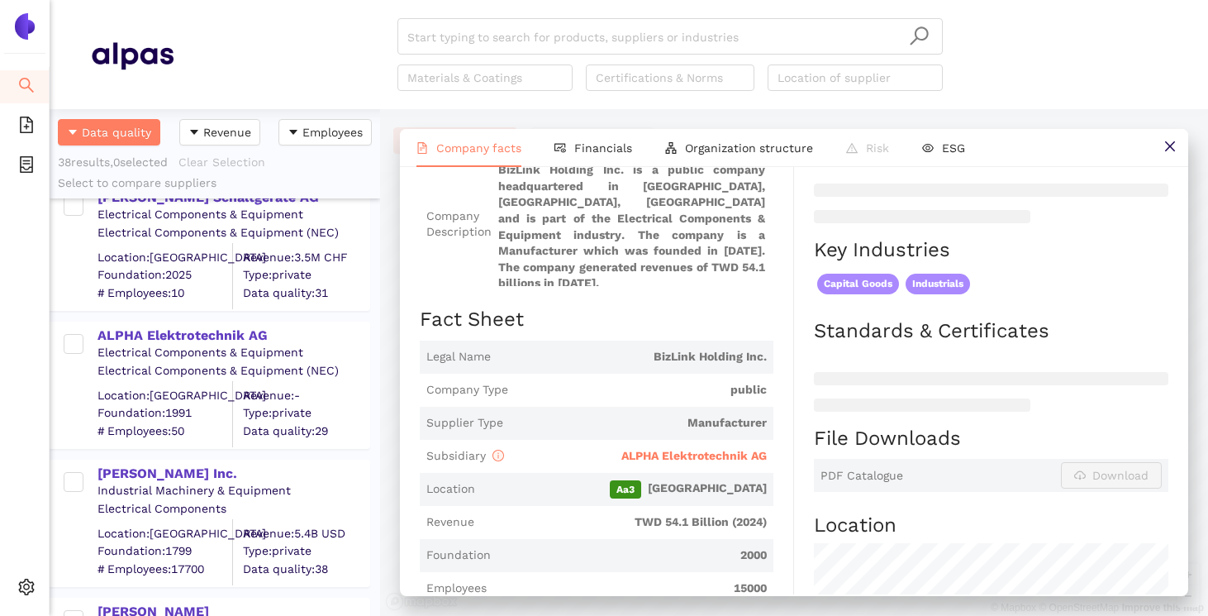
scroll to position [0, 0]
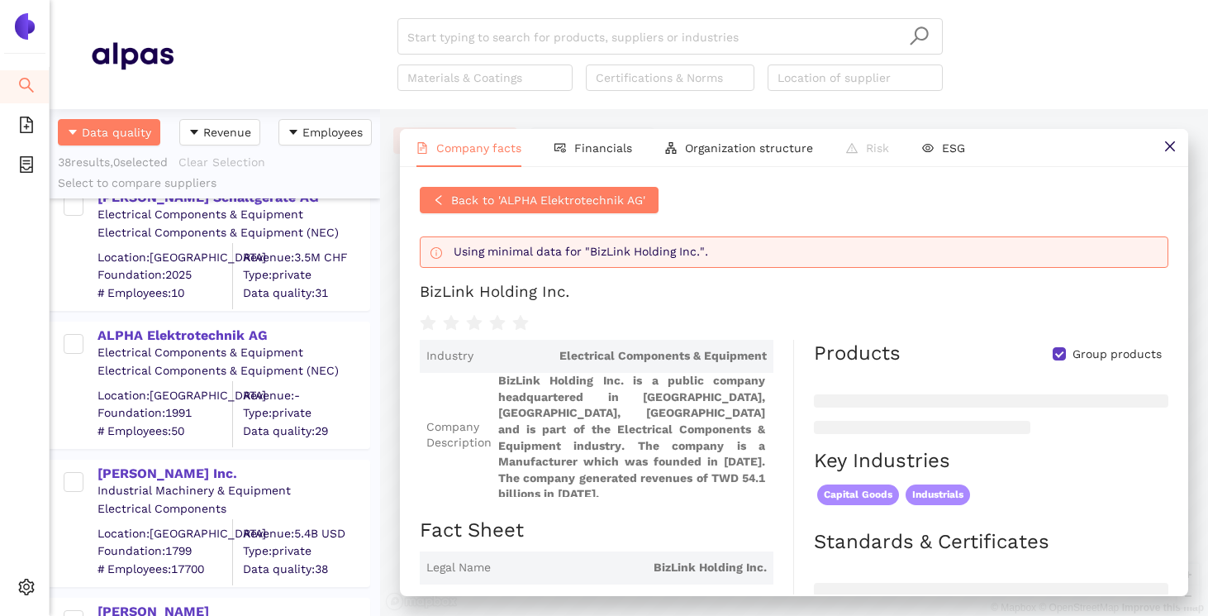
click at [515, 172] on div "Back to 'ALPHA Elektrotechnik AG' Using minimal data for "BizLink Holding Inc."…" at bounding box center [794, 380] width 788 height 427
click at [514, 190] on button "Back to 'ALPHA Elektrotechnik AG'" at bounding box center [539, 200] width 239 height 26
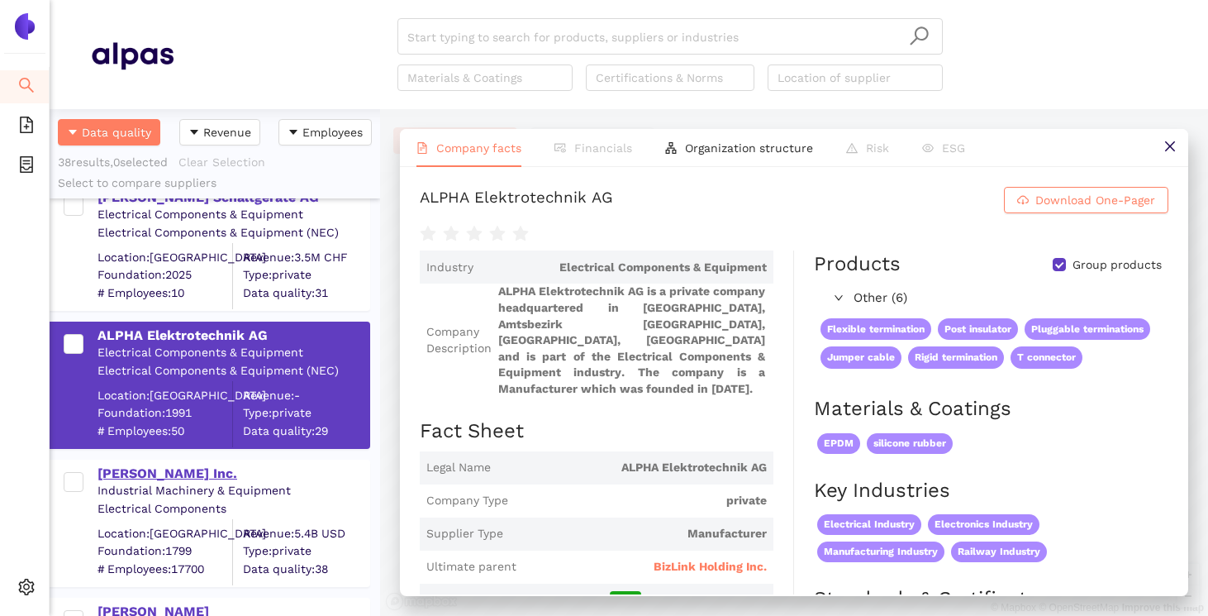
scroll to position [3359, 0]
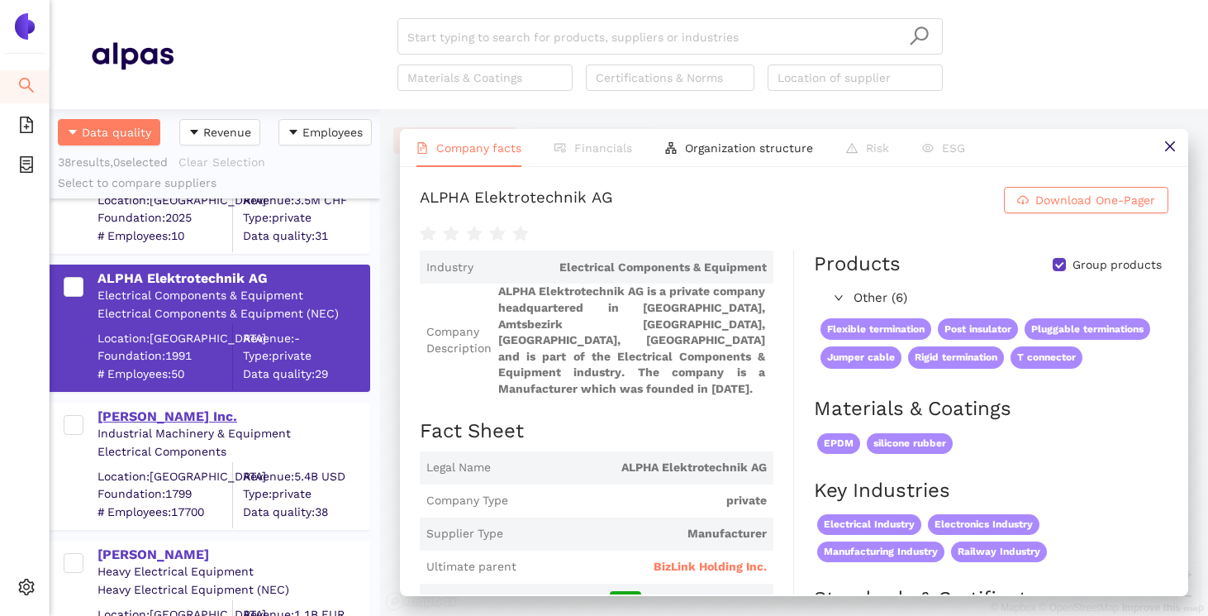
click at [164, 421] on div "[PERSON_NAME] Inc." at bounding box center [233, 416] width 271 height 18
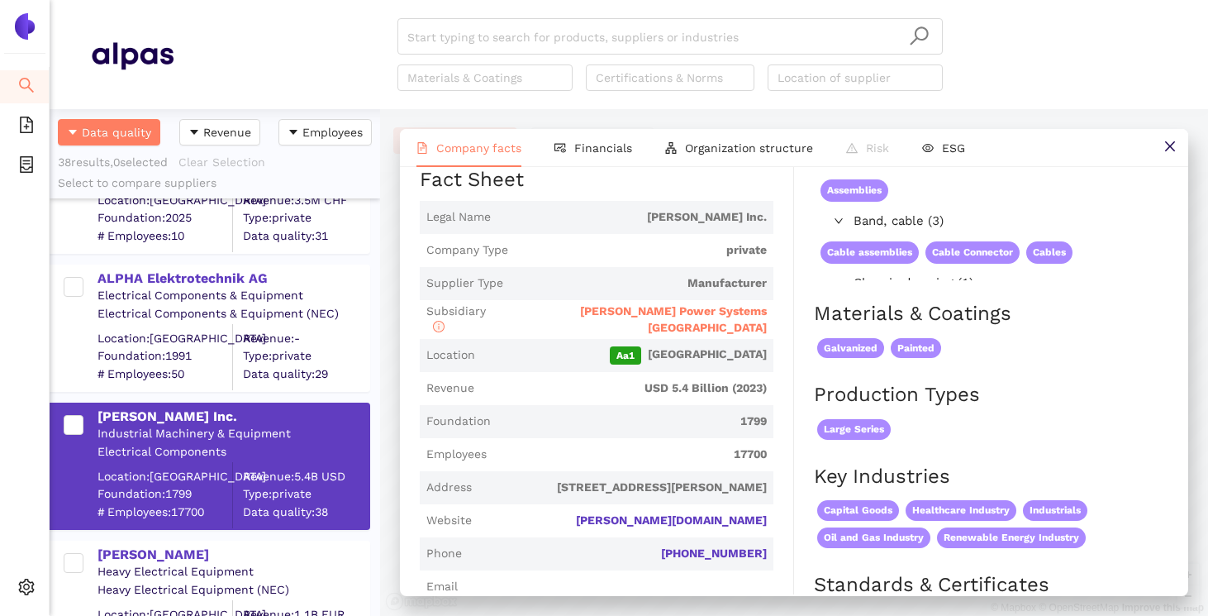
scroll to position [255, 0]
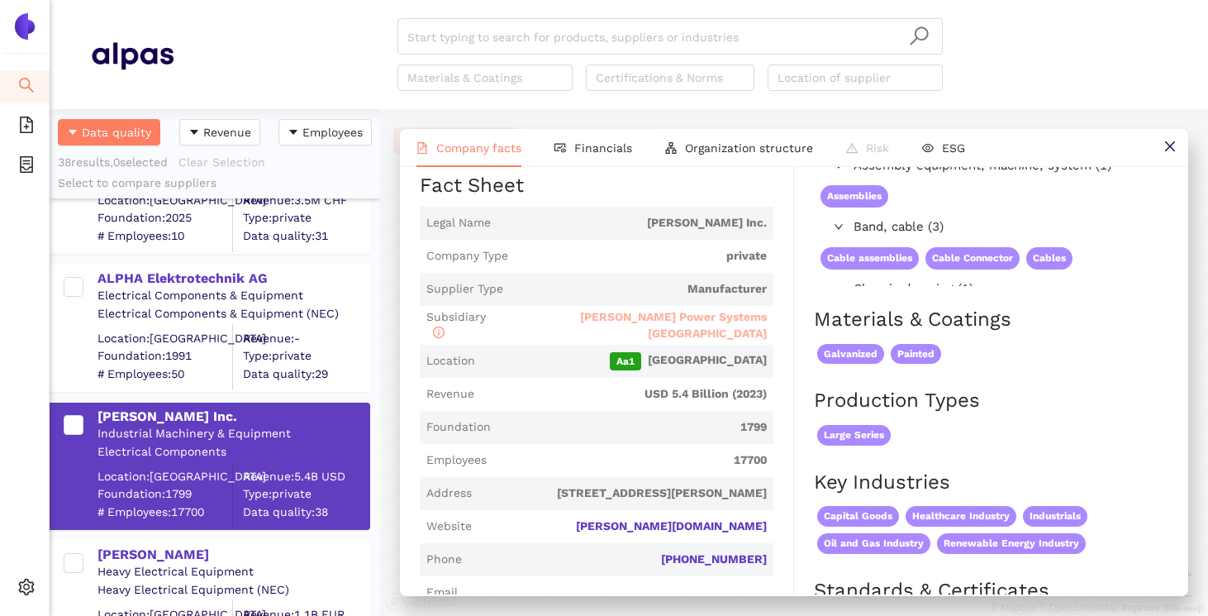
click at [665, 340] on span "[PERSON_NAME] Power Systems [GEOGRAPHIC_DATA]" at bounding box center [673, 325] width 187 height 30
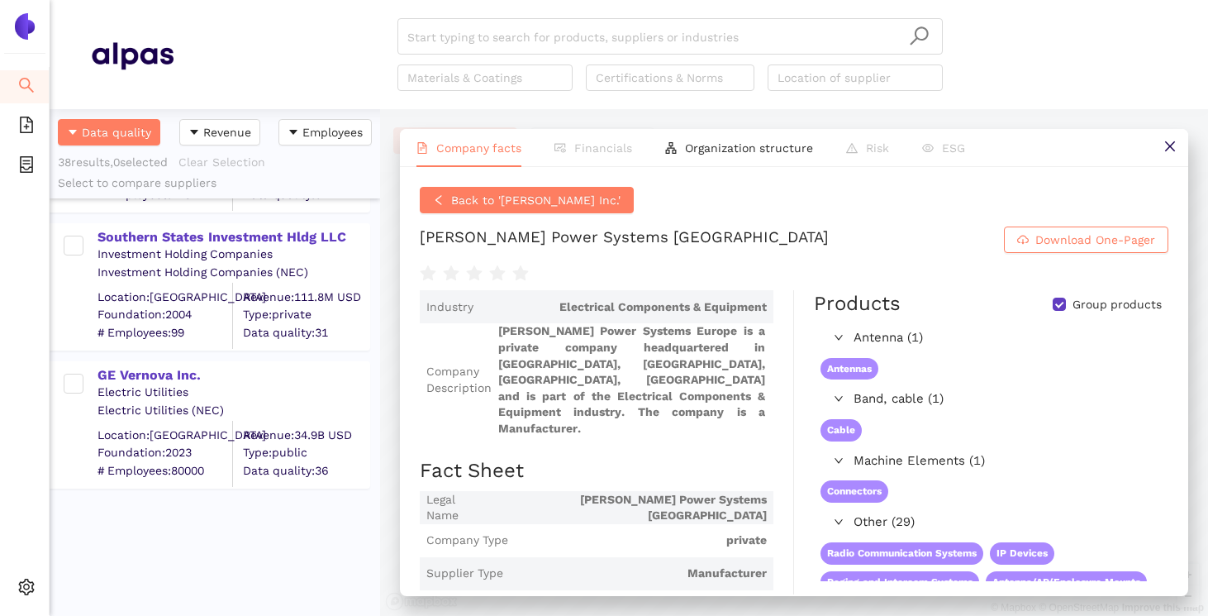
scroll to position [4928, 0]
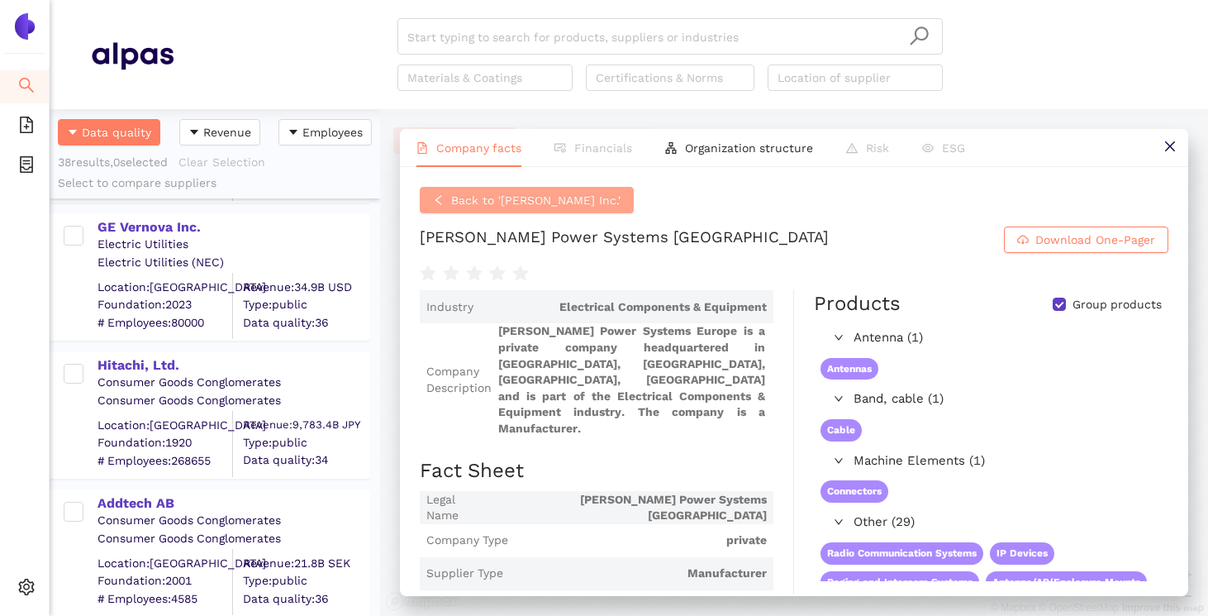
click at [525, 198] on span "Back to 'Hubbell Inc.'" at bounding box center [535, 200] width 169 height 18
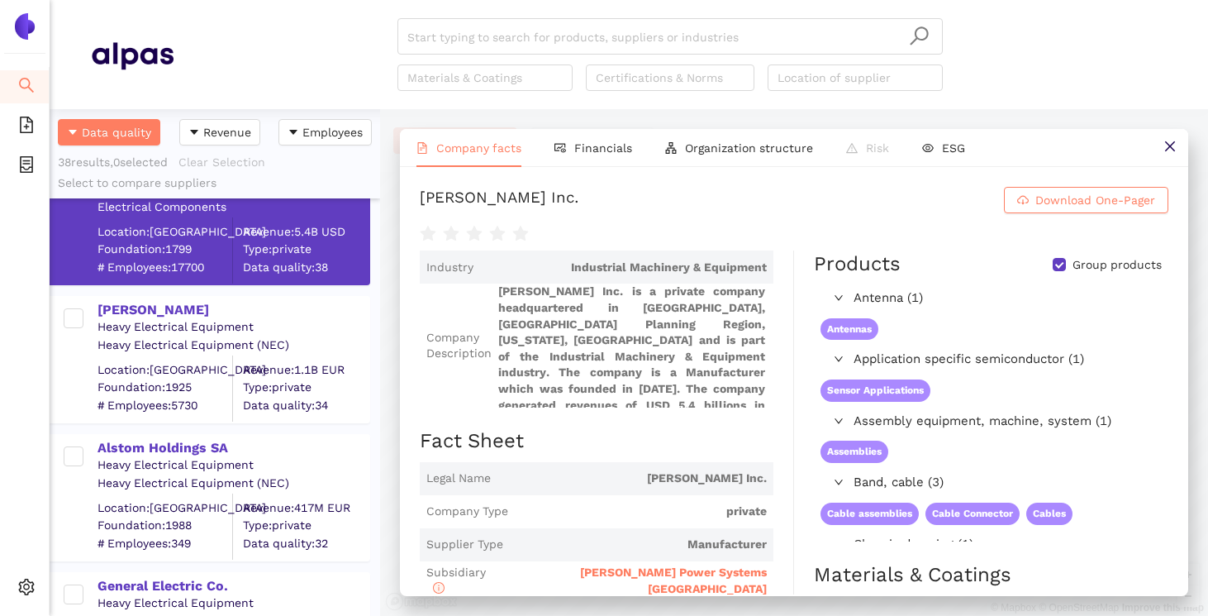
scroll to position [3529, 0]
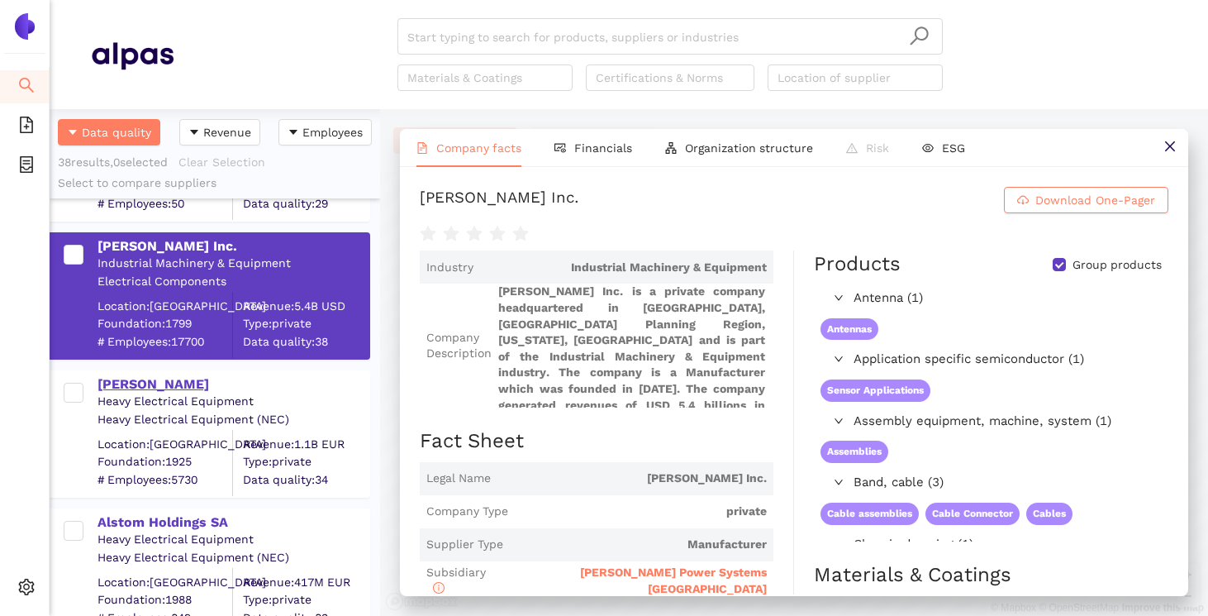
click at [173, 387] on div "[PERSON_NAME]" at bounding box center [233, 384] width 271 height 18
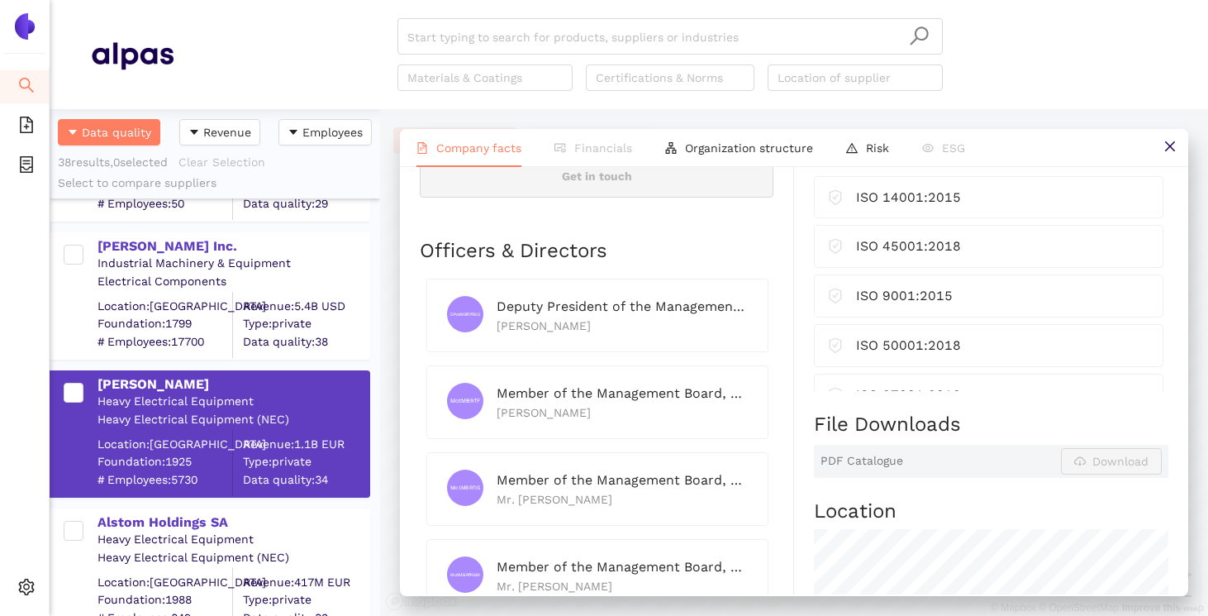
scroll to position [902, 0]
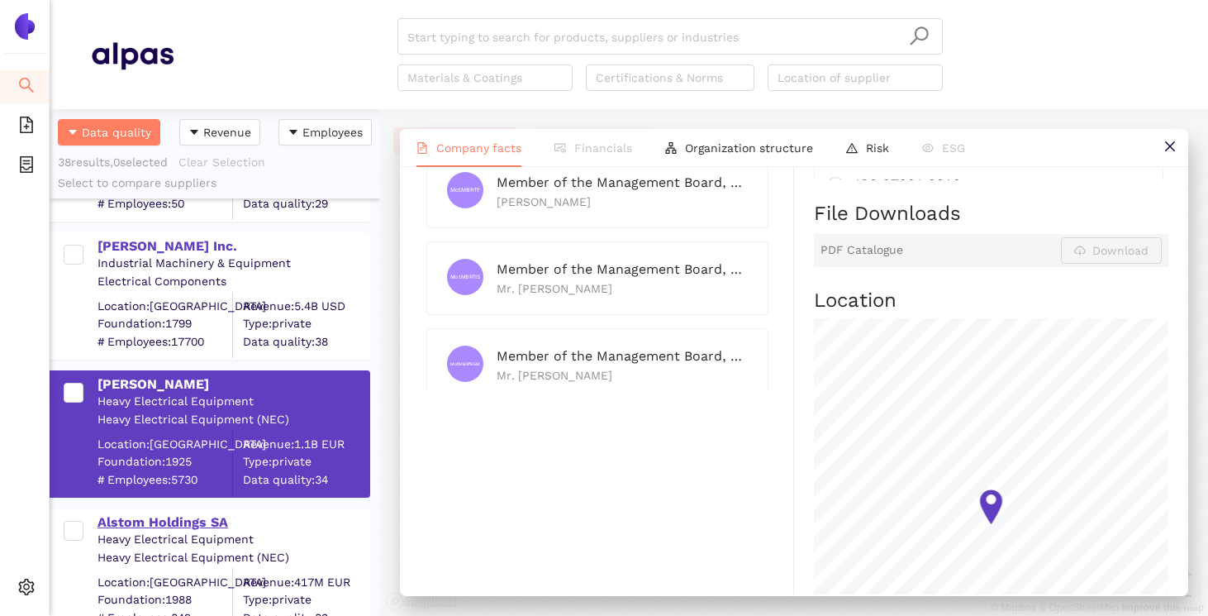
click at [213, 522] on div "Alstom Holdings SA" at bounding box center [233, 522] width 271 height 18
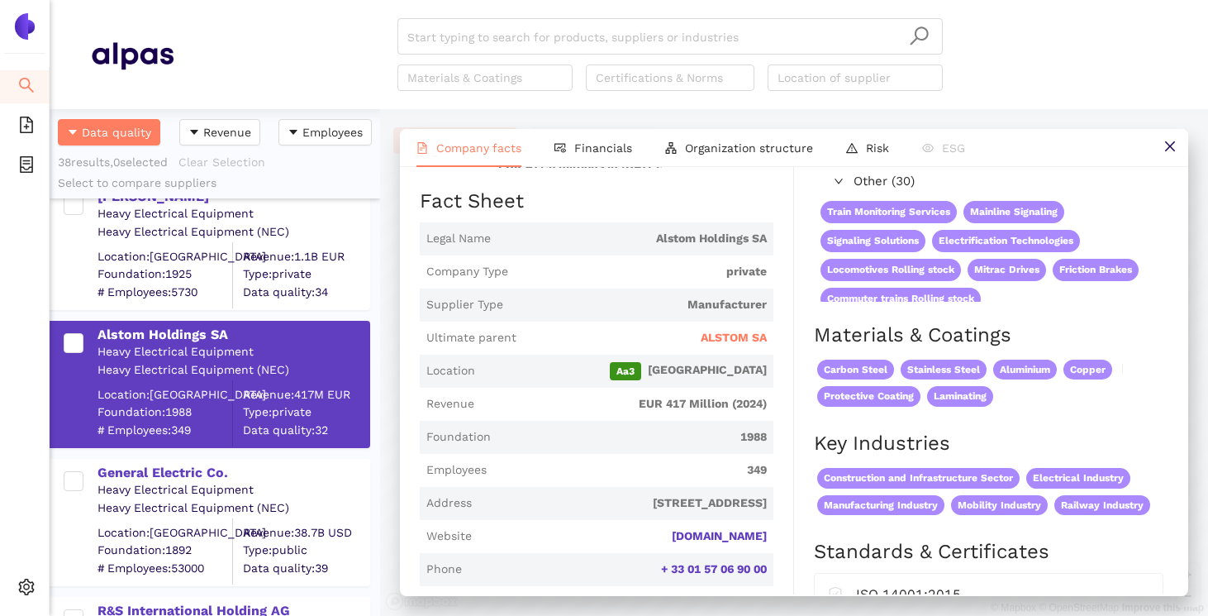
scroll to position [3735, 0]
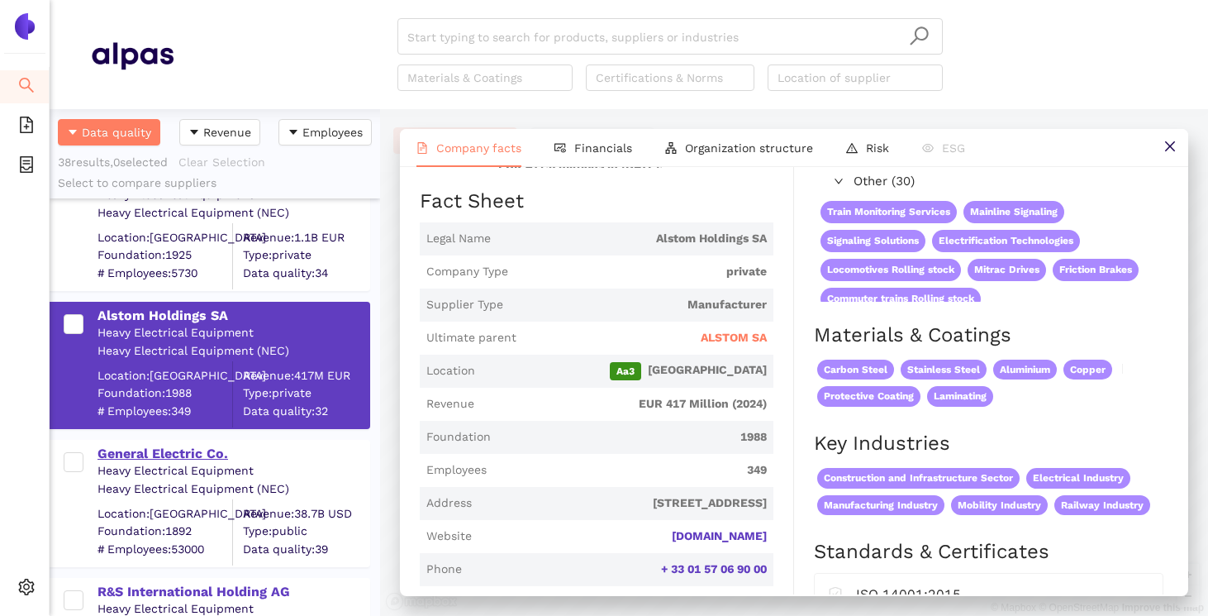
click at [179, 441] on div "General Electric Co." at bounding box center [233, 451] width 271 height 21
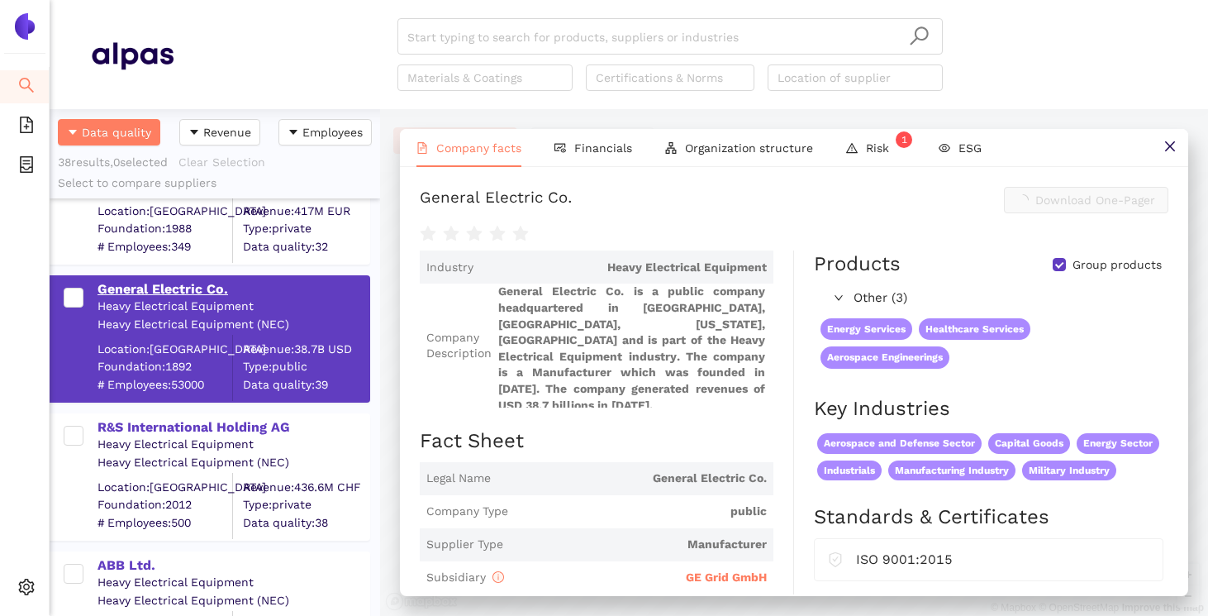
scroll to position [3930, 0]
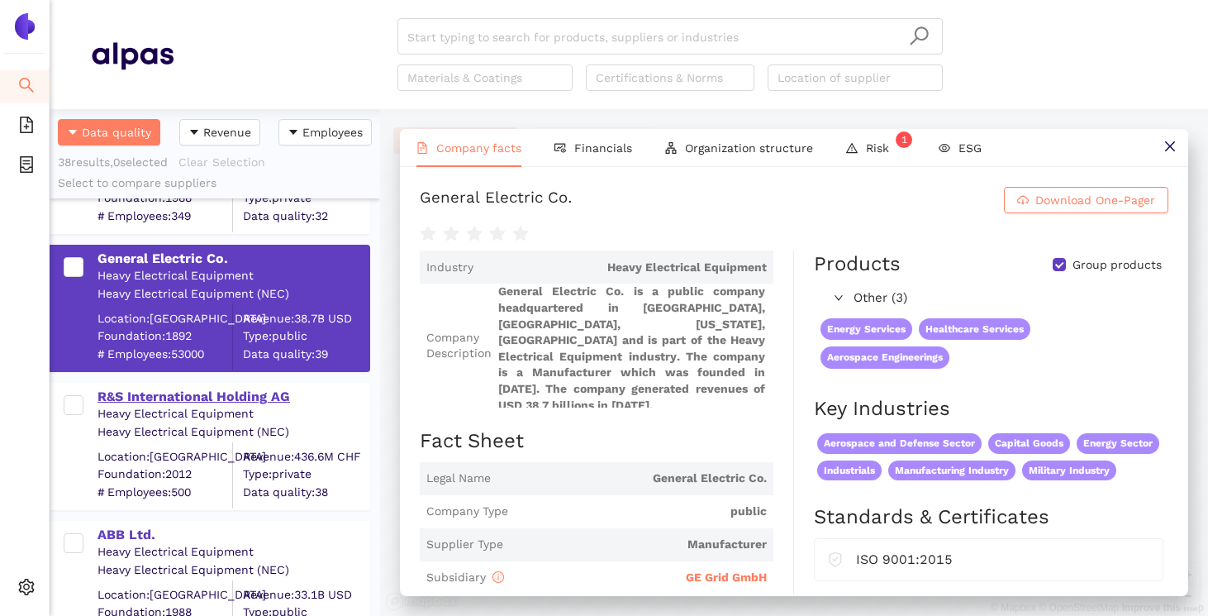
click at [176, 389] on div "R&S International Holding AG" at bounding box center [233, 397] width 271 height 18
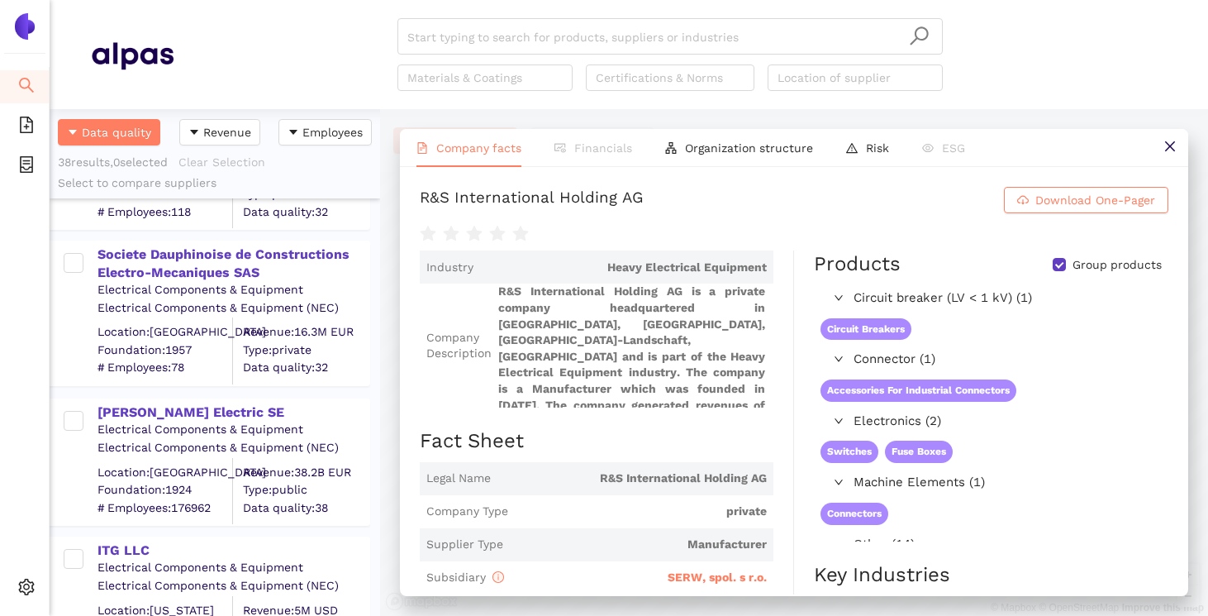
scroll to position [548, 0]
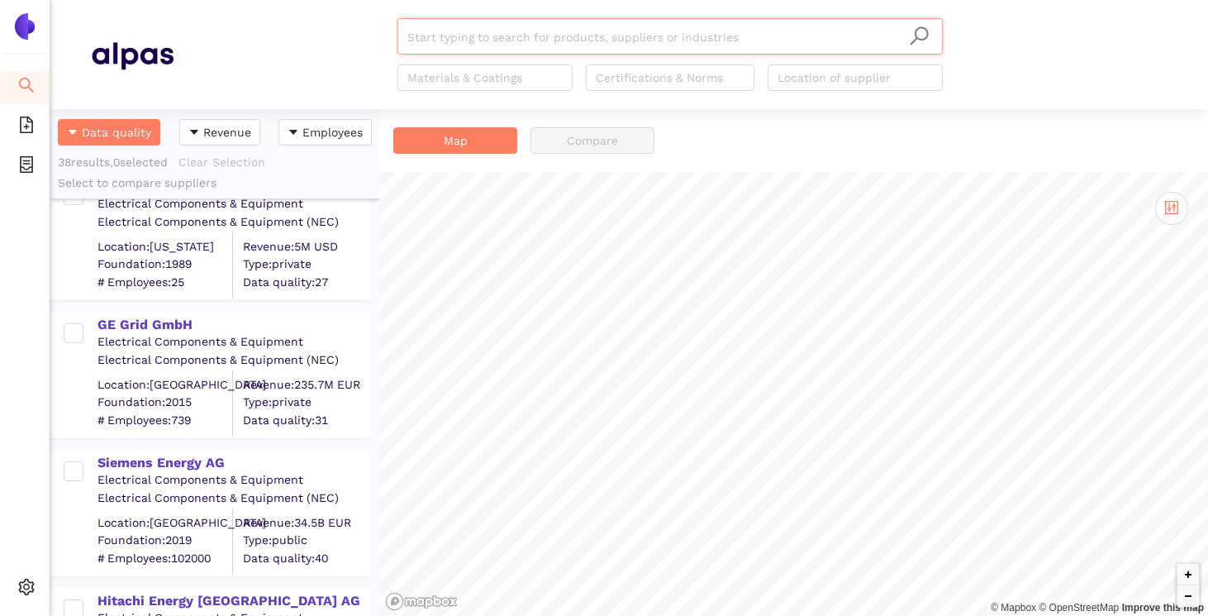
scroll to position [930, 0]
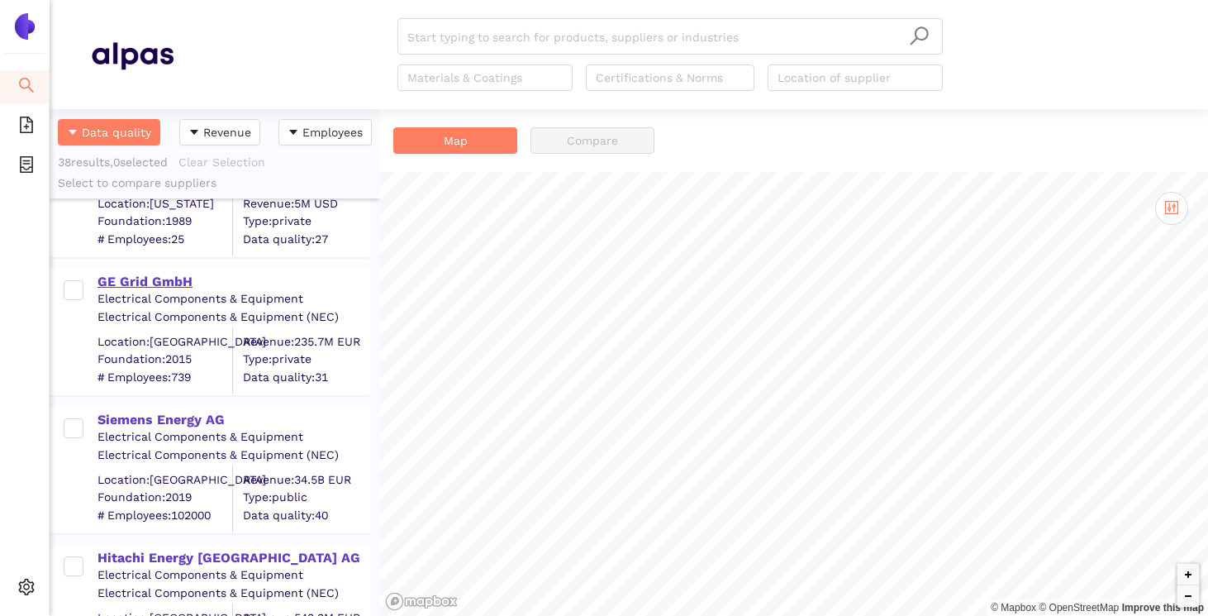
click at [147, 282] on div "GE Grid GmbH" at bounding box center [233, 282] width 271 height 18
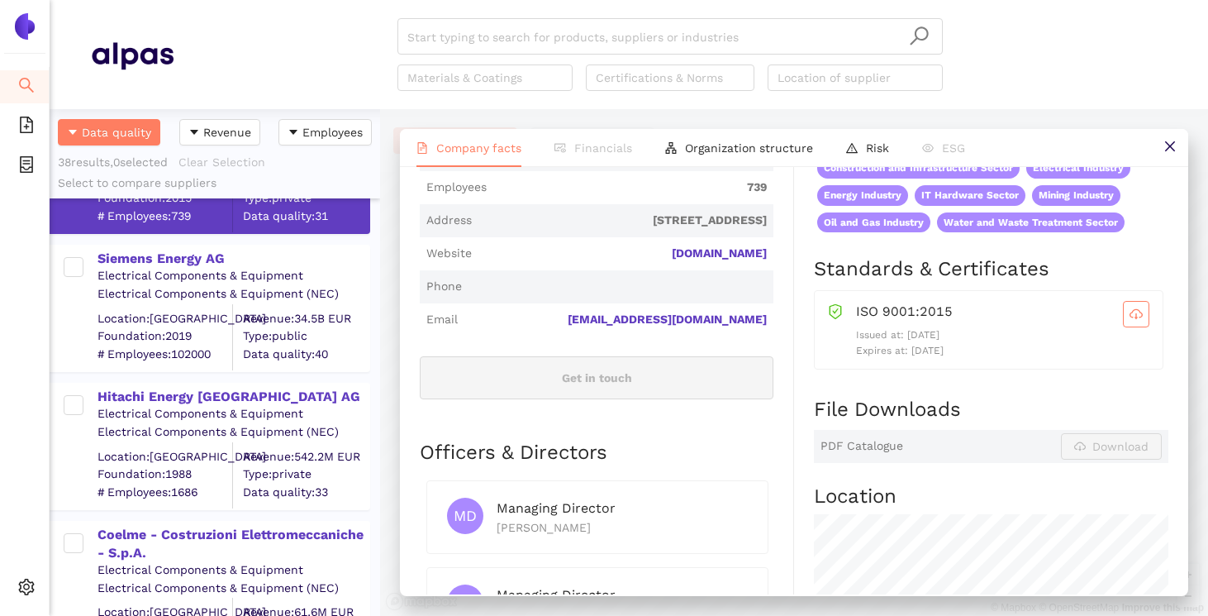
scroll to position [1119, 0]
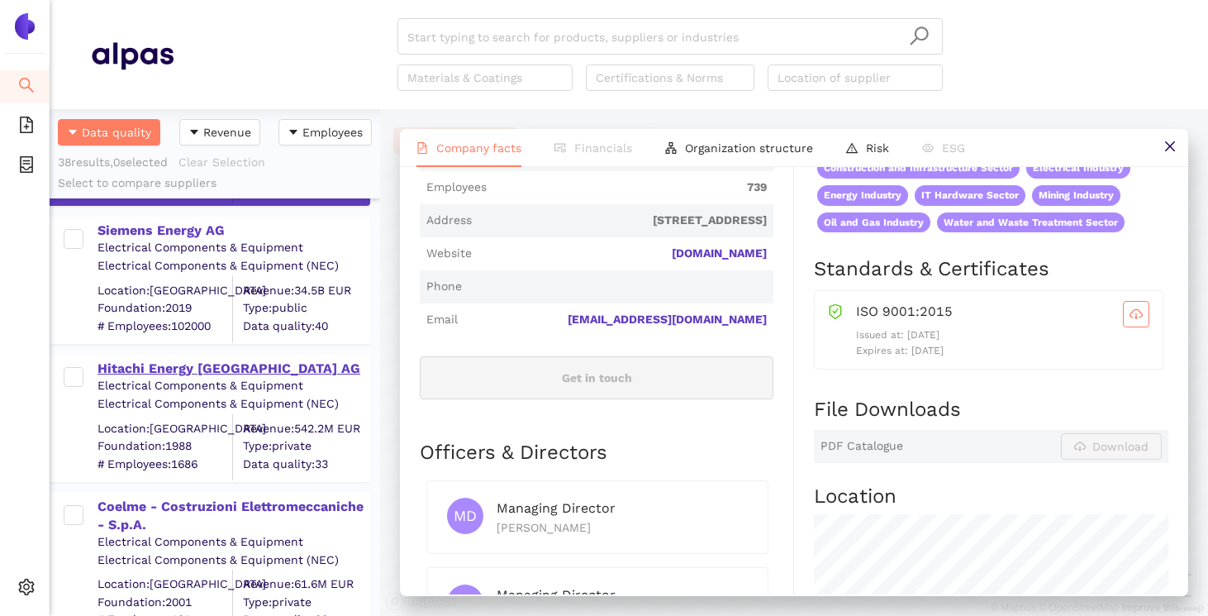
click at [208, 374] on div "Hitachi Energy [GEOGRAPHIC_DATA] AG" at bounding box center [233, 368] width 271 height 18
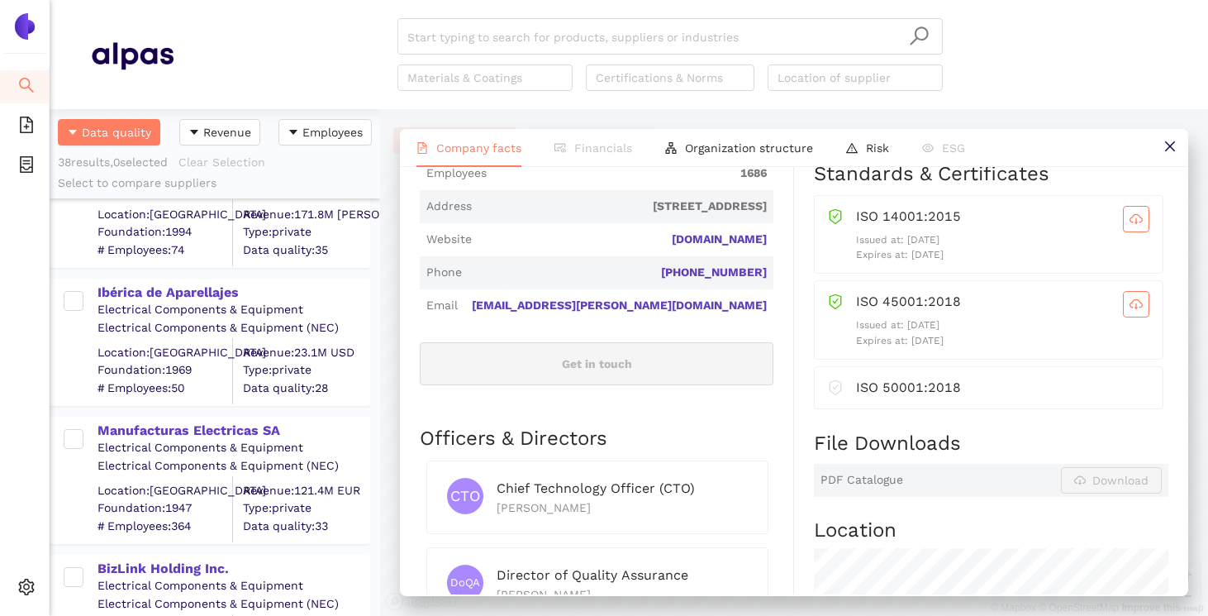
scroll to position [2102, 0]
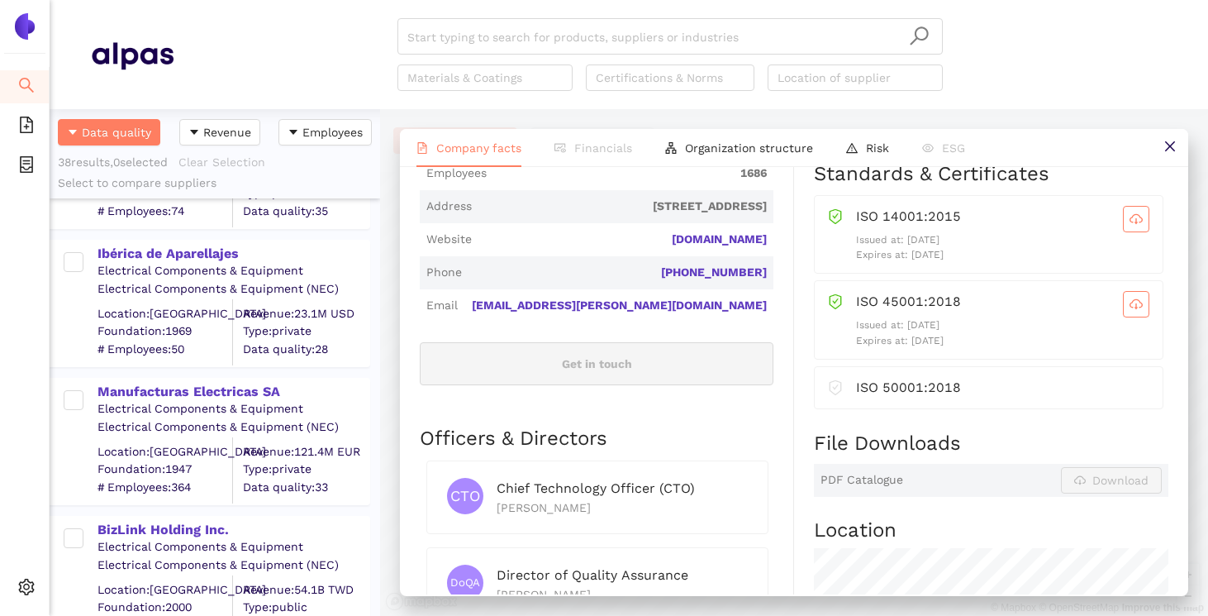
click at [176, 402] on div "Electrical Components & Equipment" at bounding box center [233, 409] width 271 height 17
click at [176, 385] on div "Manufacturas Electricas SA" at bounding box center [233, 392] width 271 height 18
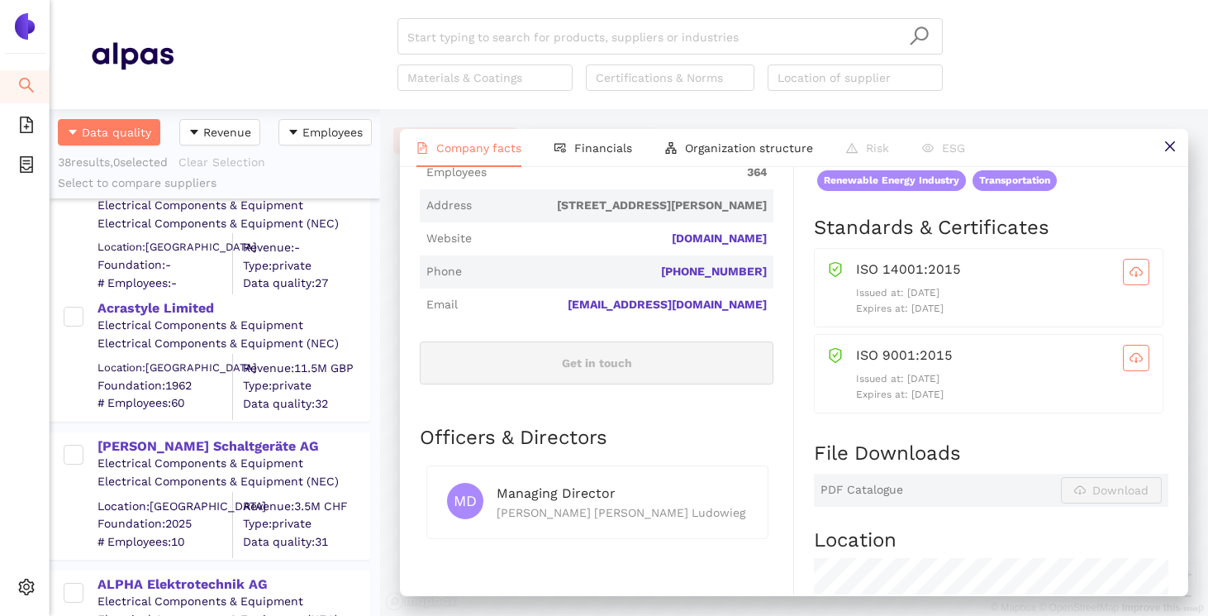
scroll to position [3066, 0]
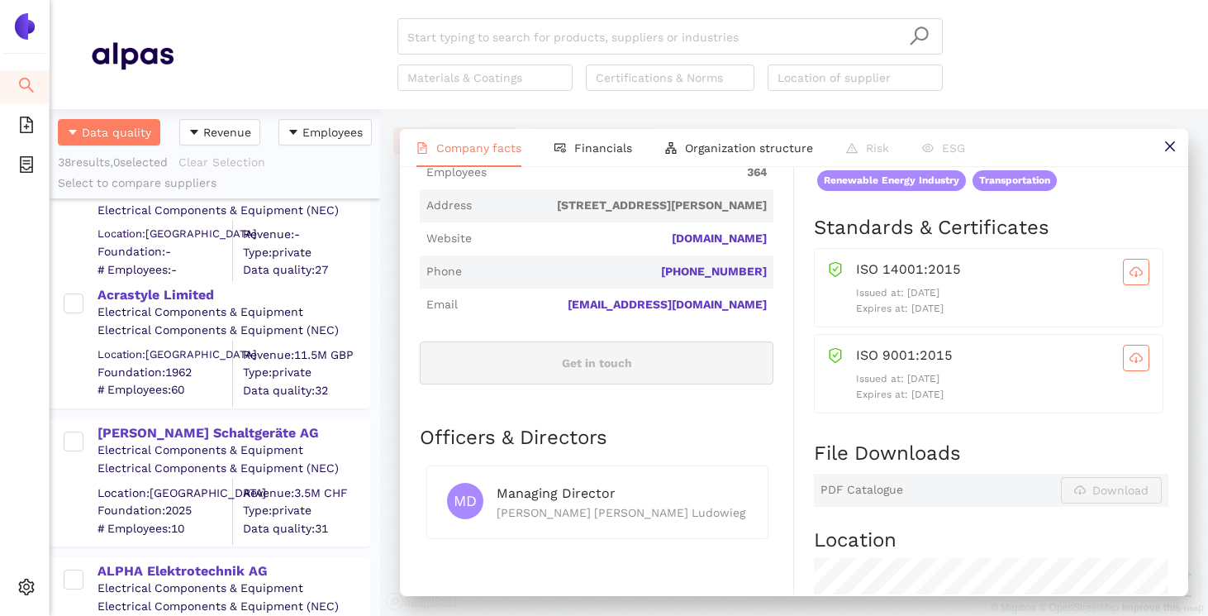
click at [208, 416] on div "[PERSON_NAME] Schaltgeräte AG Electrical Components & Equipment Electrical Comp…" at bounding box center [215, 475] width 331 height 138
click at [208, 440] on div "[PERSON_NAME] Schaltgeräte AG" at bounding box center [233, 433] width 271 height 18
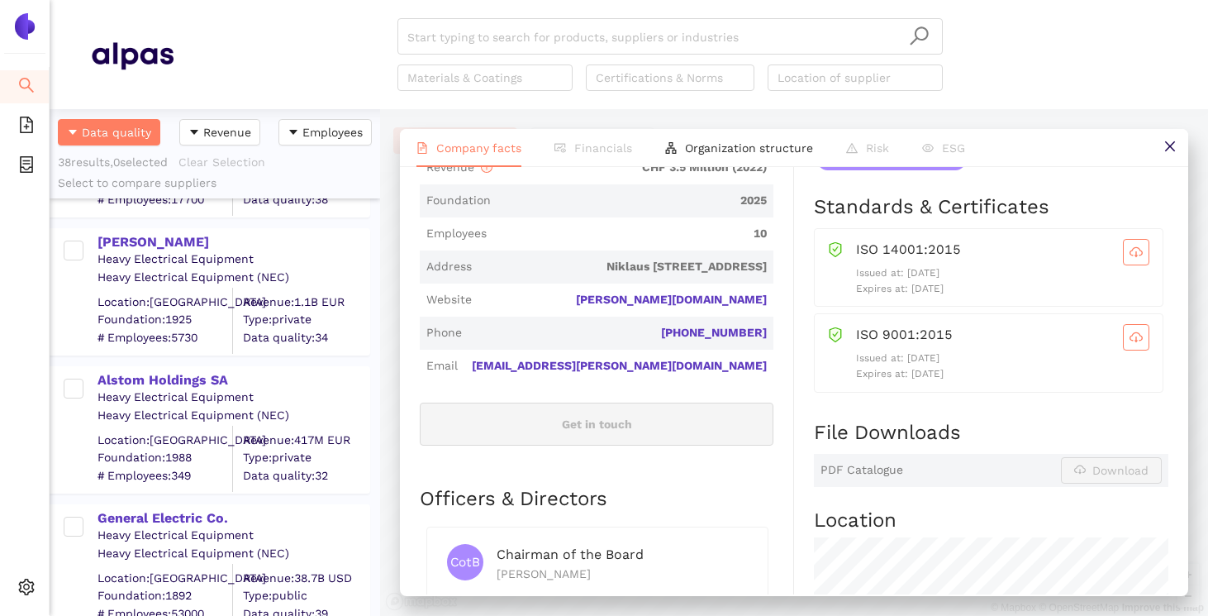
scroll to position [3682, 0]
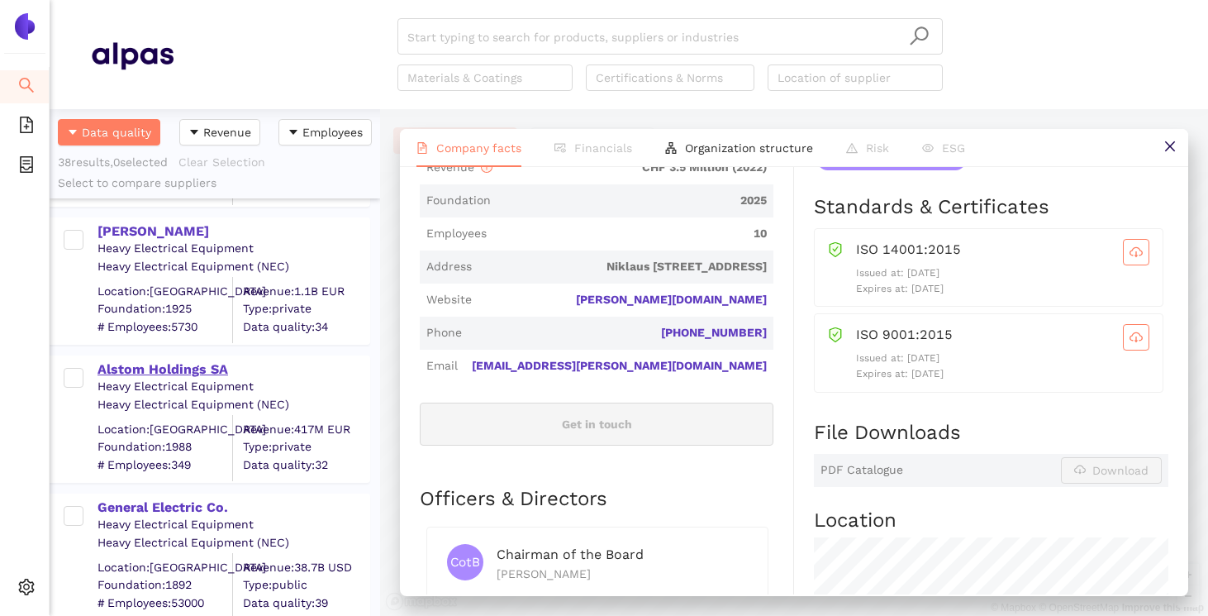
click at [164, 365] on div "Alstom Holdings SA" at bounding box center [233, 369] width 271 height 18
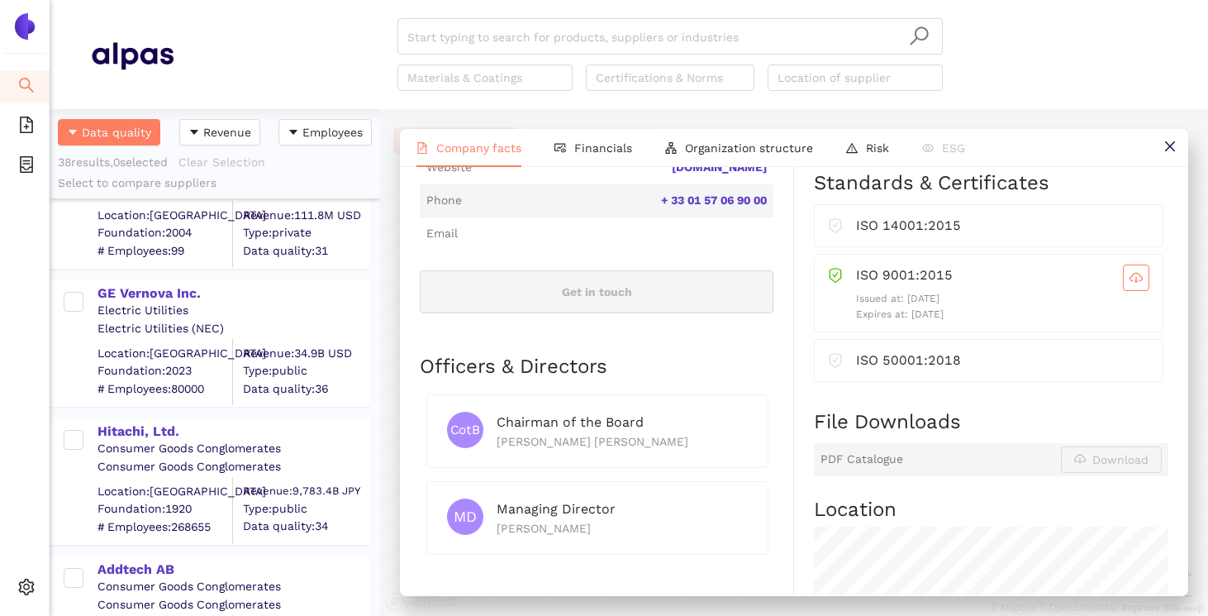
scroll to position [4928, 0]
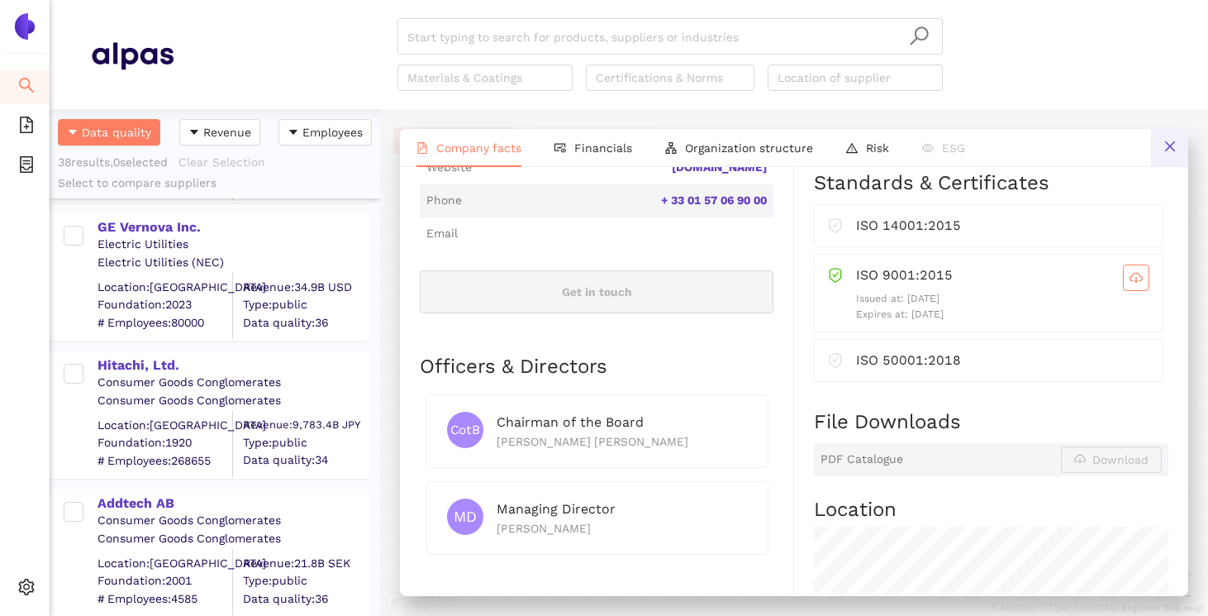
click at [1169, 158] on button at bounding box center [1169, 147] width 37 height 37
